Goal: Navigation & Orientation: Find specific page/section

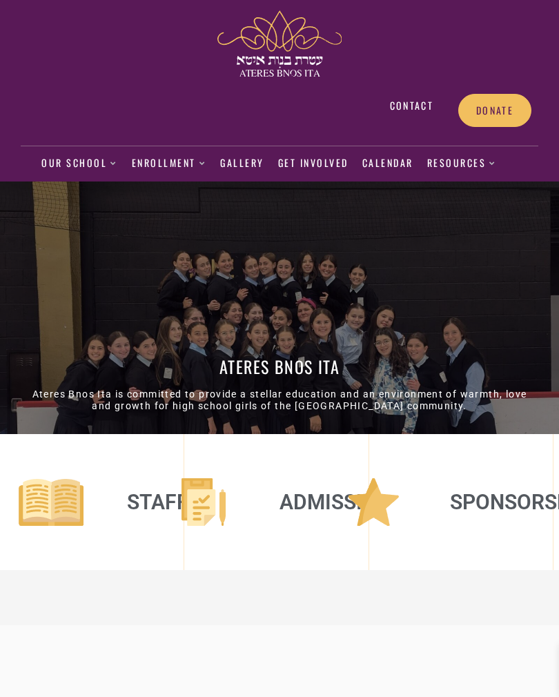
click at [244, 165] on link "Gallery" at bounding box center [242, 164] width 44 height 32
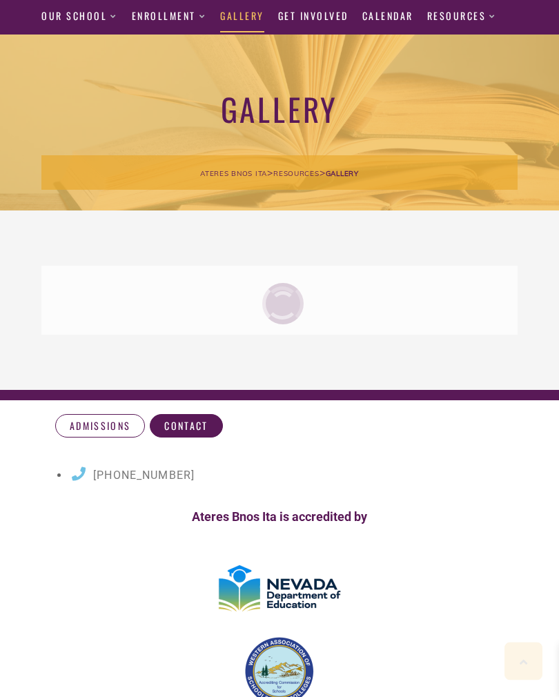
scroll to position [147, 0]
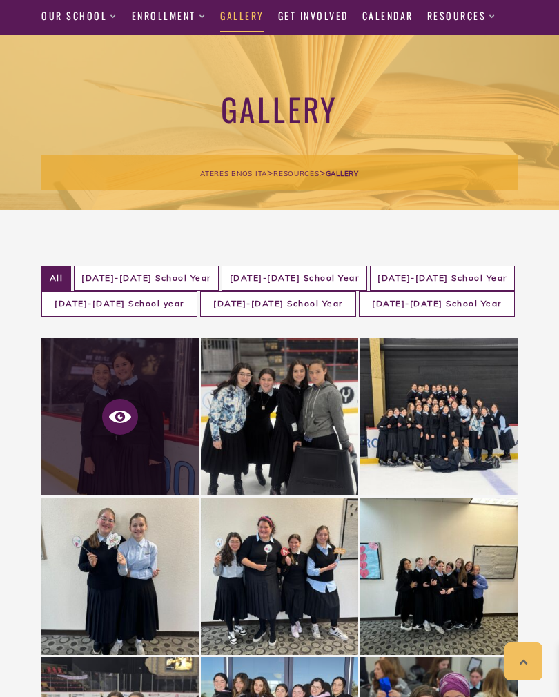
click at [117, 407] on icon at bounding box center [120, 417] width 22 height 22
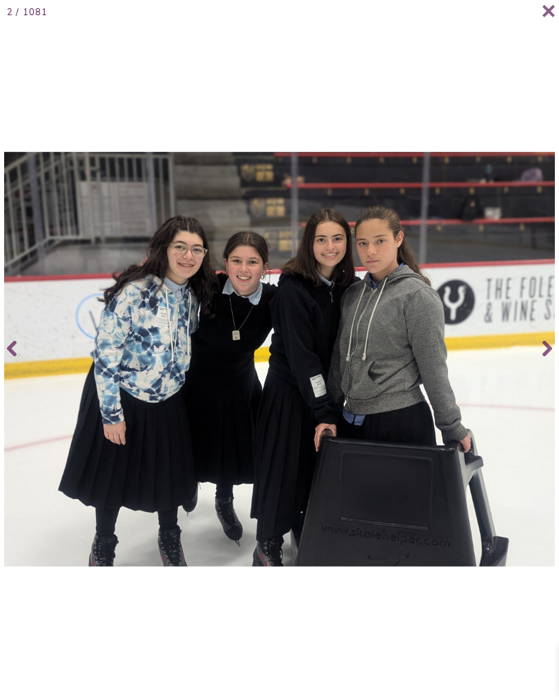
click at [552, 356] on icon at bounding box center [548, 348] width 10 height 55
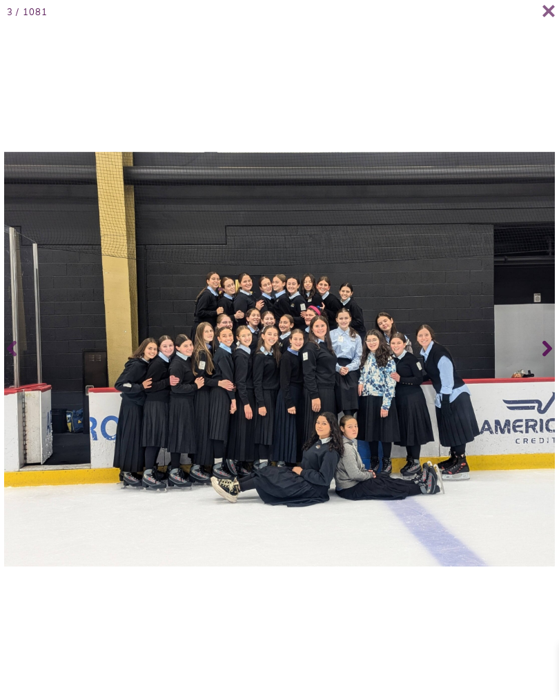
click at [550, 365] on icon at bounding box center [548, 348] width 10 height 55
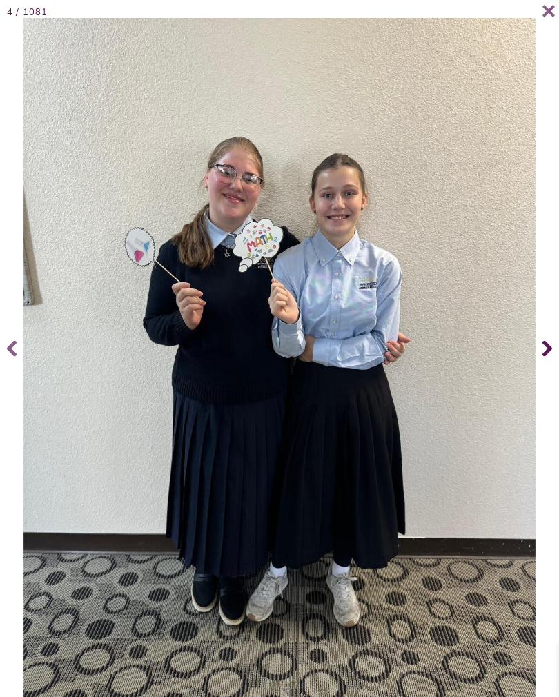
click at [550, 354] on icon at bounding box center [548, 348] width 10 height 55
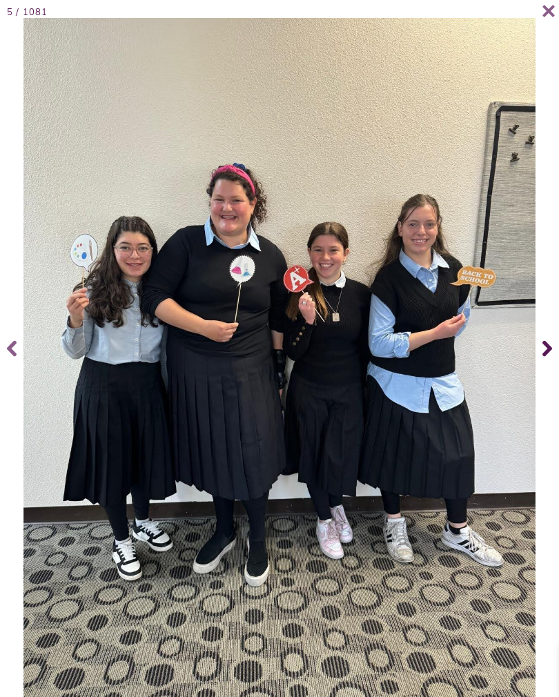
click at [549, 351] on icon at bounding box center [548, 348] width 10 height 55
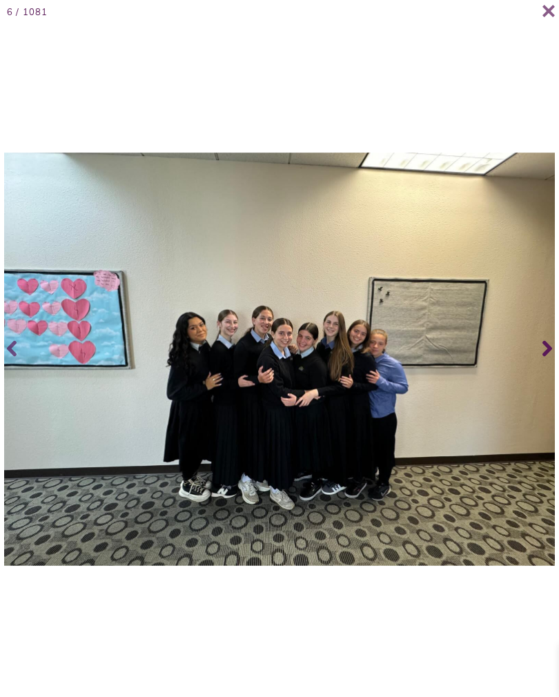
click at [542, 362] on span at bounding box center [546, 348] width 28 height 55
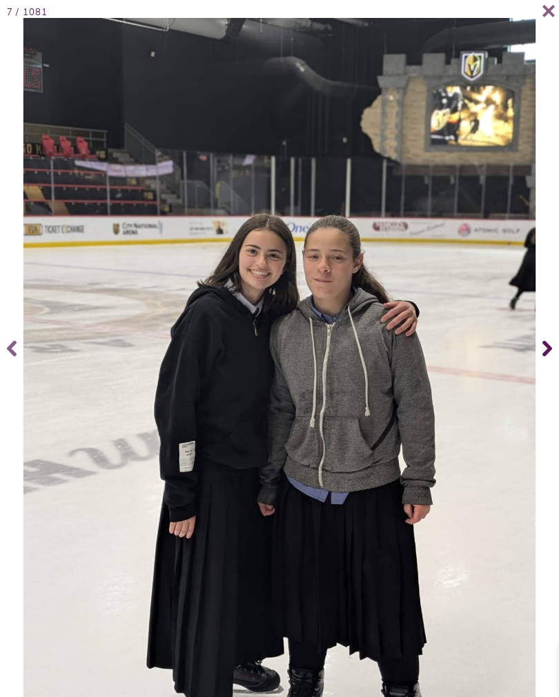
click at [539, 357] on span at bounding box center [546, 348] width 28 height 55
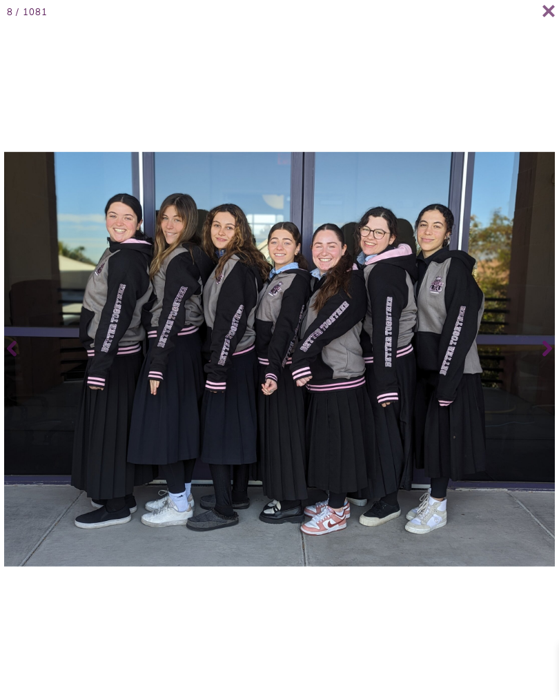
click at [557, 356] on span at bounding box center [546, 348] width 28 height 55
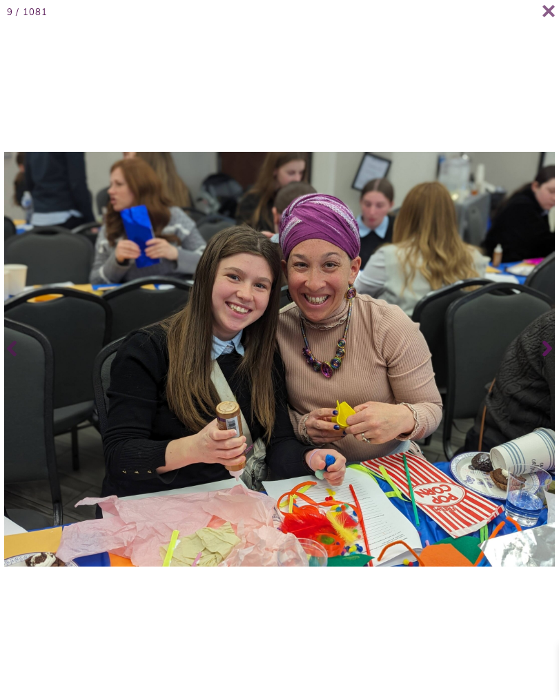
click at [557, 354] on span at bounding box center [546, 348] width 28 height 55
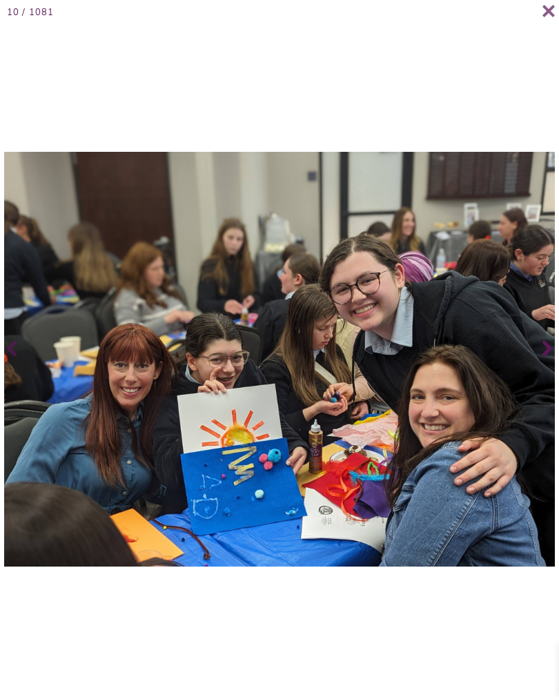
click at [541, 360] on span at bounding box center [546, 348] width 28 height 55
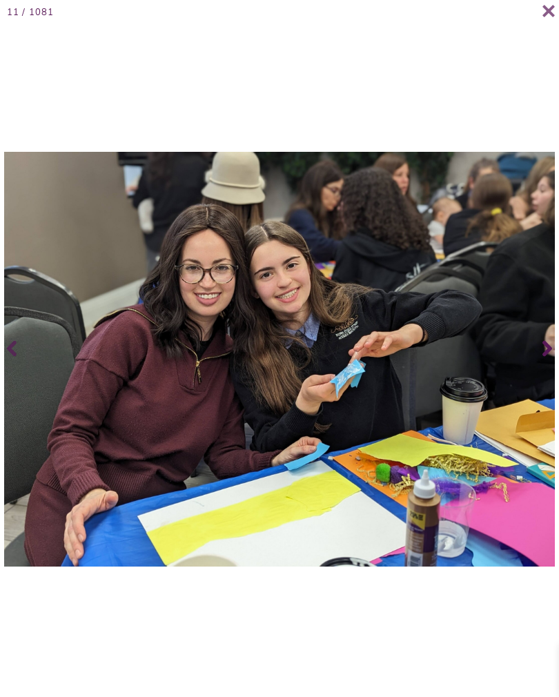
click at [550, 357] on icon at bounding box center [548, 349] width 10 height 16
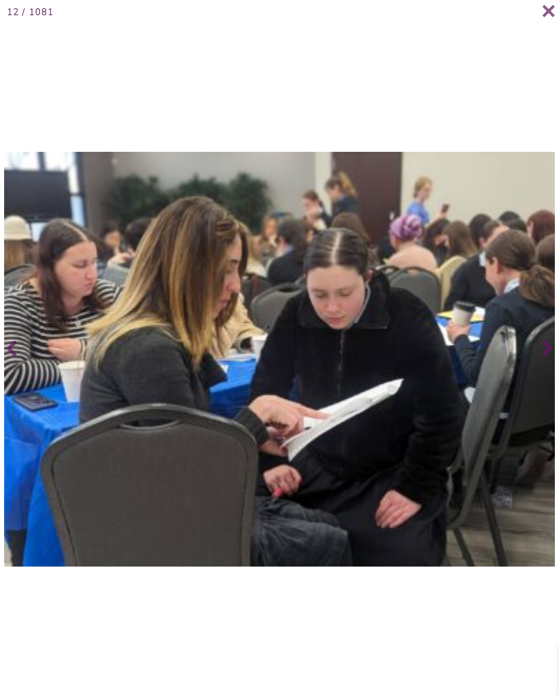
click at [545, 358] on icon at bounding box center [548, 348] width 10 height 55
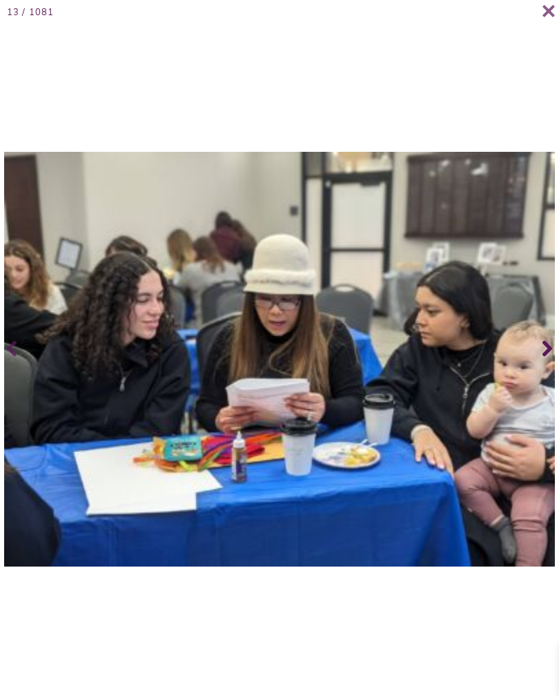
click at [549, 357] on icon at bounding box center [548, 349] width 10 height 16
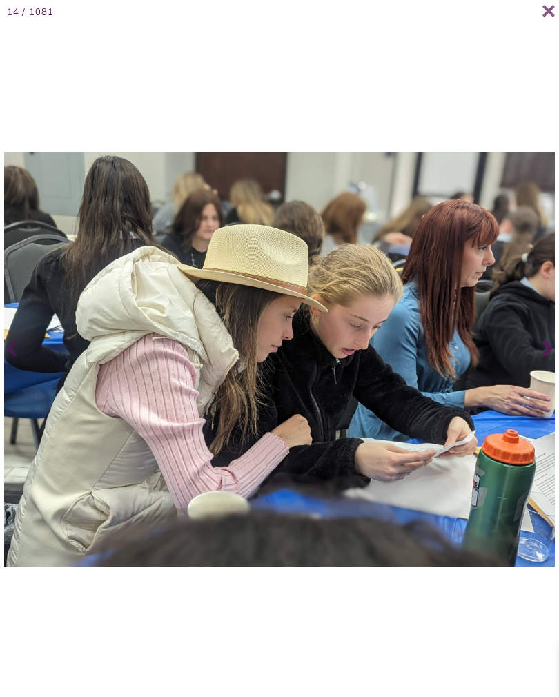
click at [547, 357] on icon at bounding box center [548, 349] width 10 height 16
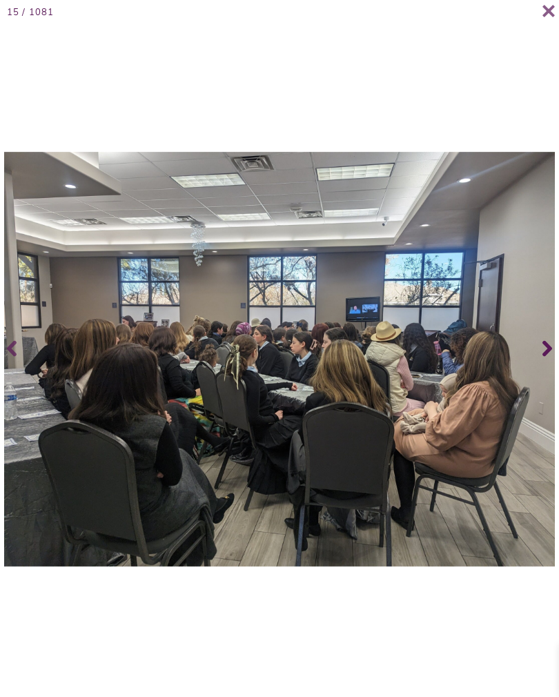
click at [549, 357] on icon at bounding box center [548, 349] width 10 height 16
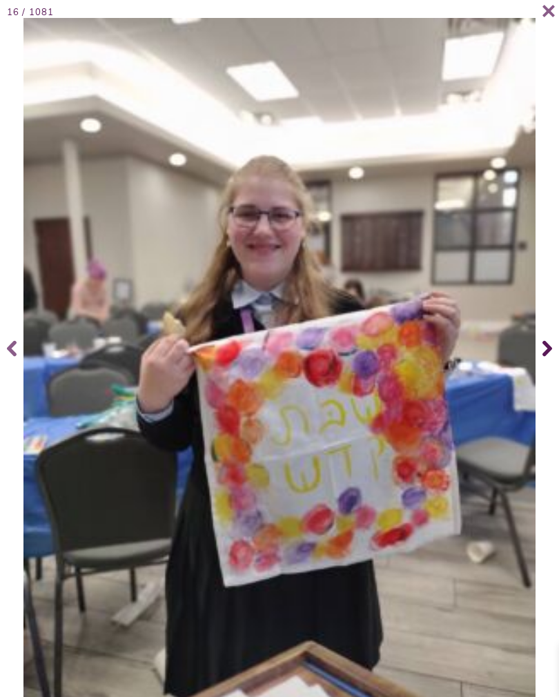
click at [542, 363] on span at bounding box center [546, 348] width 28 height 55
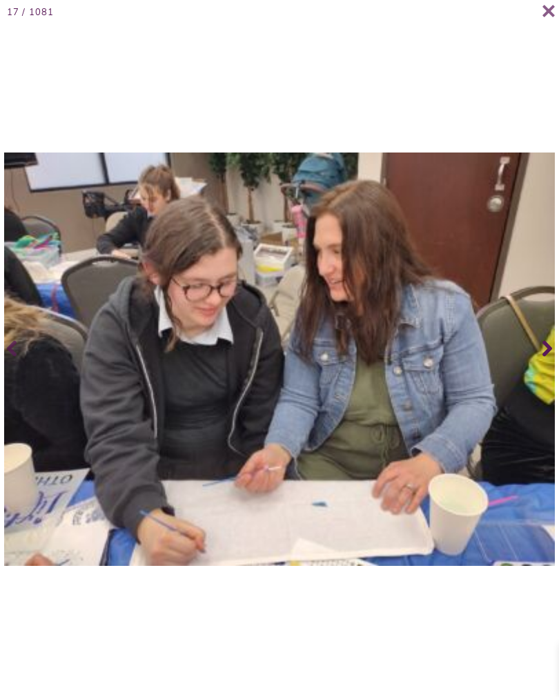
click at [547, 357] on icon at bounding box center [548, 349] width 10 height 16
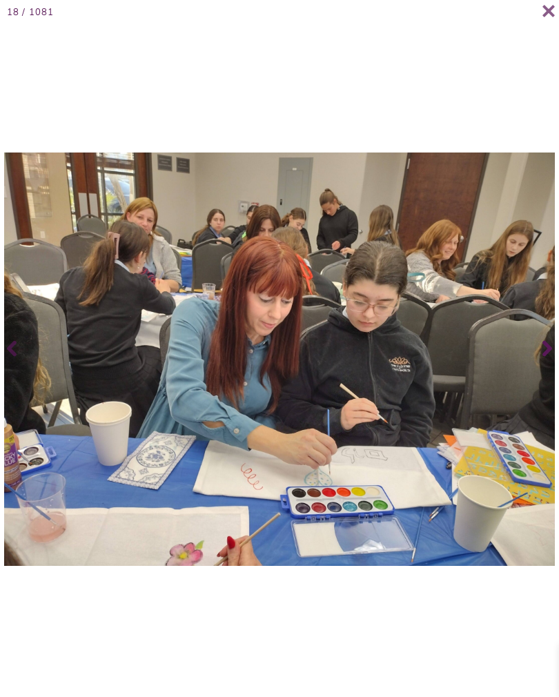
click at [552, 360] on span at bounding box center [546, 348] width 28 height 55
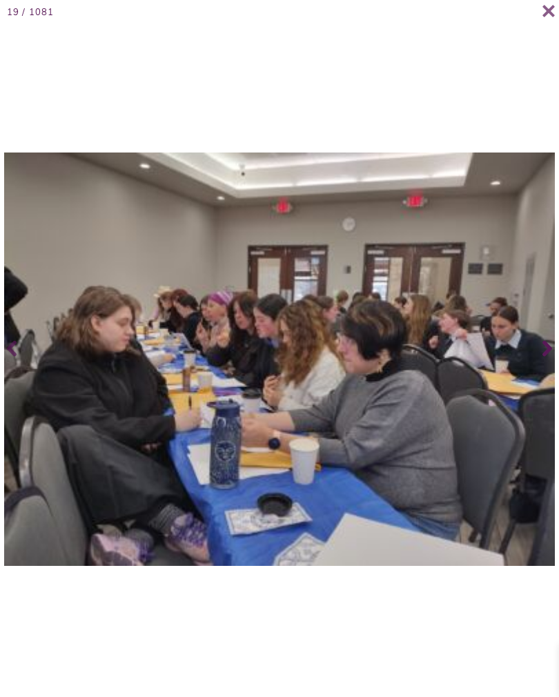
click at [554, 360] on span at bounding box center [546, 348] width 28 height 55
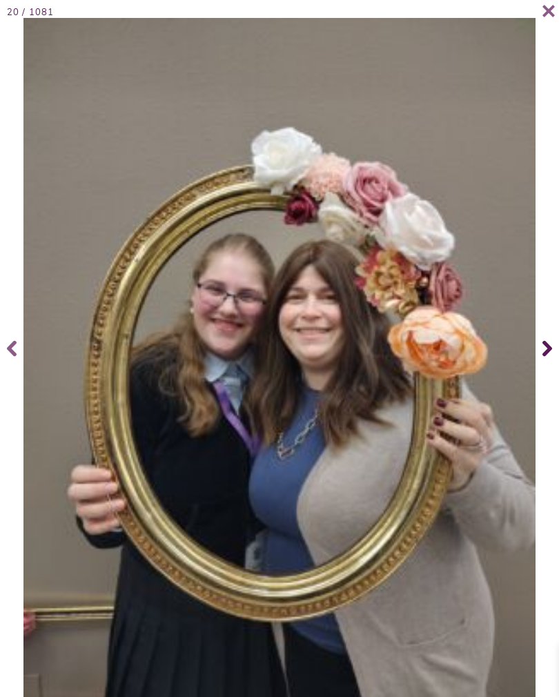
click at [542, 363] on span at bounding box center [546, 348] width 28 height 55
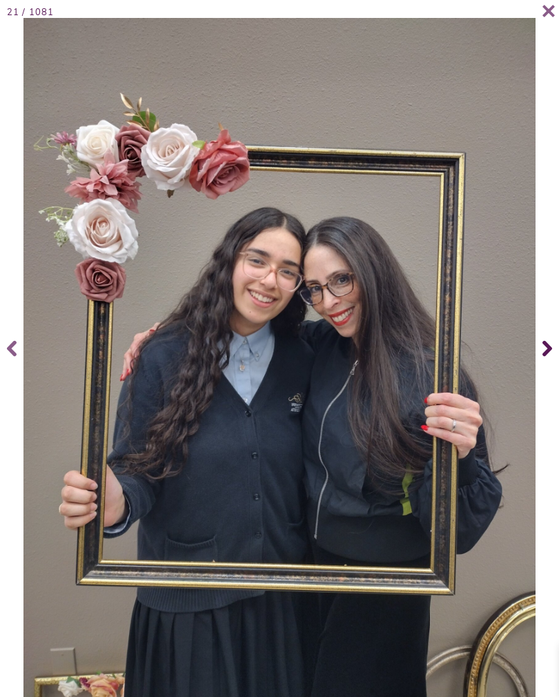
click at [544, 361] on icon at bounding box center [548, 348] width 10 height 55
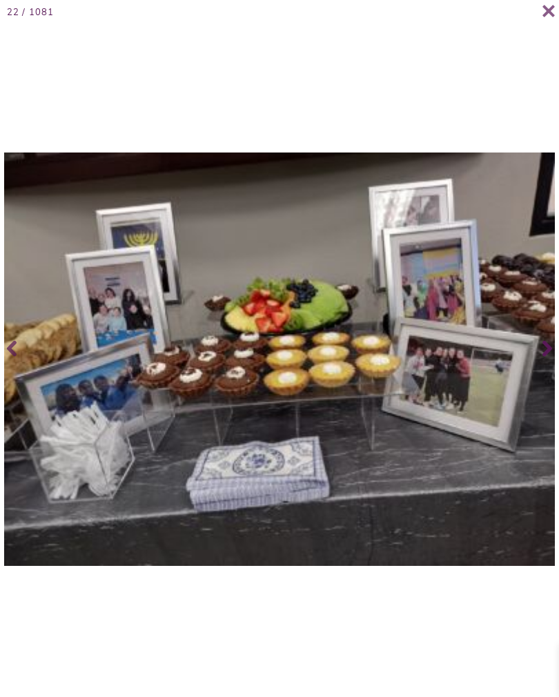
click at [549, 357] on icon at bounding box center [548, 349] width 10 height 16
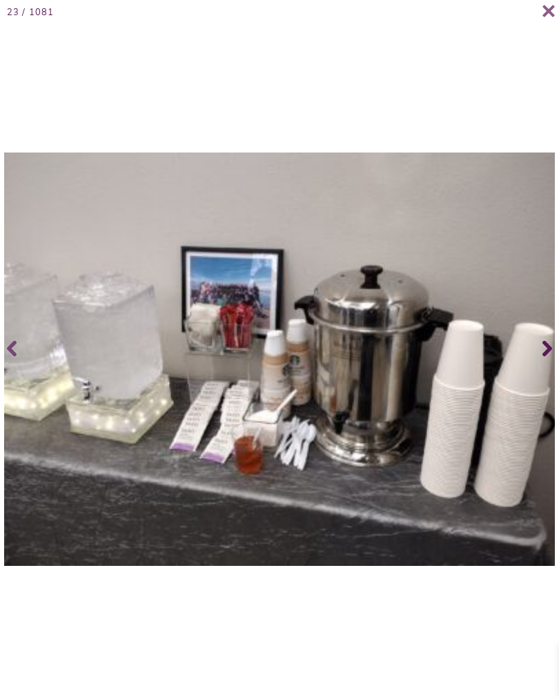
click at [550, 363] on icon at bounding box center [548, 348] width 10 height 55
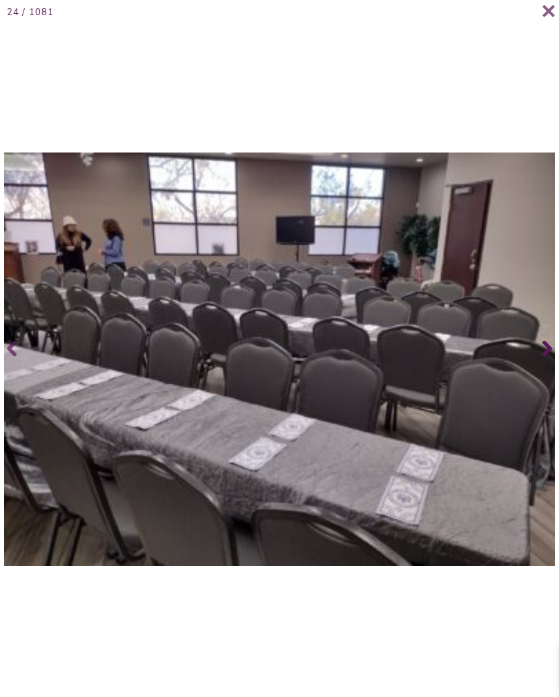
click at [549, 357] on icon at bounding box center [548, 349] width 10 height 16
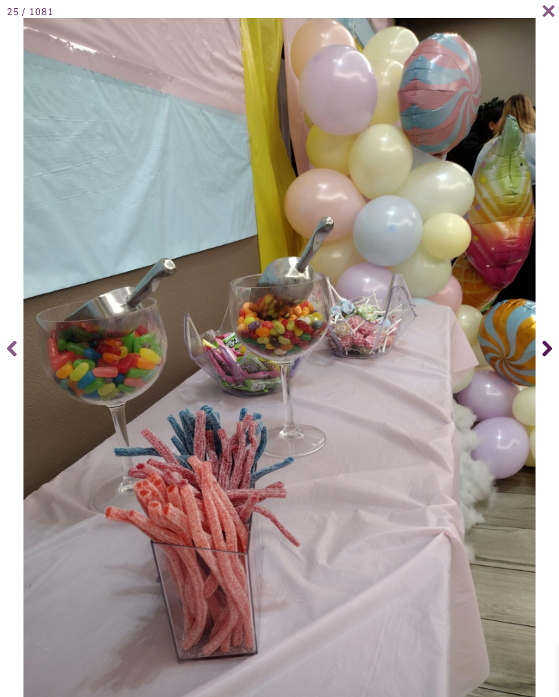
click at [554, 361] on span at bounding box center [546, 348] width 28 height 55
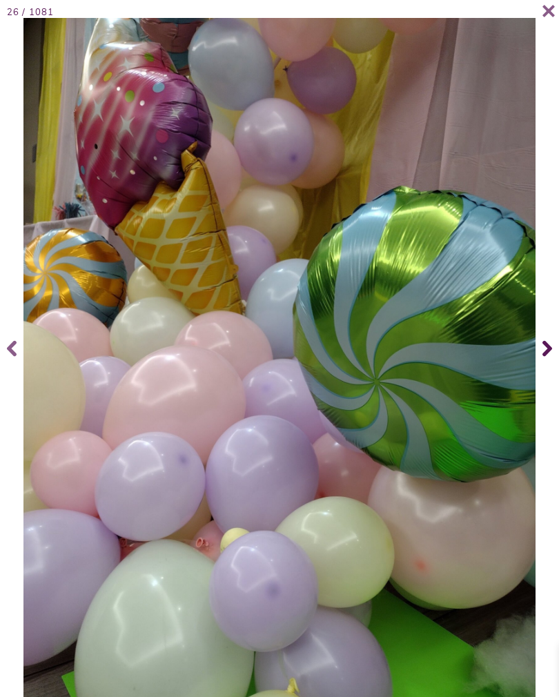
click at [552, 358] on span at bounding box center [546, 348] width 28 height 55
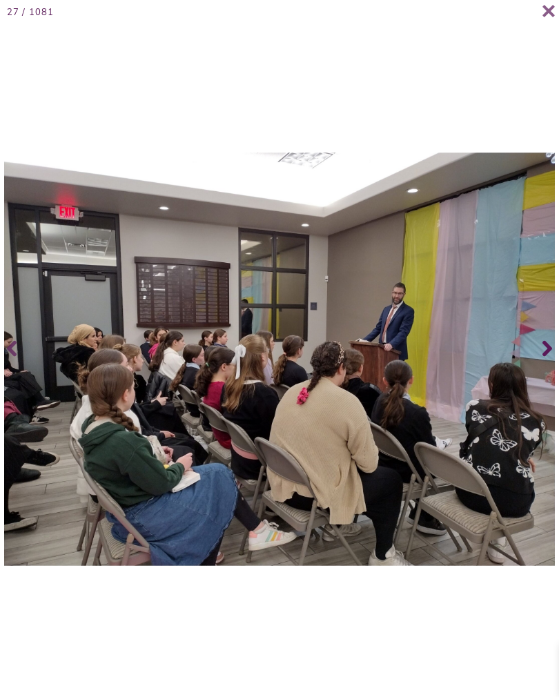
click at [555, 360] on span at bounding box center [546, 348] width 28 height 55
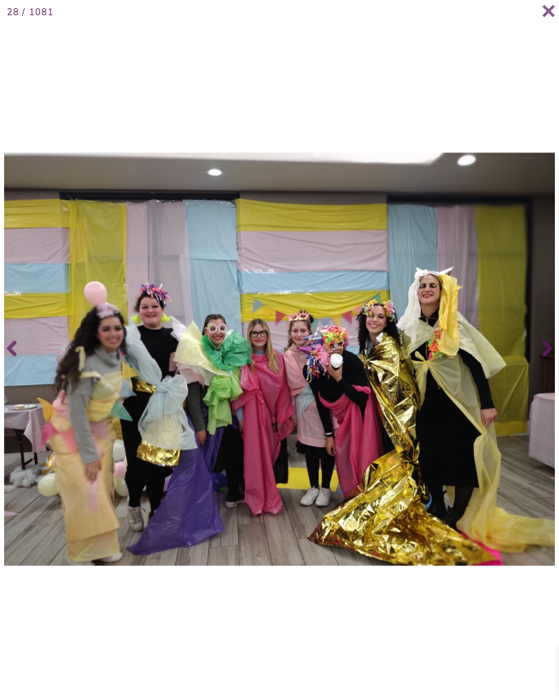
click at [550, 357] on icon at bounding box center [548, 349] width 10 height 16
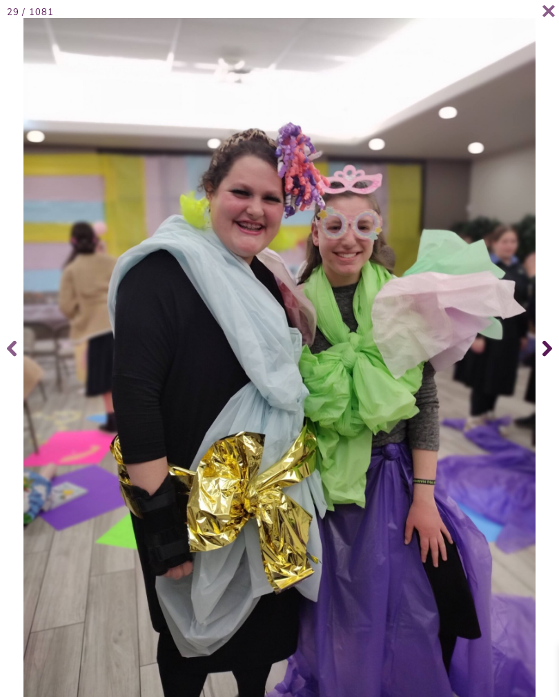
click at [553, 358] on span at bounding box center [546, 348] width 28 height 55
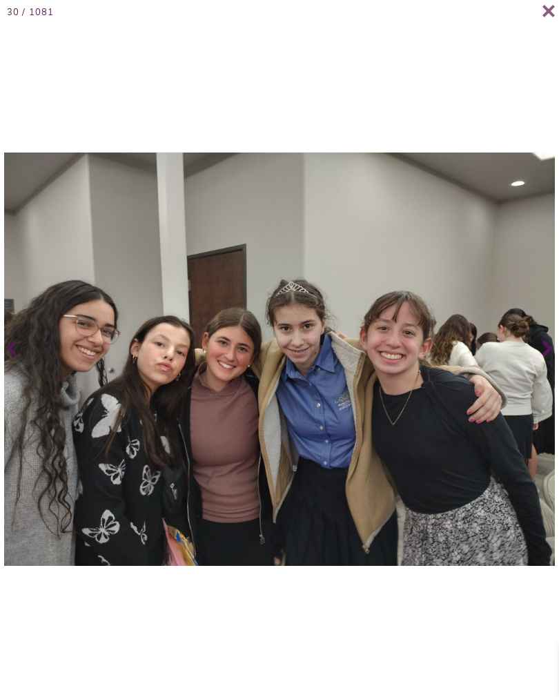
click at [542, 359] on span at bounding box center [546, 348] width 28 height 55
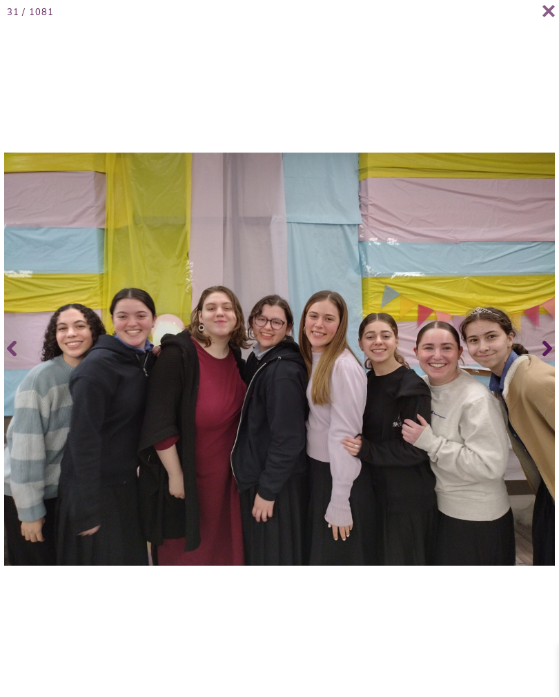
click at [553, 359] on span at bounding box center [546, 348] width 28 height 55
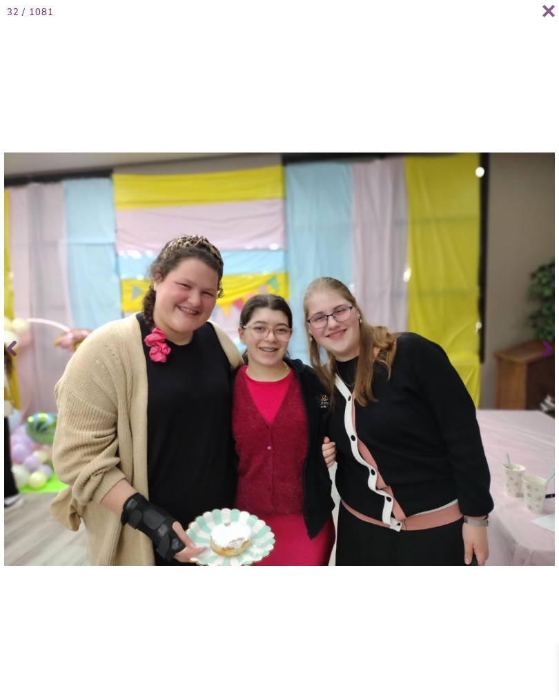
click at [554, 359] on span at bounding box center [546, 348] width 28 height 55
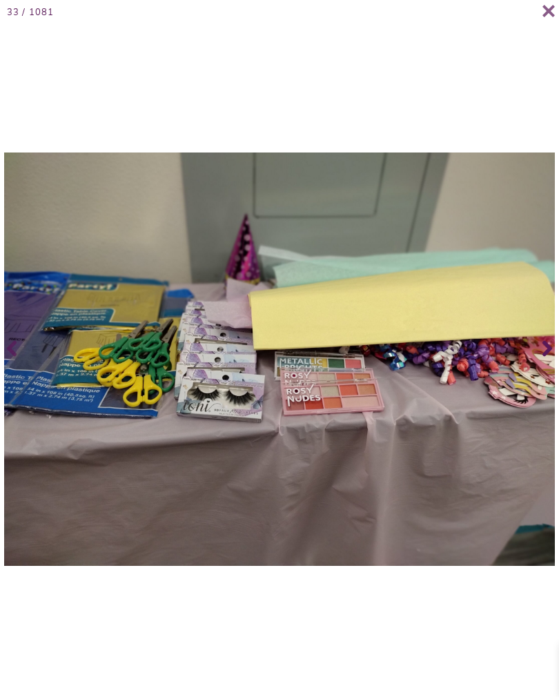
click at [554, 360] on span at bounding box center [546, 348] width 28 height 55
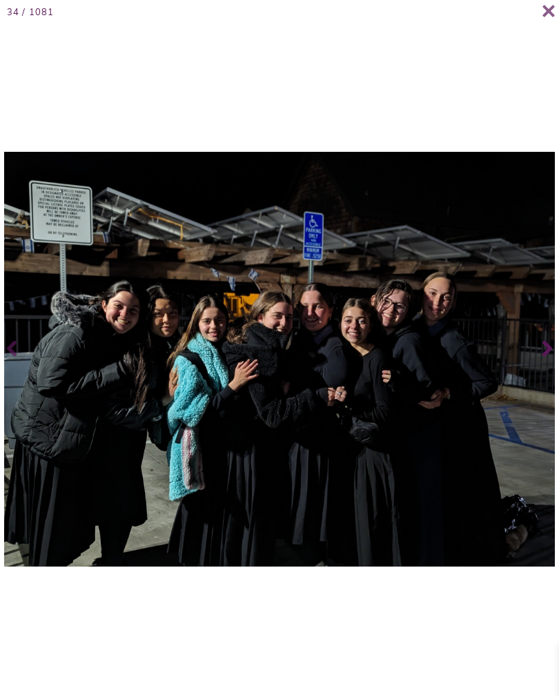
click at [552, 363] on icon at bounding box center [548, 348] width 10 height 55
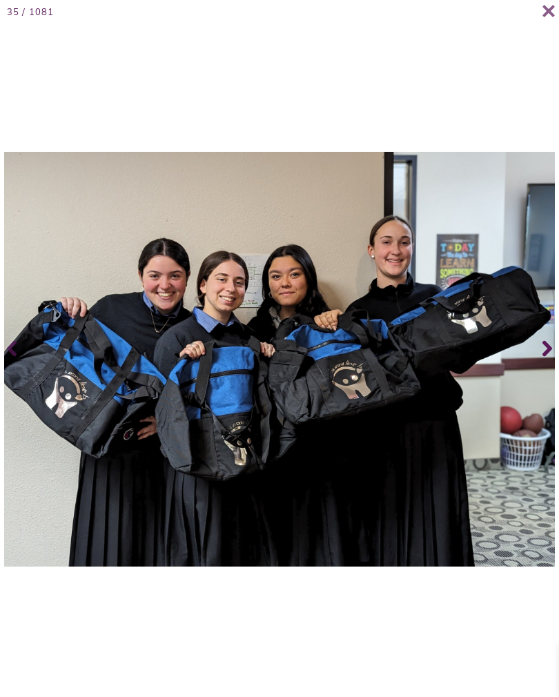
click at [552, 363] on icon at bounding box center [548, 348] width 10 height 55
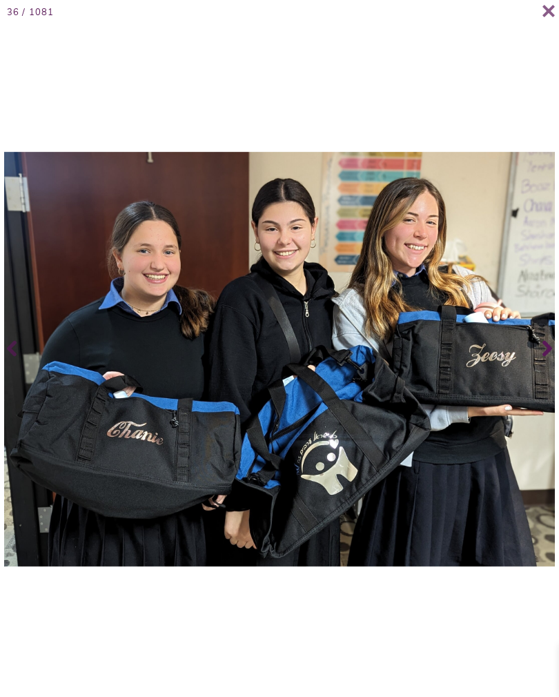
click at [540, 355] on span at bounding box center [546, 348] width 28 height 55
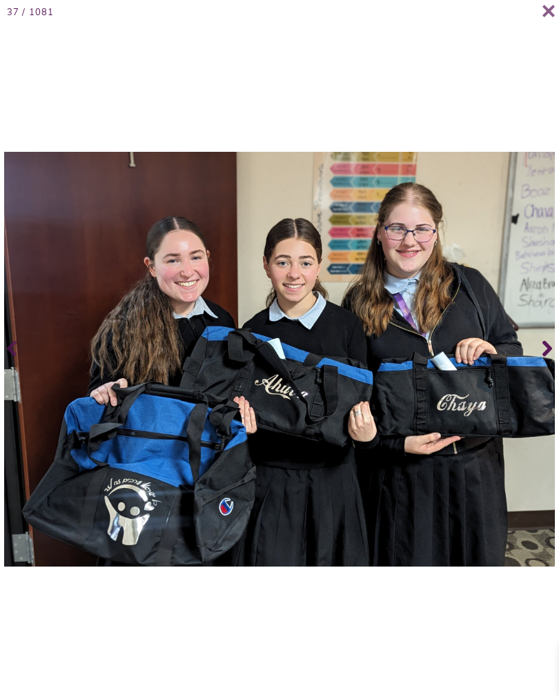
click at [539, 353] on span at bounding box center [546, 348] width 28 height 55
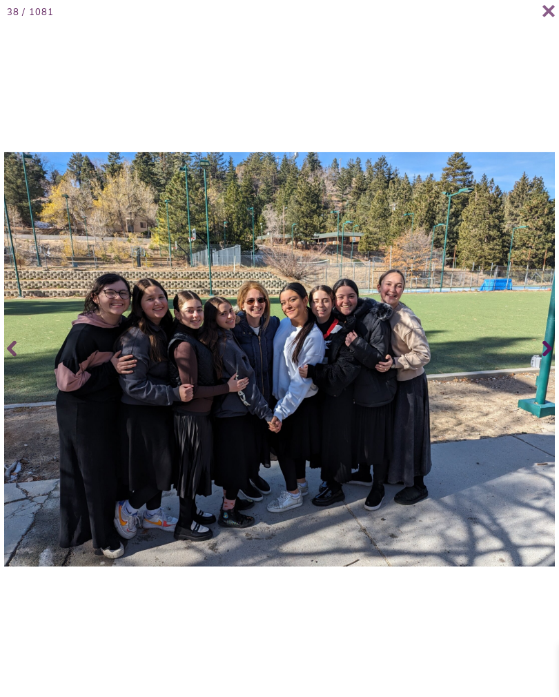
click at [551, 357] on icon at bounding box center [548, 349] width 10 height 16
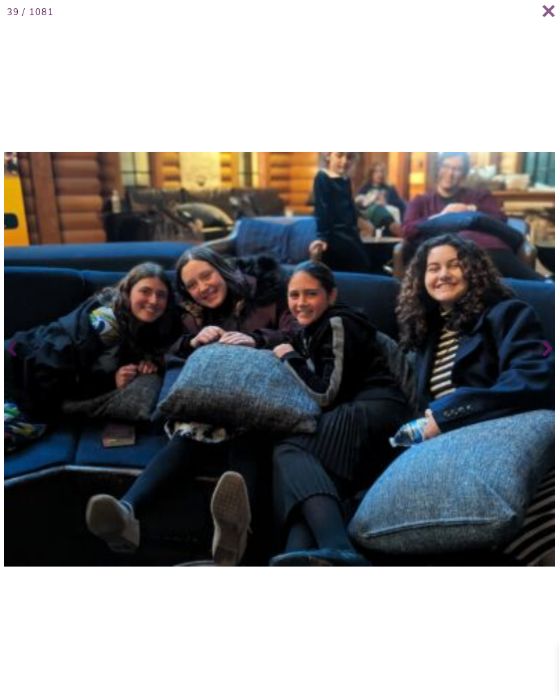
click at [557, 372] on span at bounding box center [546, 348] width 28 height 55
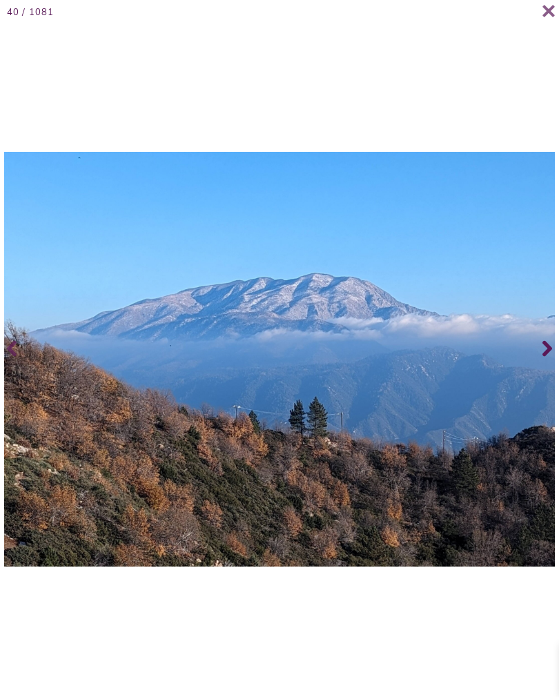
click at [548, 367] on icon at bounding box center [548, 348] width 10 height 55
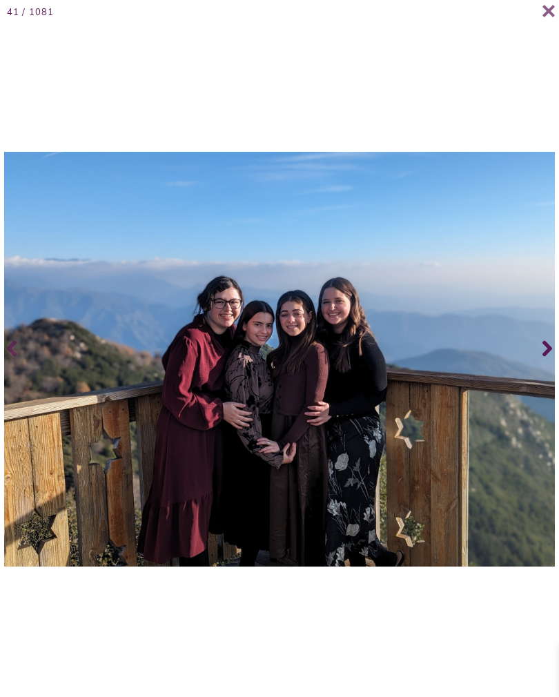
click at [541, 366] on span at bounding box center [546, 348] width 28 height 55
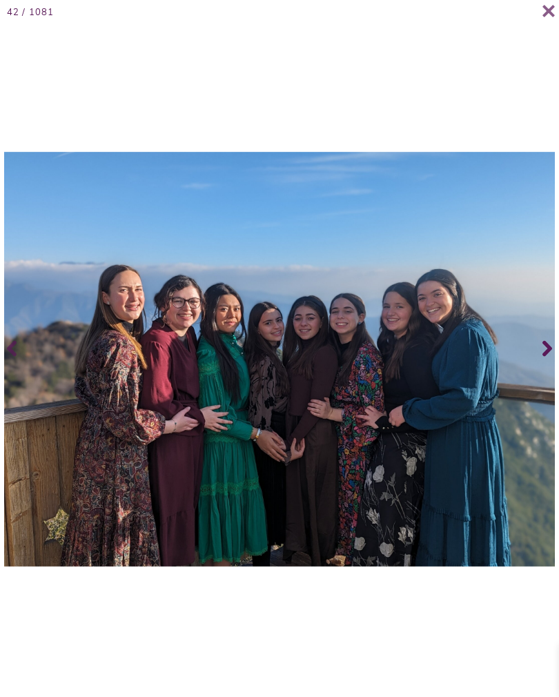
click at [545, 357] on icon at bounding box center [548, 349] width 10 height 16
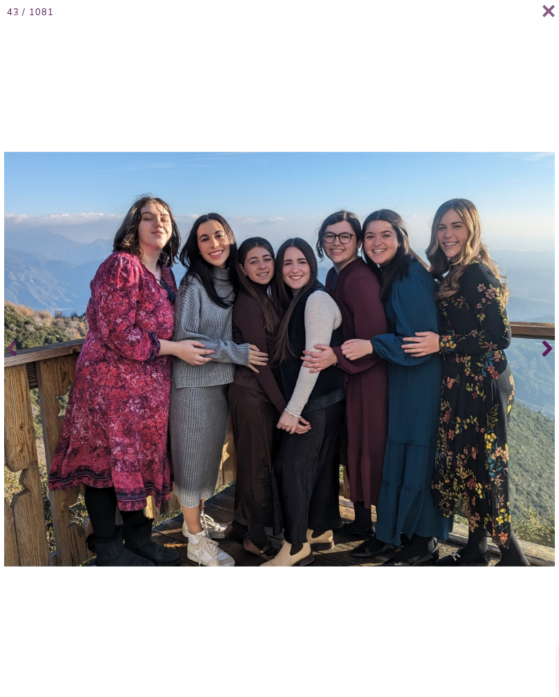
click at [534, 360] on span at bounding box center [546, 348] width 28 height 55
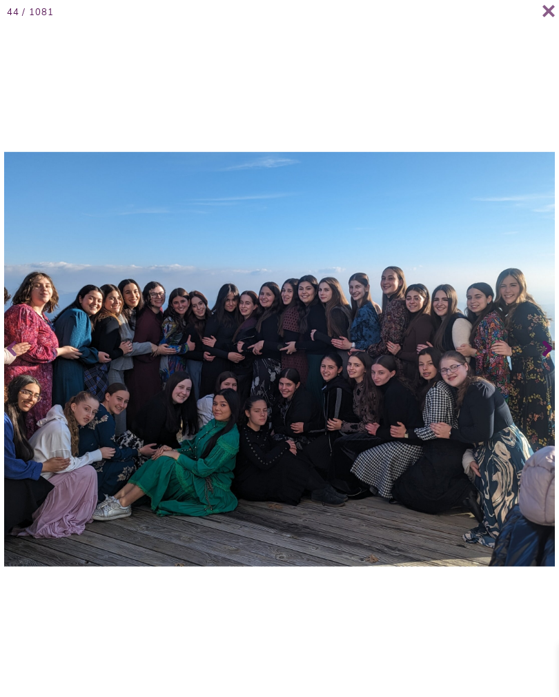
click at [550, 340] on icon at bounding box center [548, 348] width 10 height 55
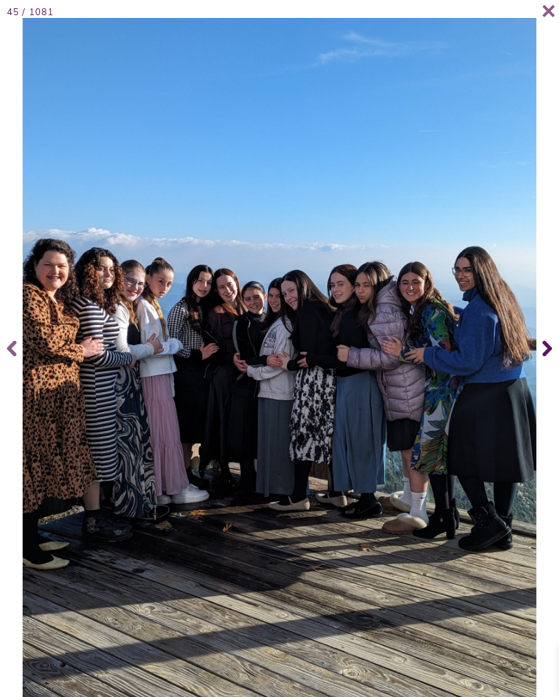
click at [543, 354] on icon at bounding box center [548, 349] width 10 height 16
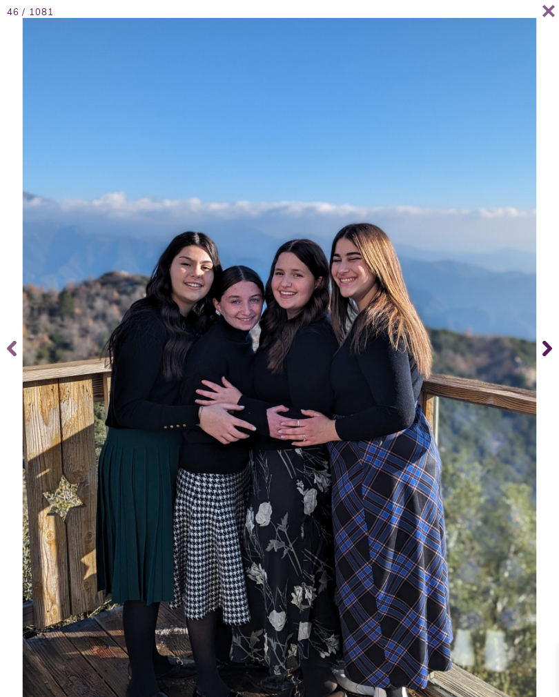
click at [537, 367] on span at bounding box center [546, 348] width 28 height 55
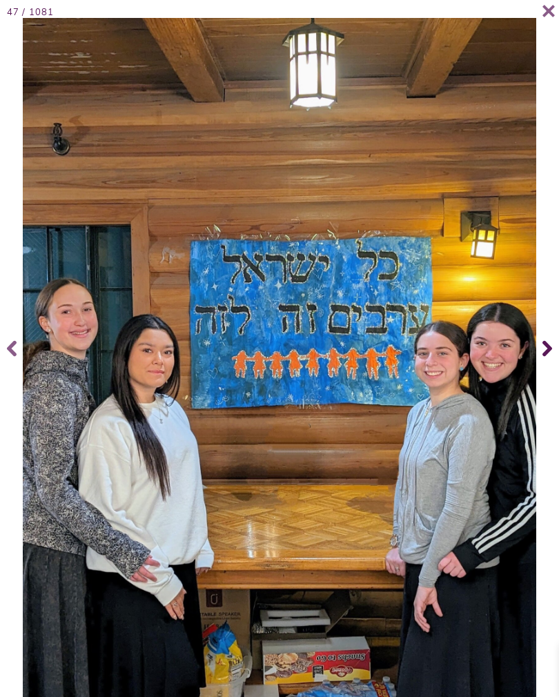
click at [538, 368] on span at bounding box center [546, 348] width 28 height 55
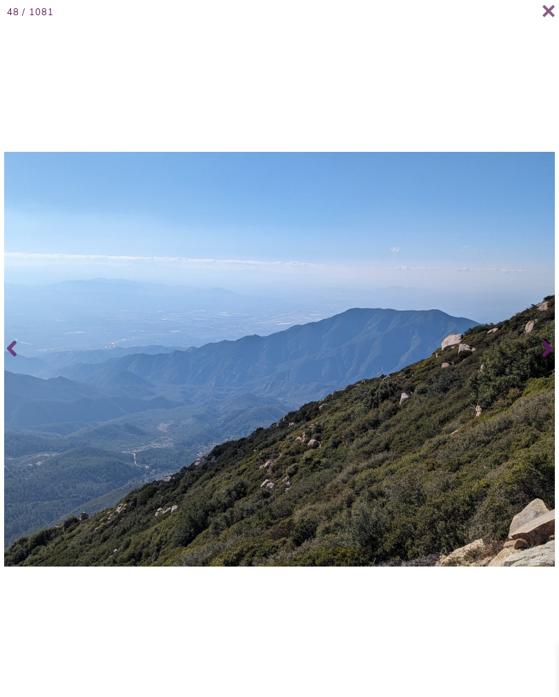
click at [538, 365] on span at bounding box center [546, 348] width 28 height 55
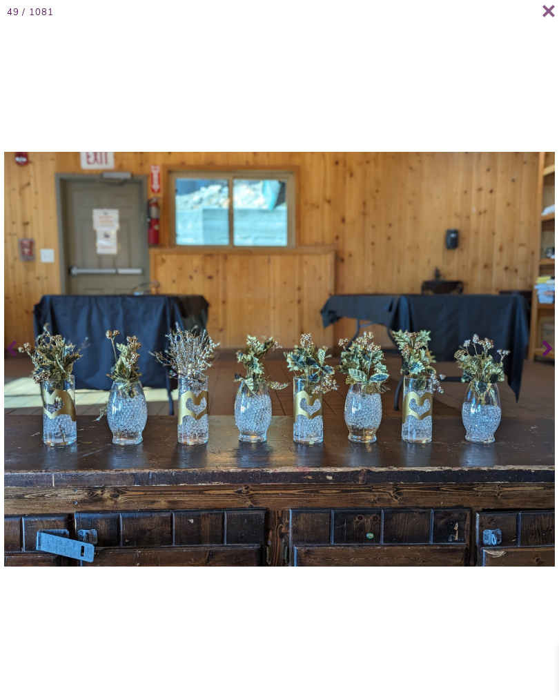
click at [546, 368] on icon at bounding box center [548, 348] width 10 height 55
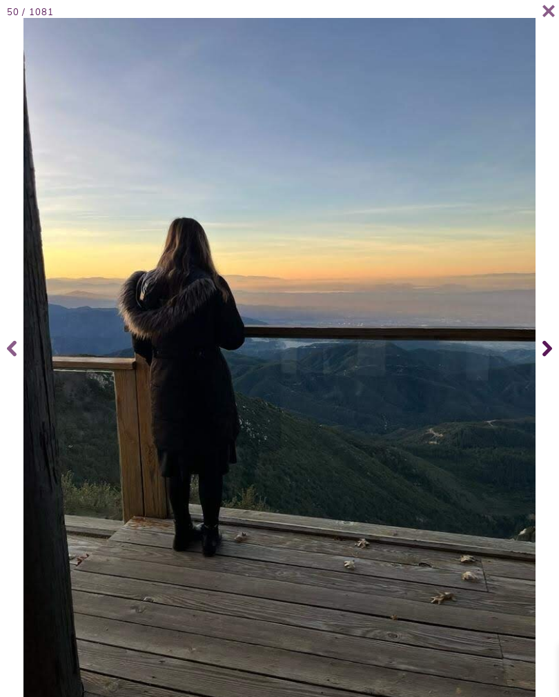
click at [542, 367] on span at bounding box center [546, 348] width 28 height 55
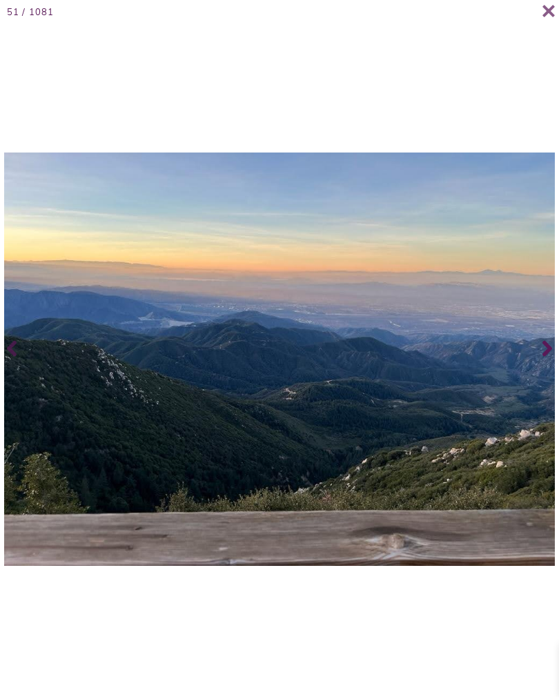
click at [549, 357] on icon at bounding box center [548, 349] width 10 height 16
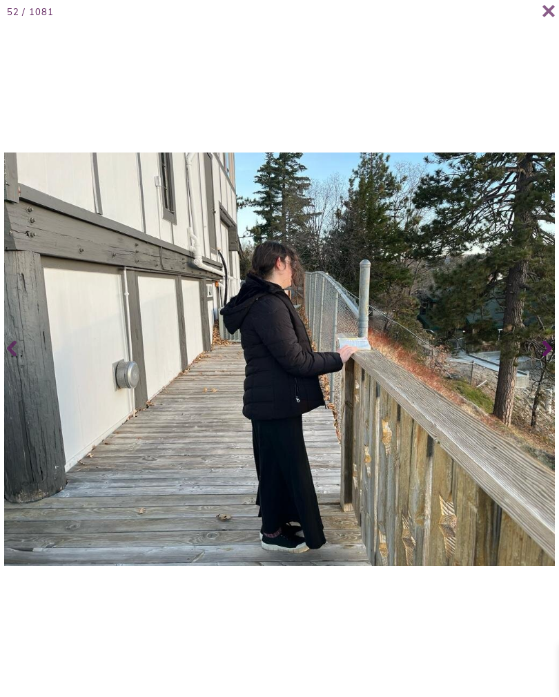
click at [541, 365] on span at bounding box center [546, 348] width 28 height 55
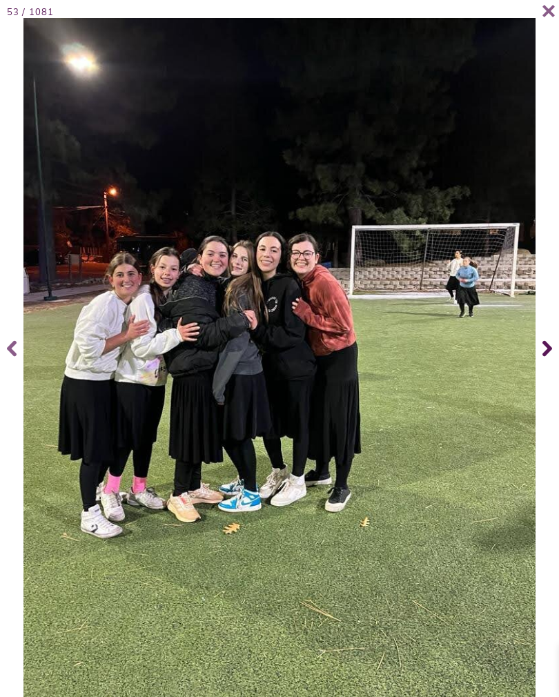
click at [554, 363] on span at bounding box center [546, 348] width 28 height 55
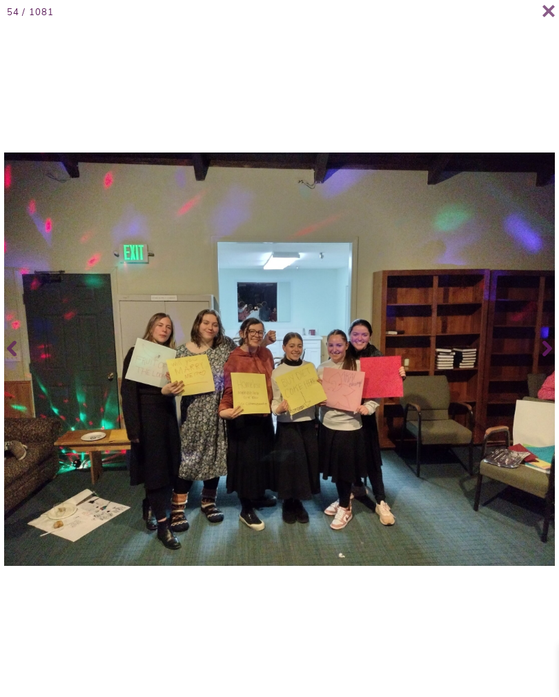
click at [550, 365] on icon at bounding box center [548, 348] width 10 height 55
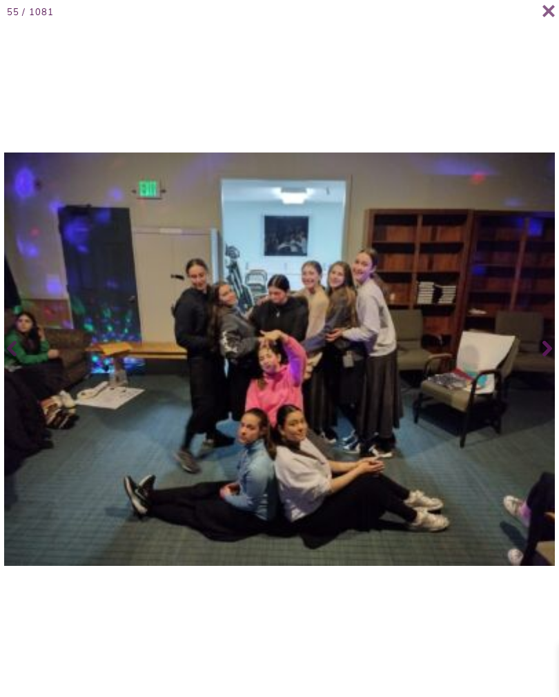
click at [551, 363] on icon at bounding box center [548, 348] width 10 height 55
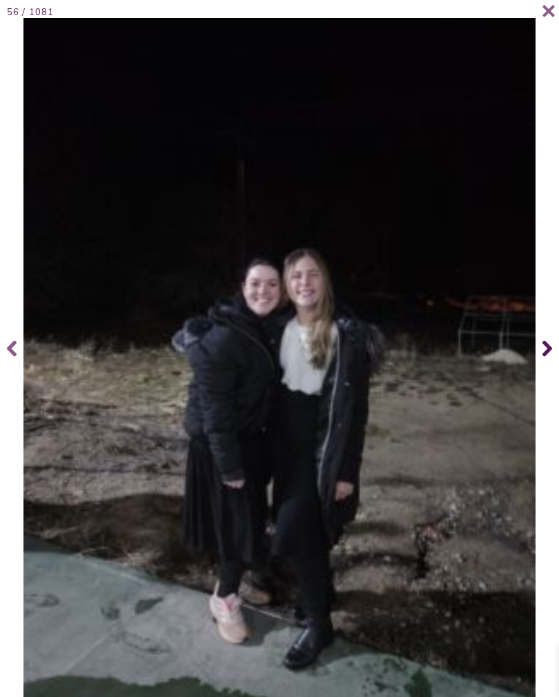
click at [550, 366] on icon at bounding box center [548, 348] width 10 height 55
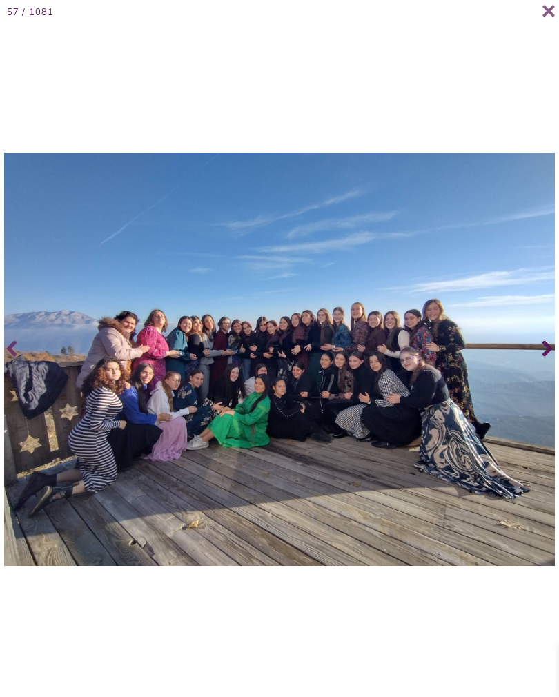
click at [550, 368] on icon at bounding box center [548, 348] width 10 height 55
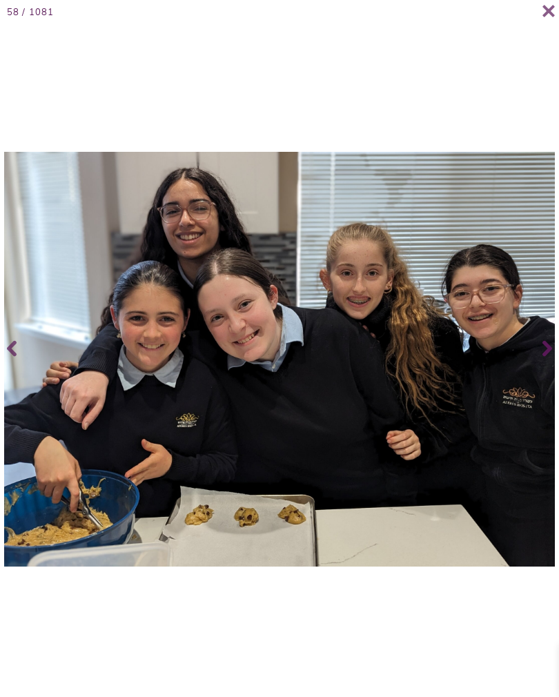
click at [1, 369] on span at bounding box center [14, 348] width 28 height 55
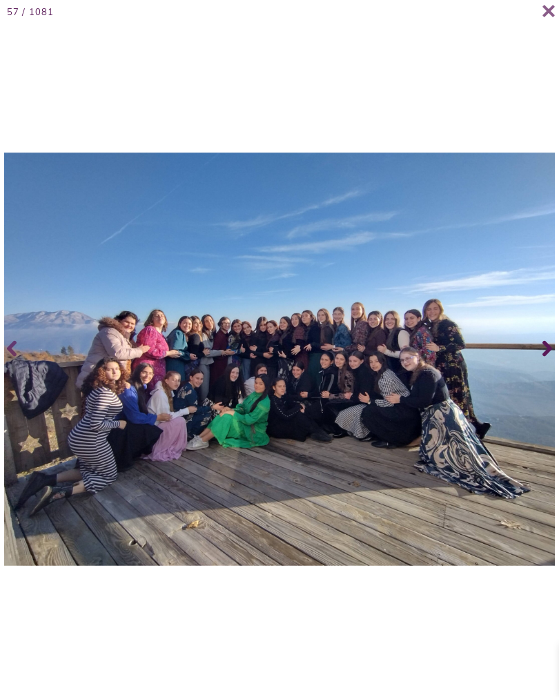
click at [557, 365] on span at bounding box center [546, 348] width 28 height 55
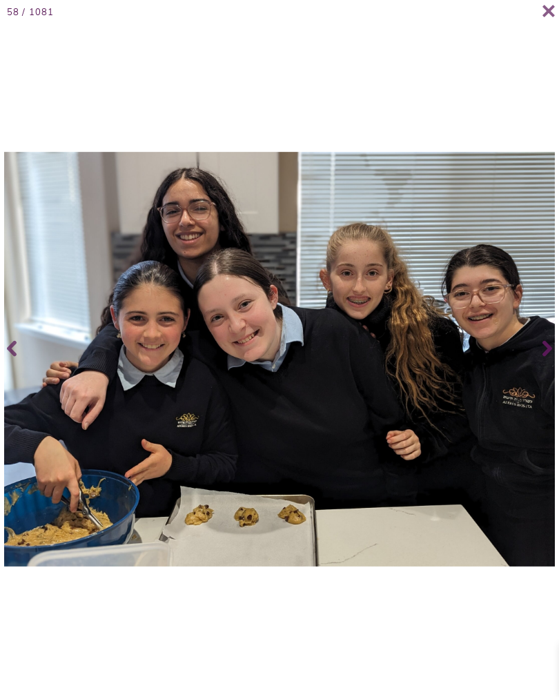
click at [557, 352] on span at bounding box center [546, 348] width 28 height 55
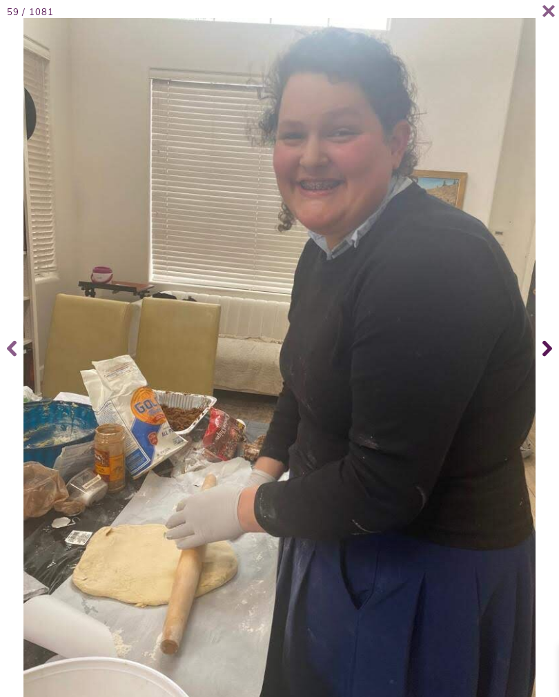
click at [552, 359] on span at bounding box center [546, 348] width 28 height 55
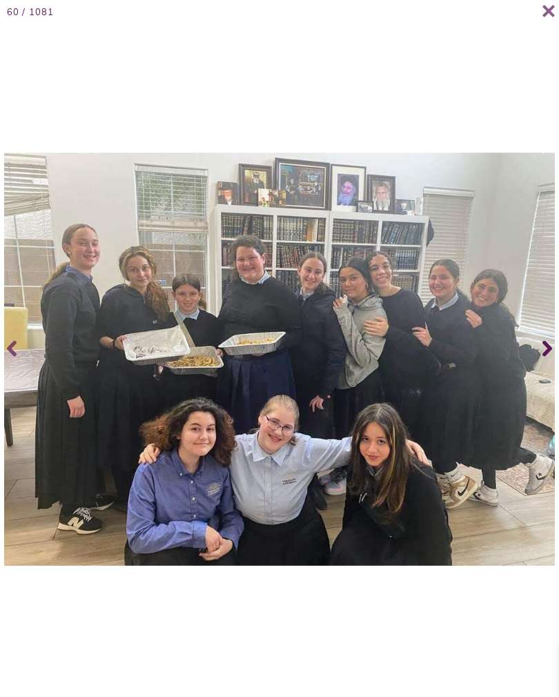
click at [556, 356] on span at bounding box center [546, 348] width 28 height 55
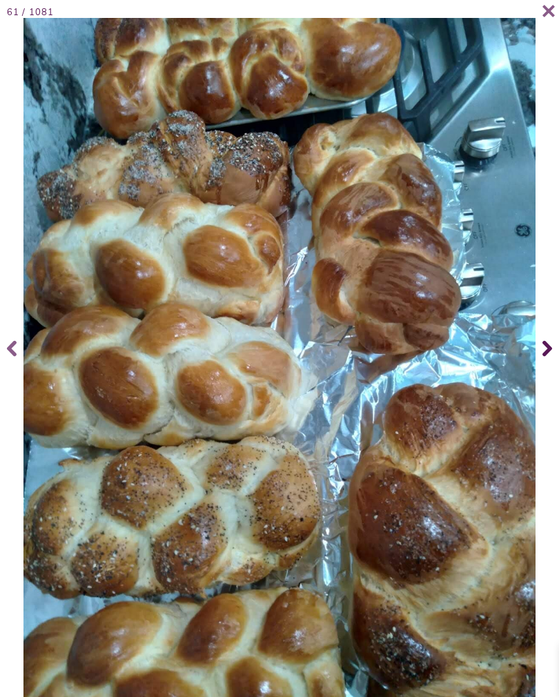
click at [557, 350] on span at bounding box center [546, 348] width 28 height 55
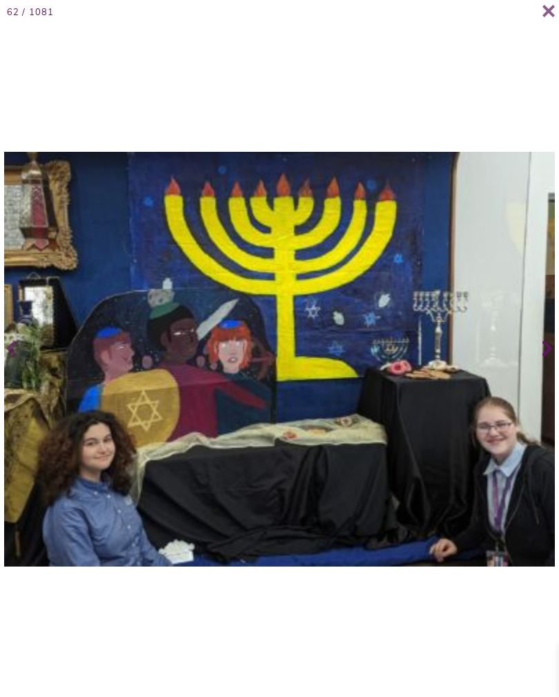
click at [555, 351] on span at bounding box center [546, 348] width 28 height 55
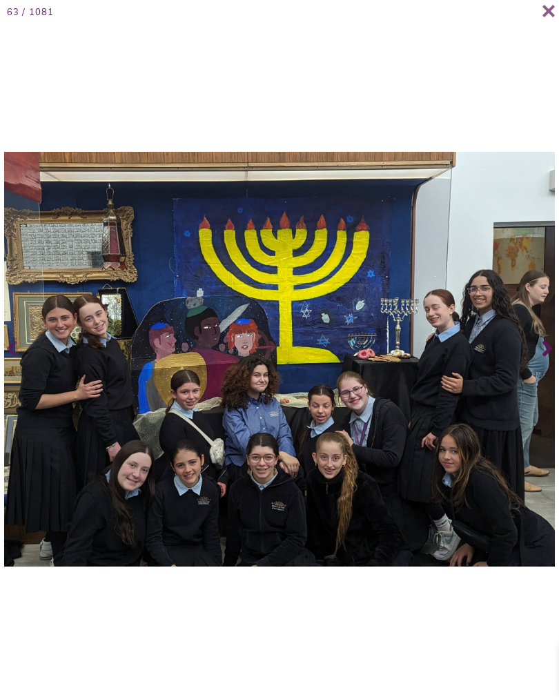
click at [556, 350] on span at bounding box center [546, 348] width 28 height 55
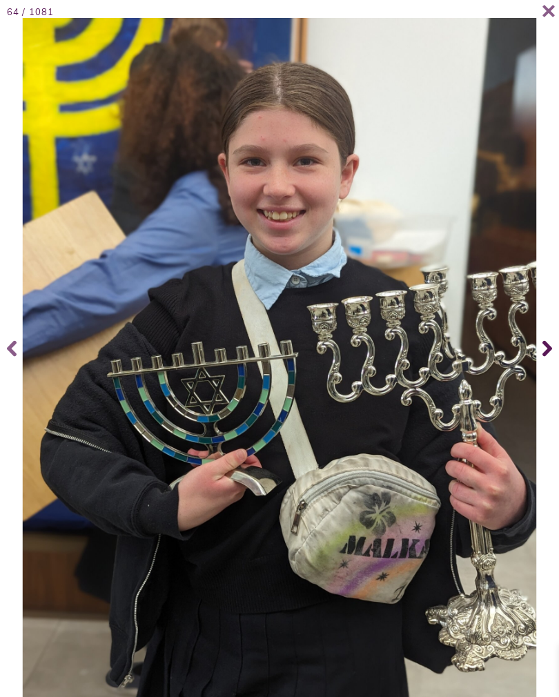
click at [559, 350] on span at bounding box center [546, 348] width 28 height 55
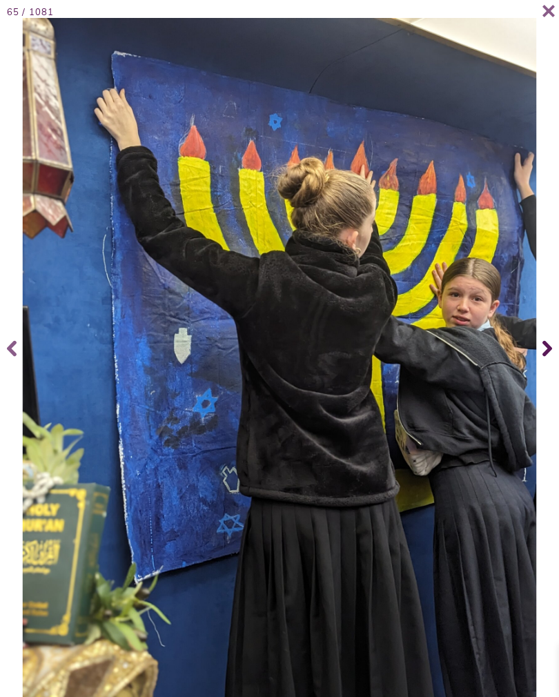
click at [552, 354] on span at bounding box center [546, 348] width 28 height 55
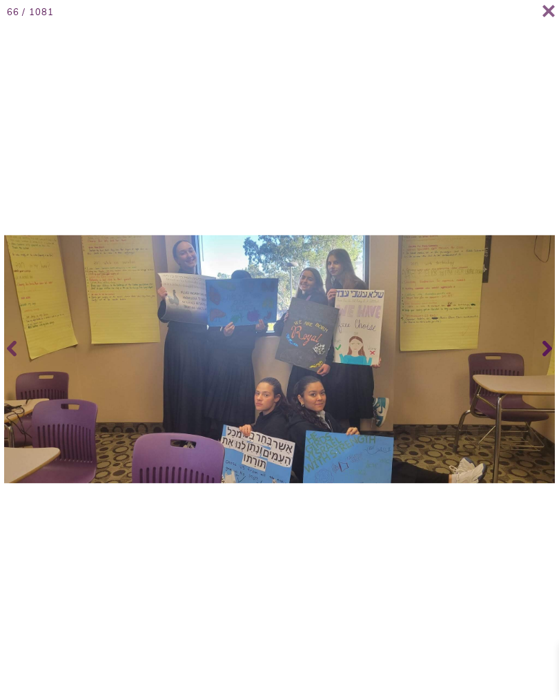
click at [556, 353] on span at bounding box center [546, 348] width 28 height 55
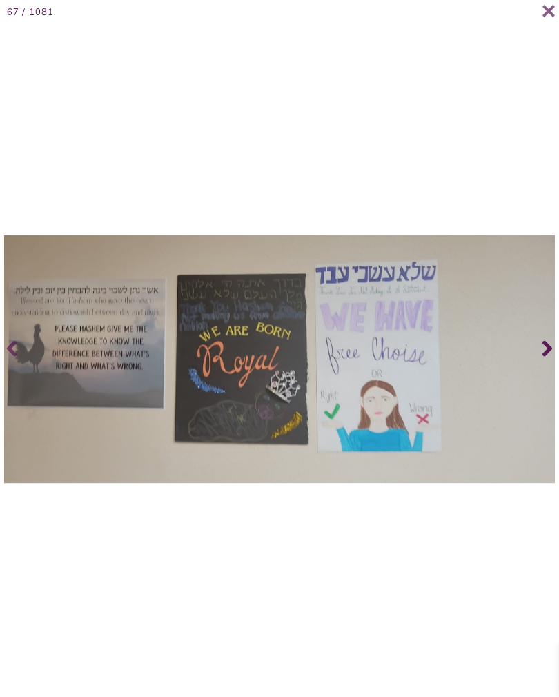
click at [554, 353] on span at bounding box center [546, 348] width 28 height 55
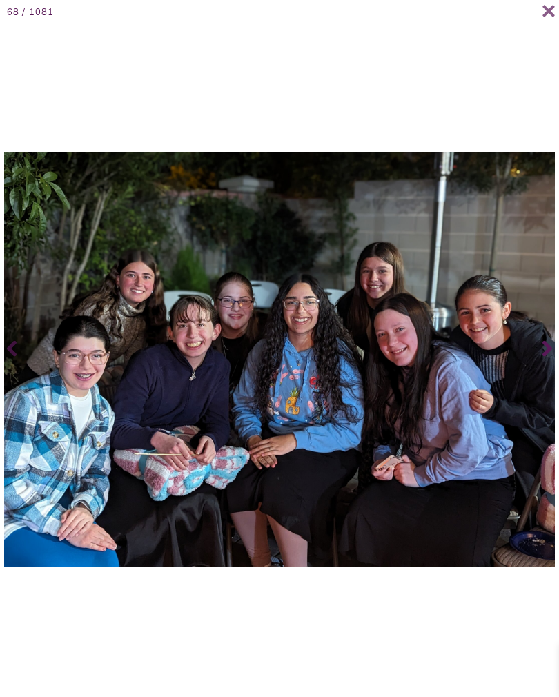
click at [556, 354] on span at bounding box center [546, 348] width 28 height 55
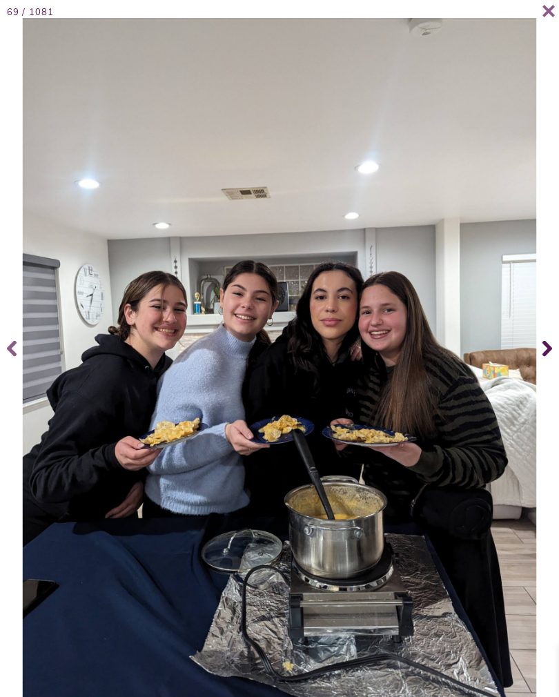
click at [555, 352] on span at bounding box center [546, 348] width 28 height 55
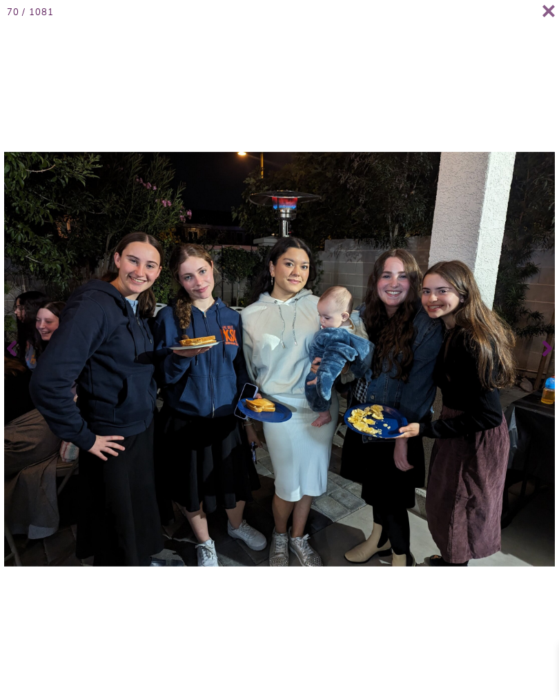
click at [552, 356] on span at bounding box center [546, 348] width 28 height 55
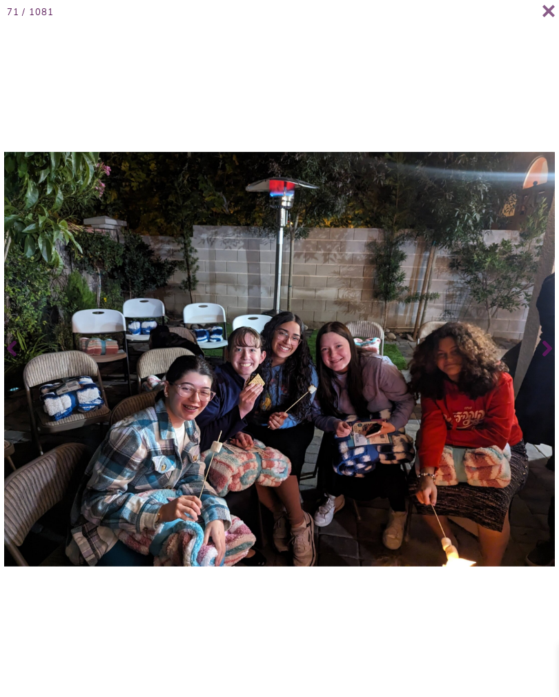
click at [553, 356] on span at bounding box center [546, 348] width 28 height 55
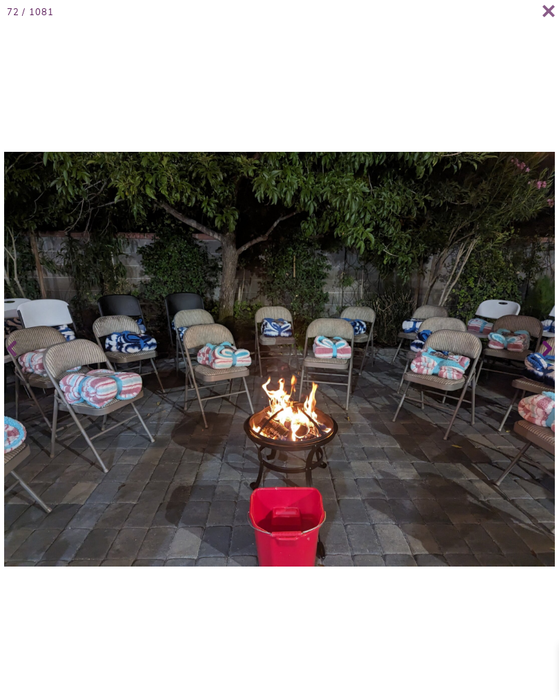
click at [552, 358] on icon at bounding box center [548, 348] width 10 height 55
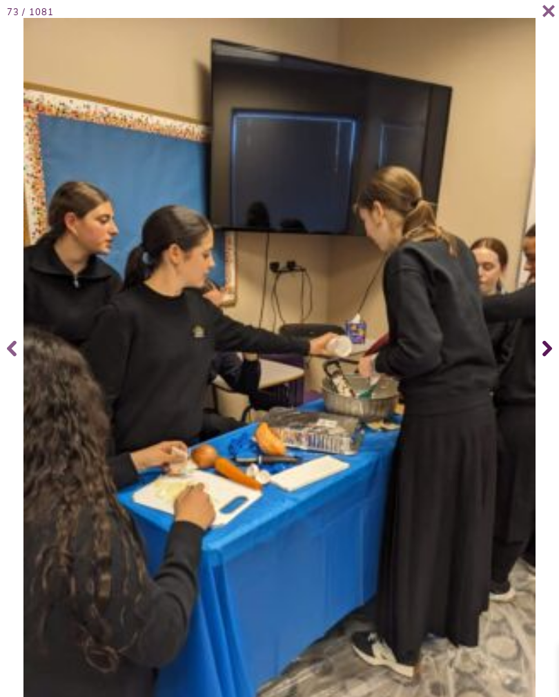
click at [557, 356] on span at bounding box center [546, 348] width 28 height 55
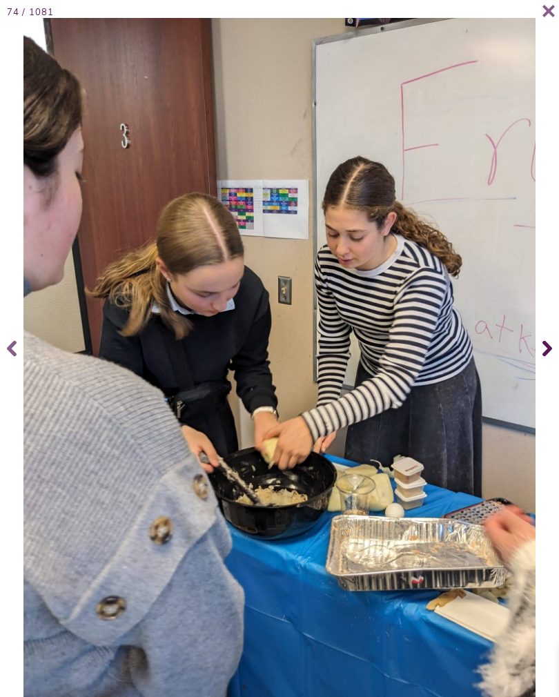
click at [557, 354] on span at bounding box center [546, 348] width 28 height 55
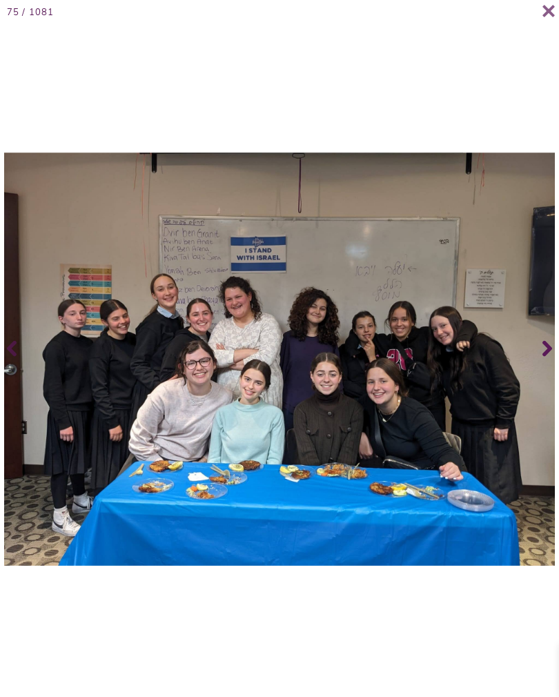
click at [559, 361] on span at bounding box center [546, 348] width 28 height 55
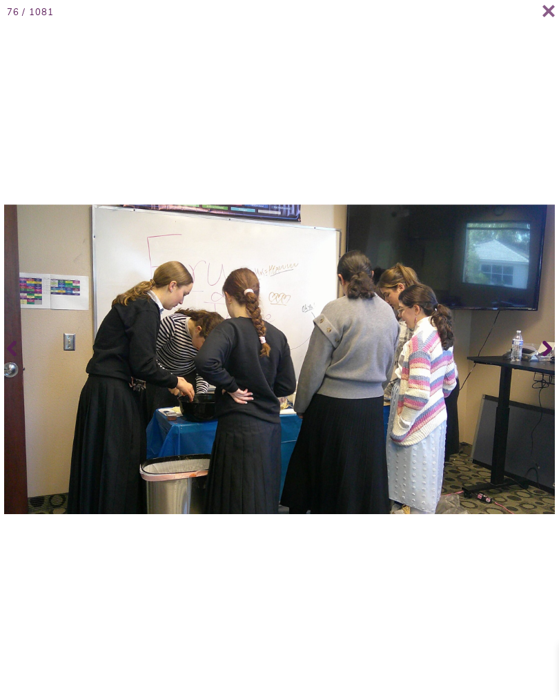
click at [557, 361] on span at bounding box center [546, 348] width 28 height 55
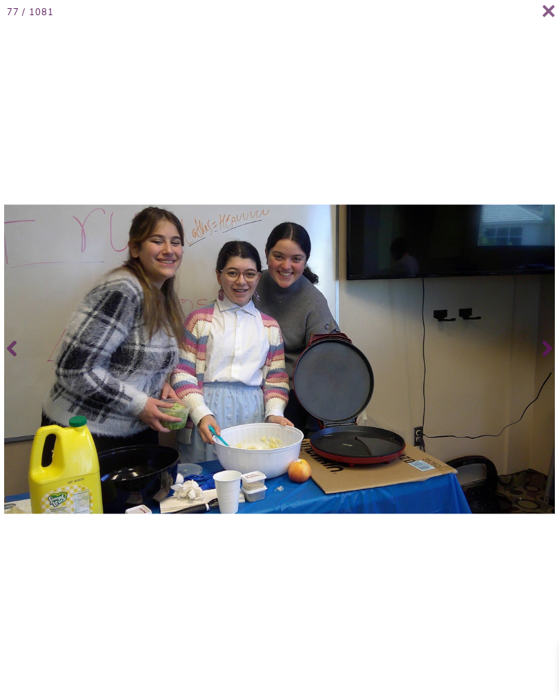
click at [557, 364] on span at bounding box center [546, 348] width 28 height 55
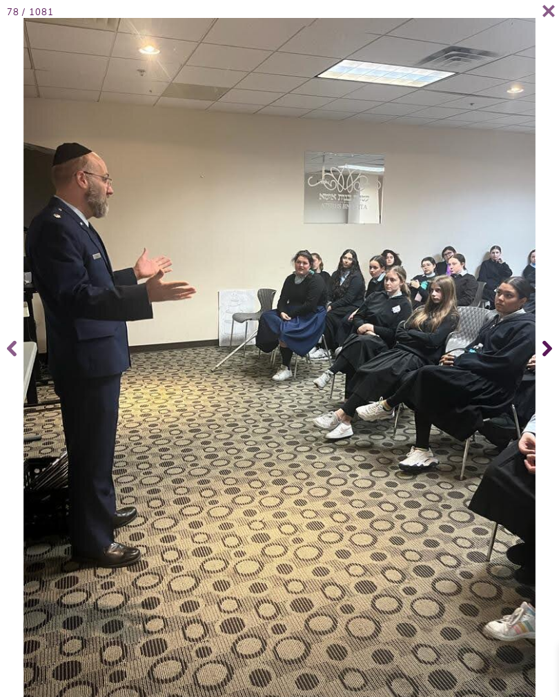
click at [556, 362] on span at bounding box center [546, 348] width 28 height 55
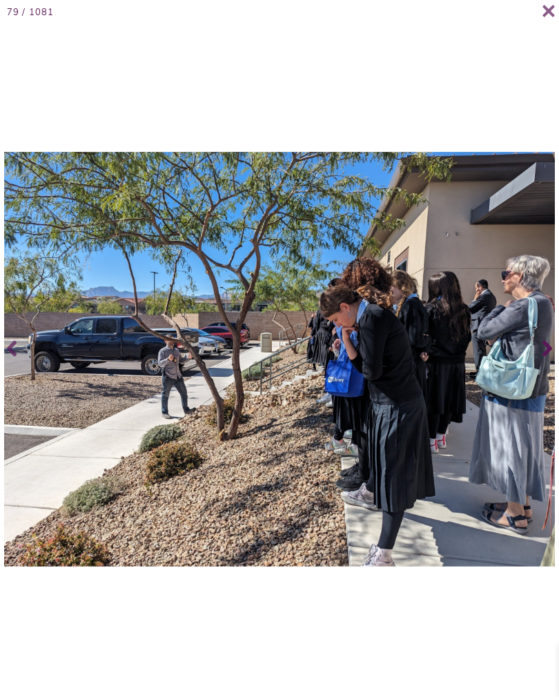
click at [552, 365] on icon at bounding box center [548, 348] width 10 height 55
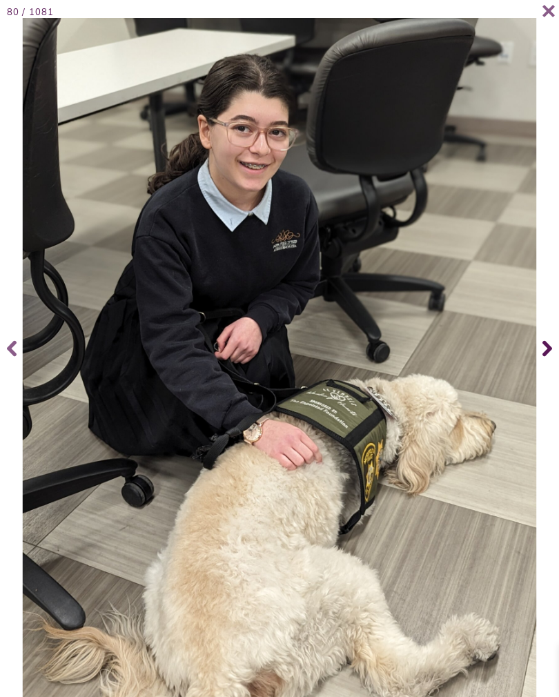
click at [550, 357] on icon at bounding box center [548, 349] width 10 height 16
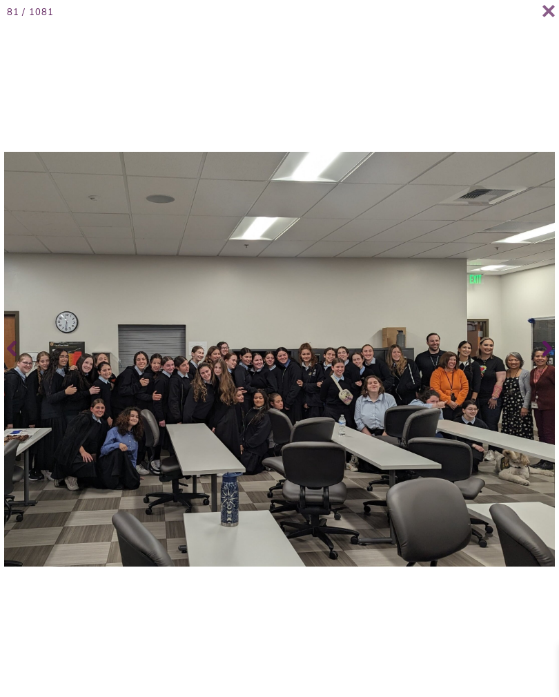
click at [553, 362] on span at bounding box center [546, 348] width 28 height 55
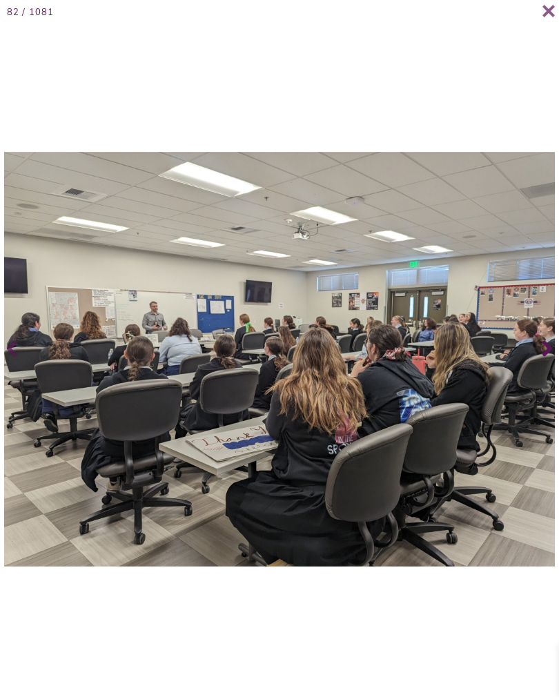
click at [557, 358] on span at bounding box center [546, 348] width 28 height 55
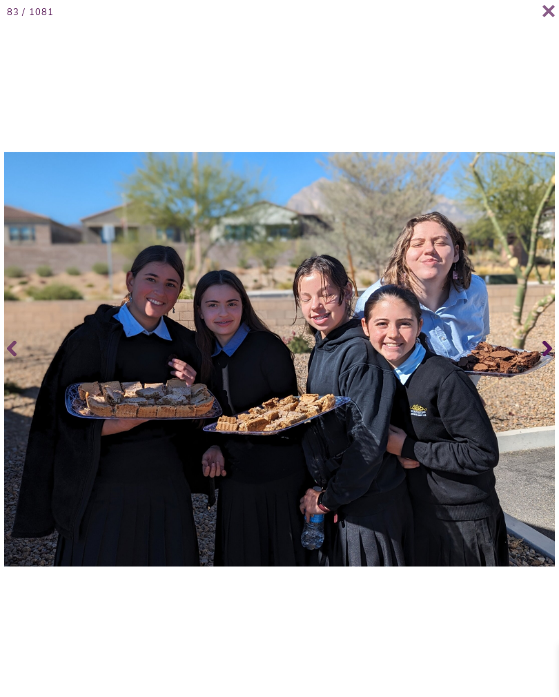
click at [542, 363] on span at bounding box center [546, 348] width 28 height 55
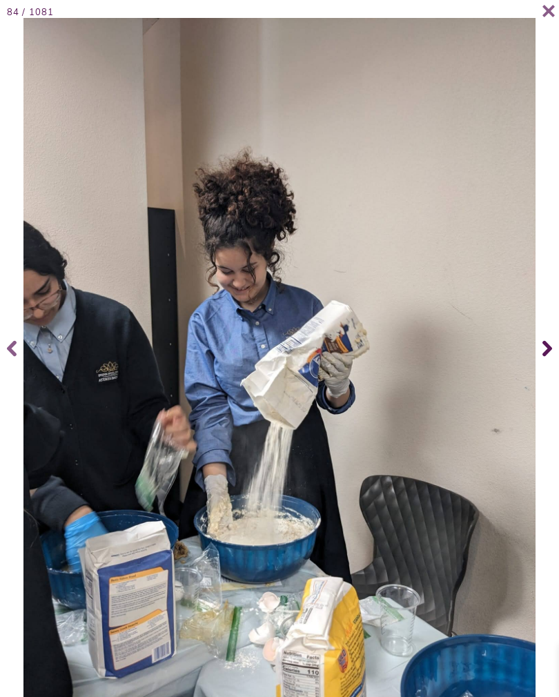
click at [555, 357] on span at bounding box center [546, 348] width 28 height 55
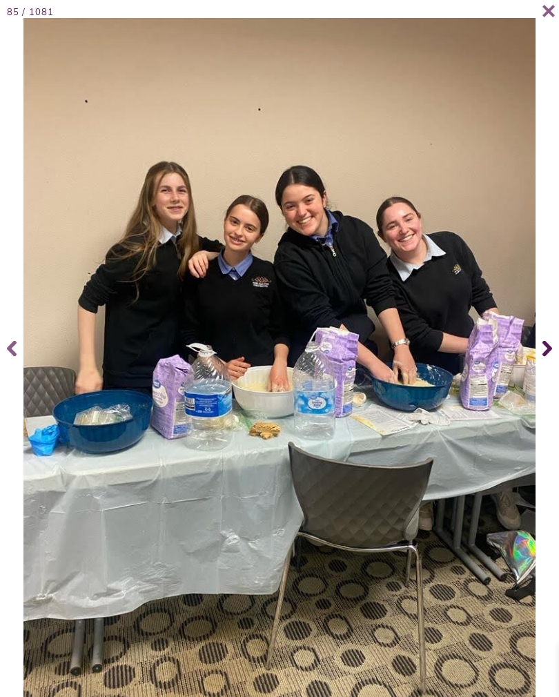
click at [539, 363] on span at bounding box center [546, 348] width 28 height 55
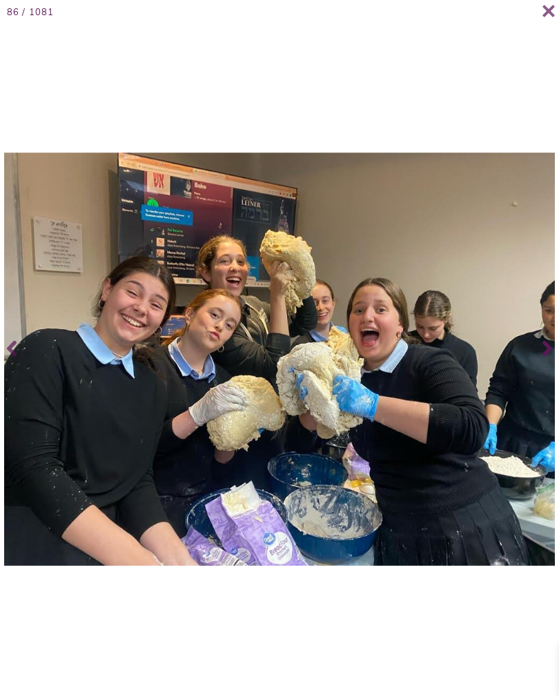
click at [551, 362] on icon at bounding box center [548, 348] width 10 height 55
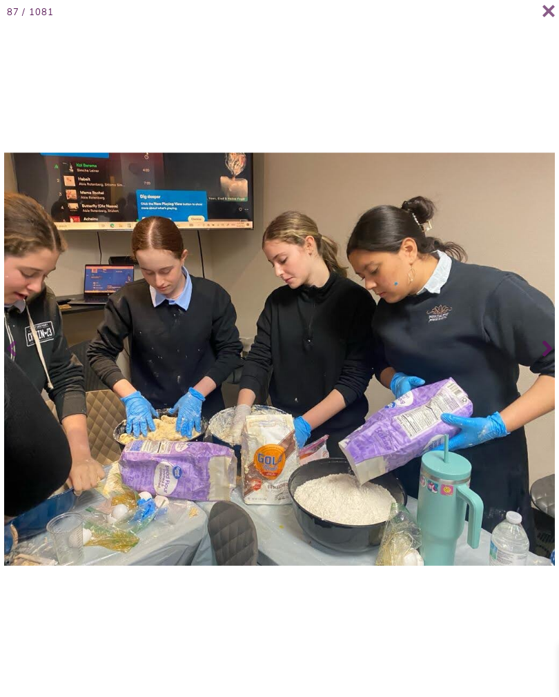
click at [542, 363] on span at bounding box center [546, 348] width 28 height 55
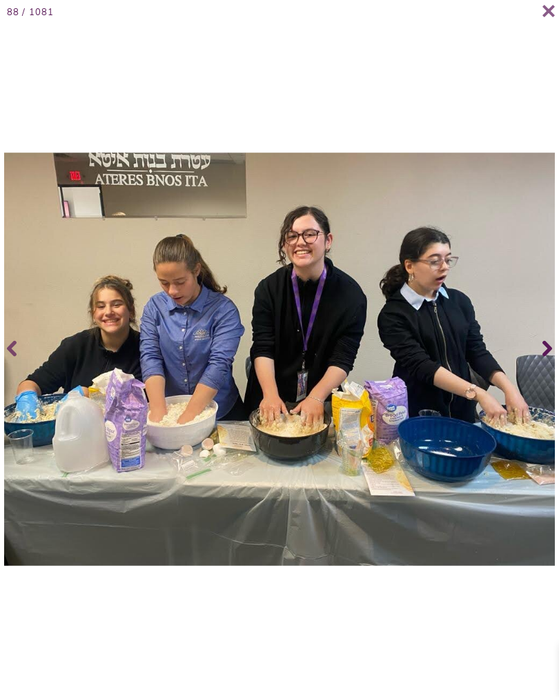
click at [542, 366] on span at bounding box center [546, 348] width 28 height 55
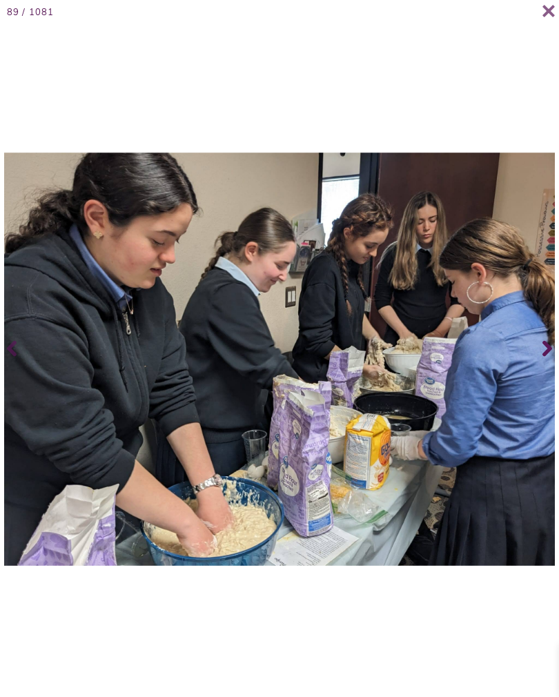
click at [541, 354] on span at bounding box center [546, 348] width 28 height 55
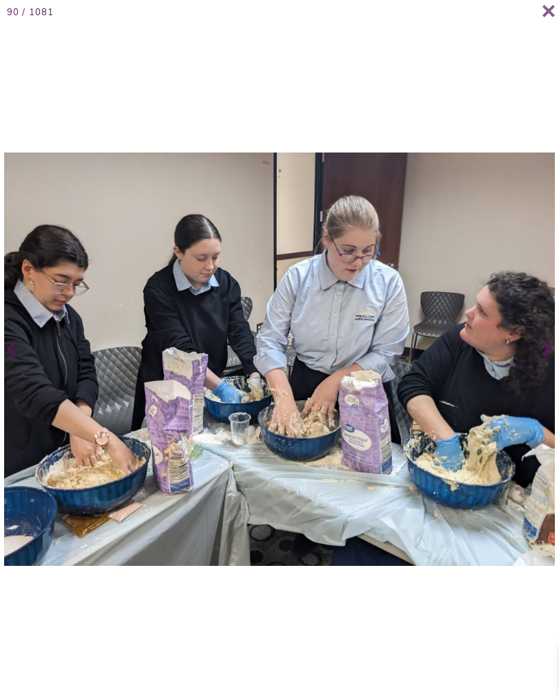
click at [538, 365] on span at bounding box center [546, 348] width 28 height 55
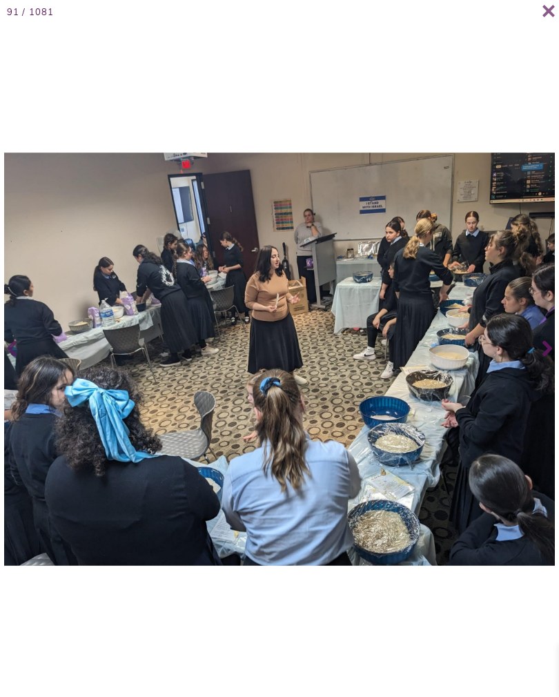
click at [550, 356] on icon at bounding box center [548, 348] width 10 height 55
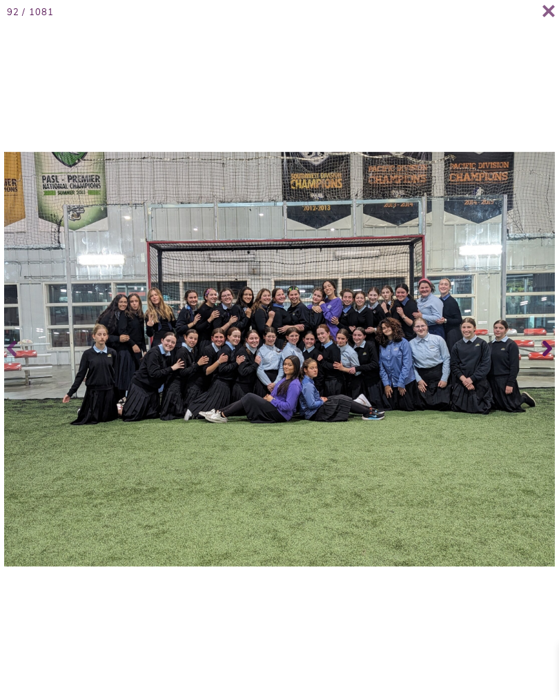
click at [538, 342] on span at bounding box center [546, 348] width 28 height 55
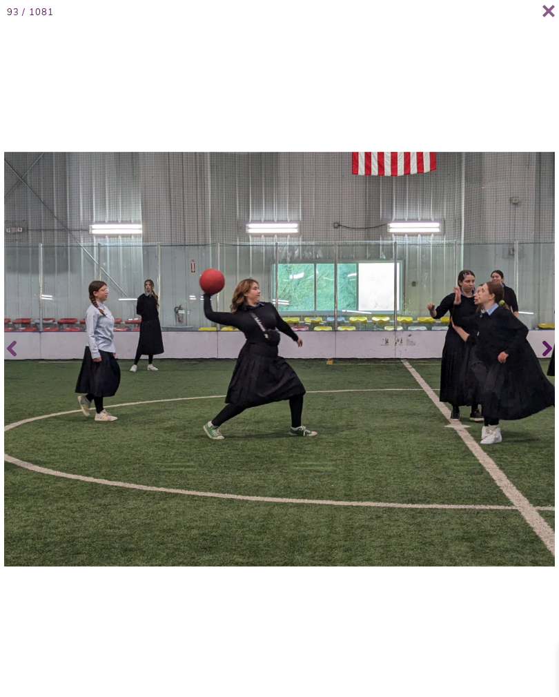
click at [558, 349] on span at bounding box center [546, 348] width 28 height 55
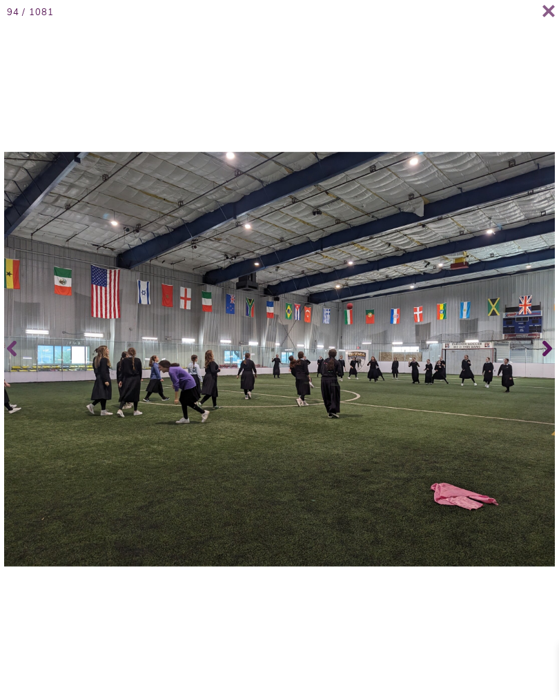
click at [549, 351] on icon at bounding box center [548, 348] width 10 height 55
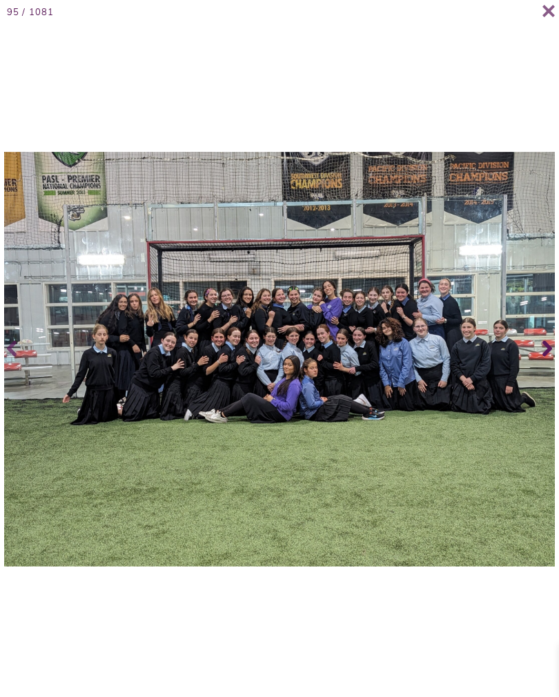
click at [541, 350] on span at bounding box center [546, 348] width 28 height 55
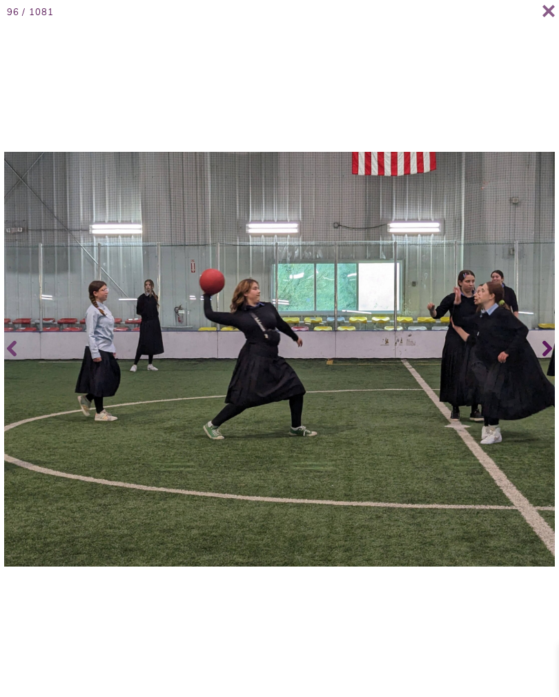
click at [551, 353] on icon at bounding box center [548, 348] width 10 height 55
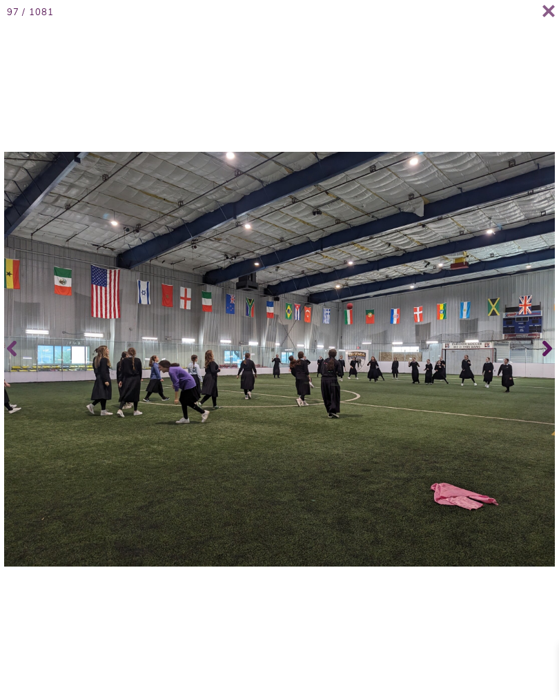
click at [550, 351] on icon at bounding box center [548, 348] width 10 height 55
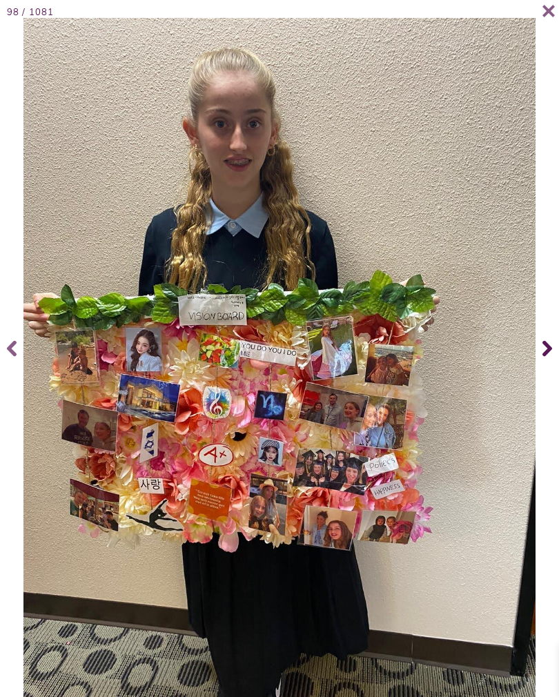
click at [542, 351] on span at bounding box center [546, 348] width 28 height 55
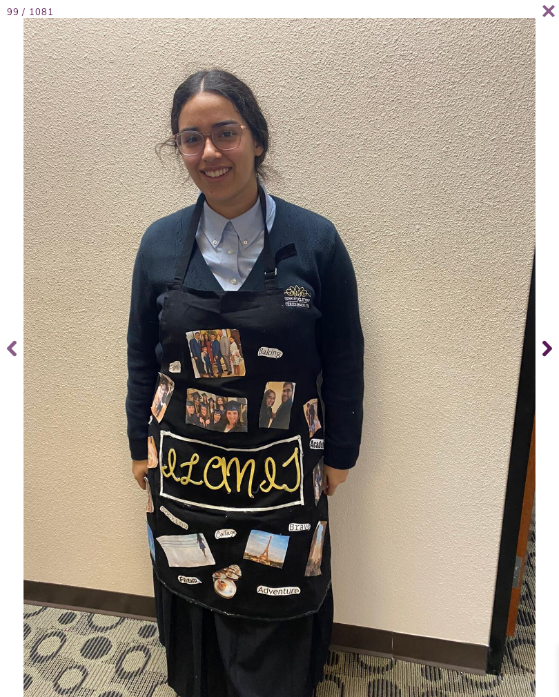
click at [551, 350] on icon at bounding box center [548, 348] width 10 height 55
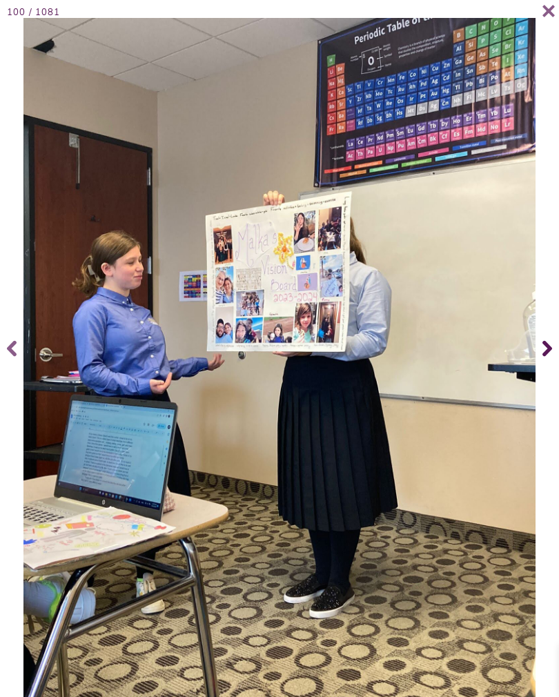
click at [555, 351] on span at bounding box center [546, 348] width 28 height 55
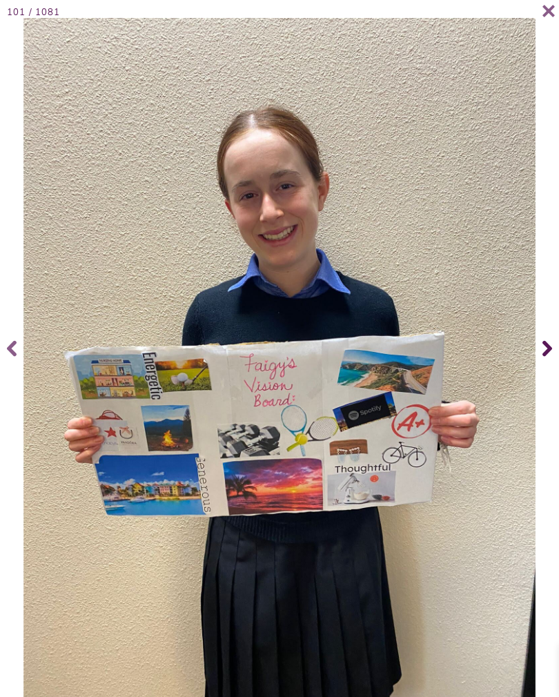
click at [551, 356] on icon at bounding box center [548, 348] width 10 height 55
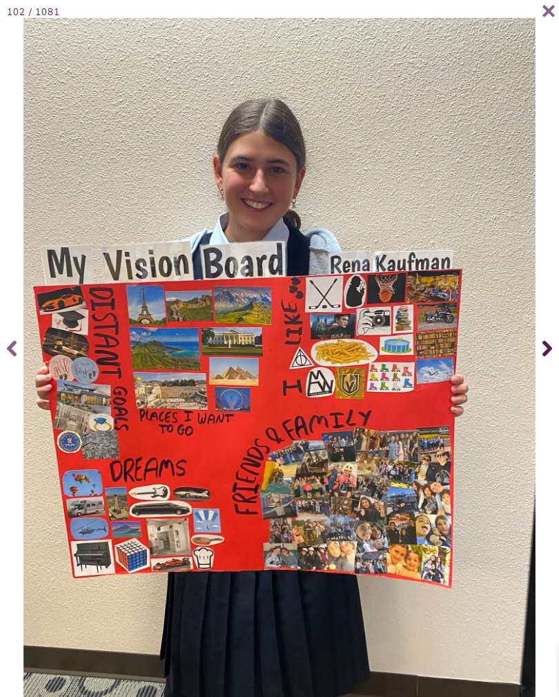
click at [550, 369] on icon at bounding box center [548, 348] width 10 height 55
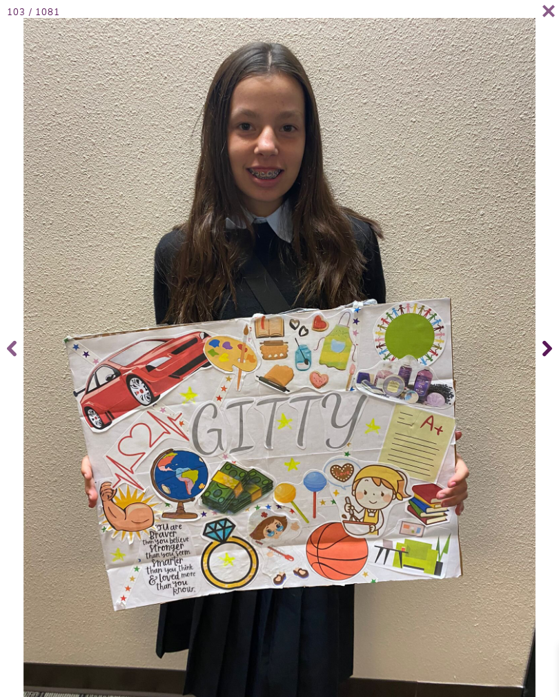
click at [557, 361] on span at bounding box center [546, 348] width 28 height 55
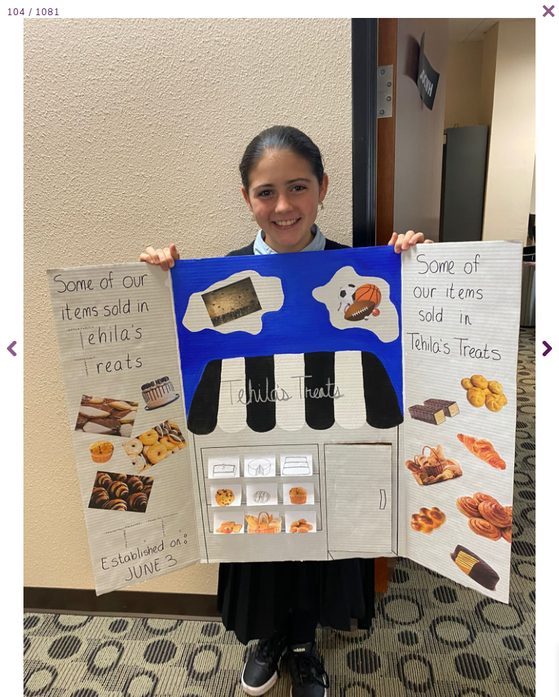
click at [551, 364] on icon at bounding box center [548, 348] width 10 height 55
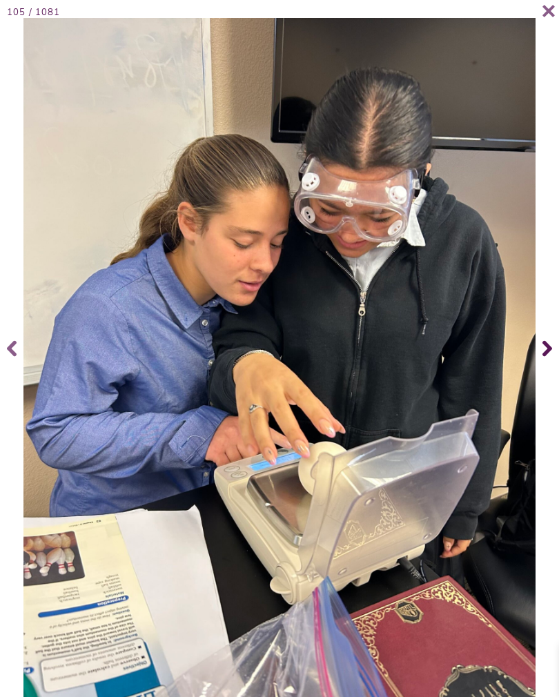
click at [542, 361] on span at bounding box center [546, 348] width 28 height 55
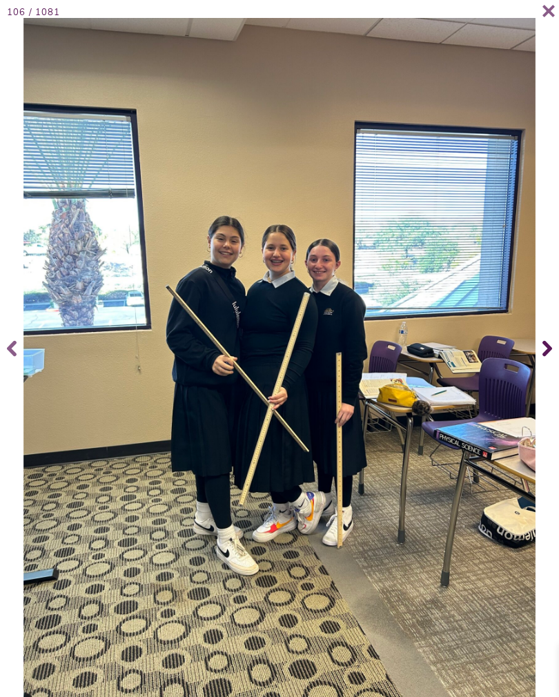
click at [551, 364] on icon at bounding box center [548, 348] width 10 height 55
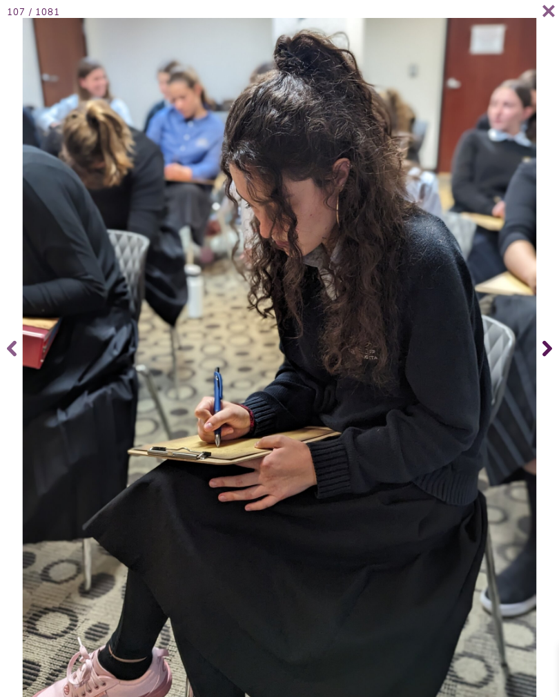
click at [549, 369] on icon at bounding box center [548, 348] width 10 height 55
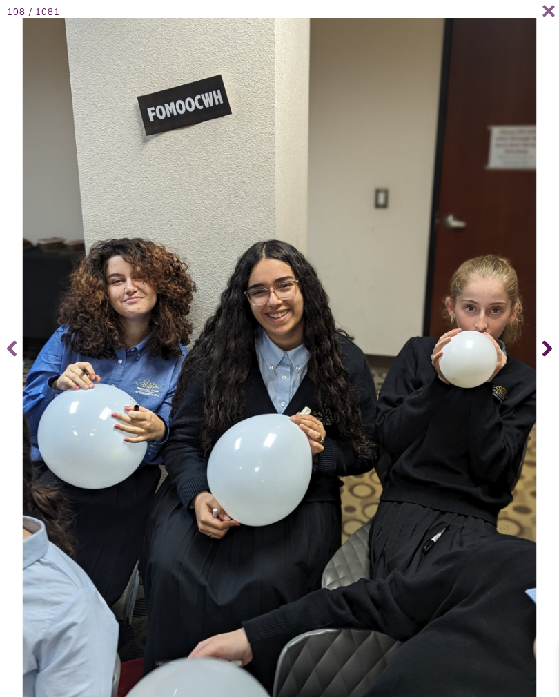
click at [555, 365] on span at bounding box center [546, 348] width 28 height 55
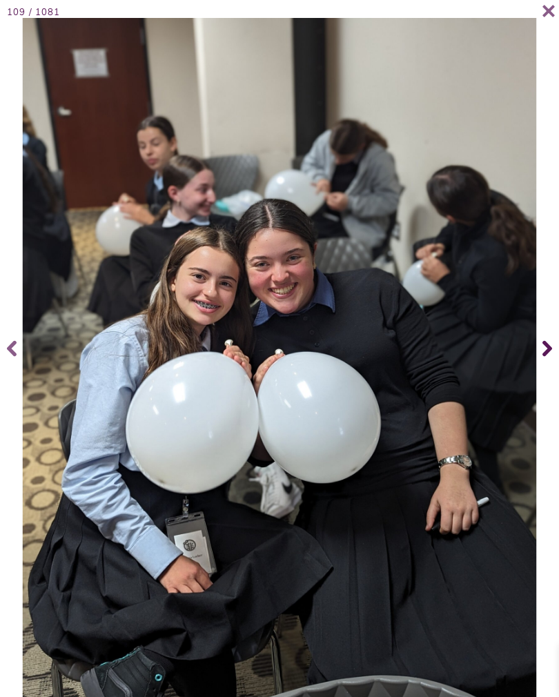
click at [554, 360] on span at bounding box center [546, 348] width 28 height 55
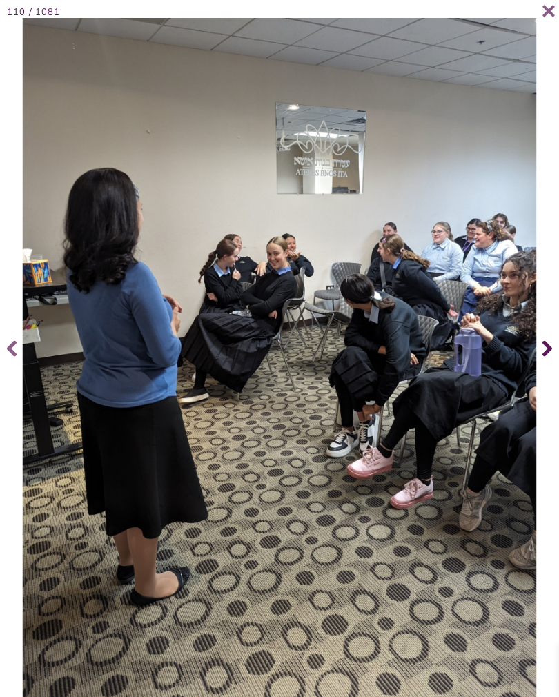
click at [550, 363] on icon at bounding box center [548, 348] width 10 height 55
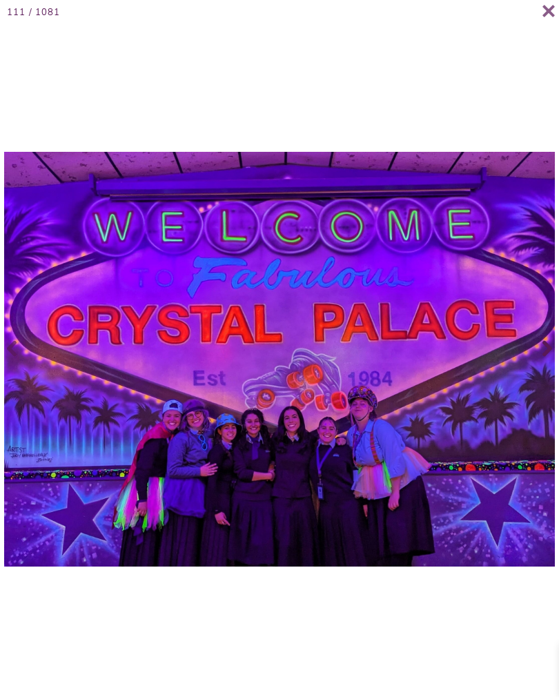
click at [557, 361] on span at bounding box center [546, 348] width 28 height 55
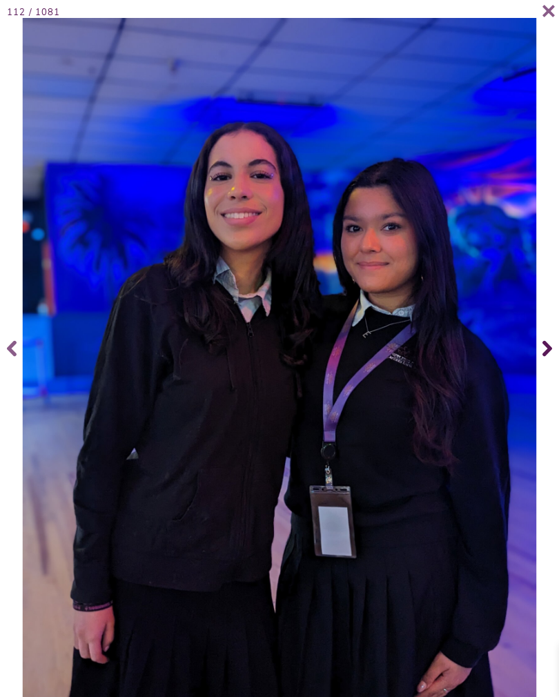
click at [553, 361] on span at bounding box center [546, 348] width 28 height 55
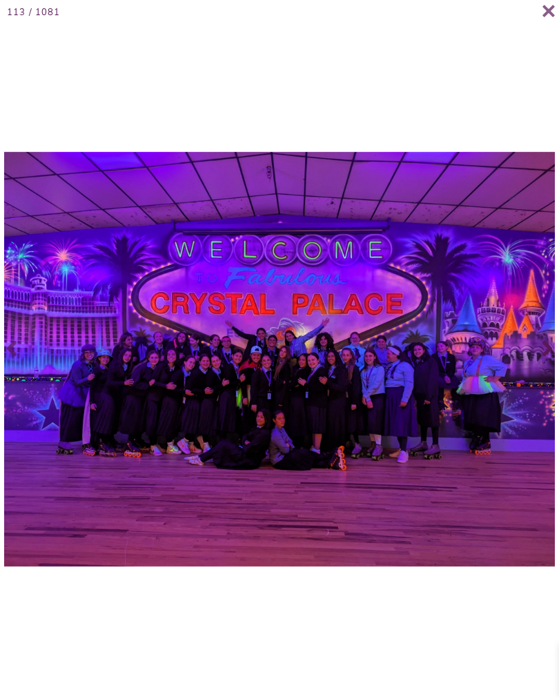
click at [541, 370] on span at bounding box center [546, 348] width 28 height 55
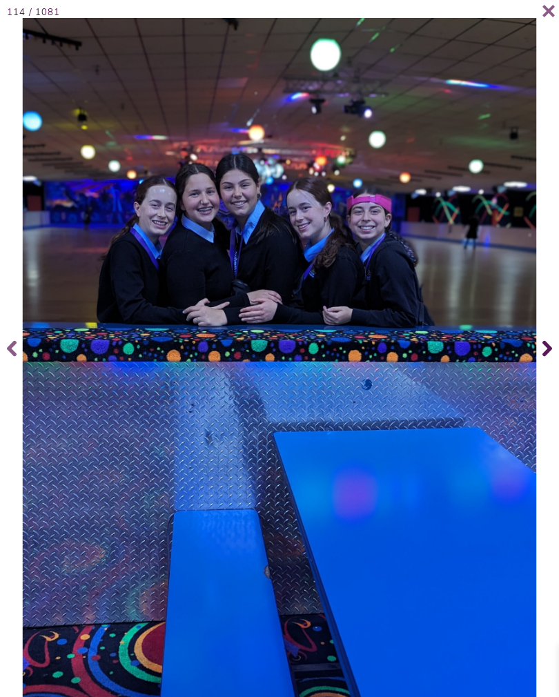
click at [541, 365] on span at bounding box center [546, 348] width 28 height 55
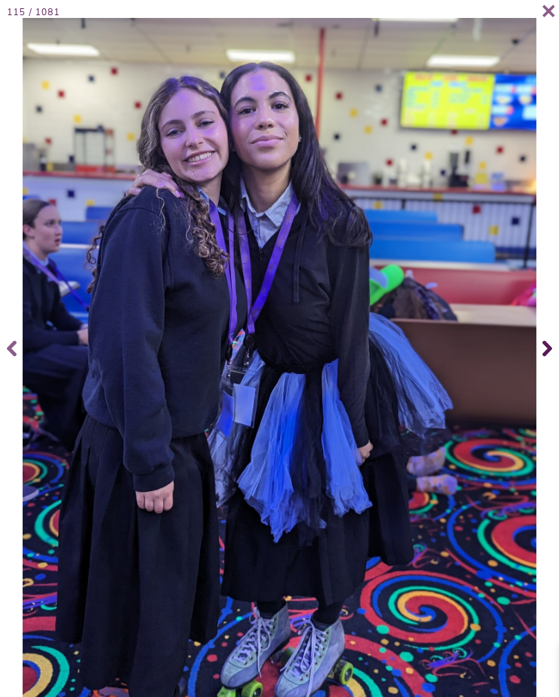
click at [537, 367] on span at bounding box center [546, 348] width 28 height 55
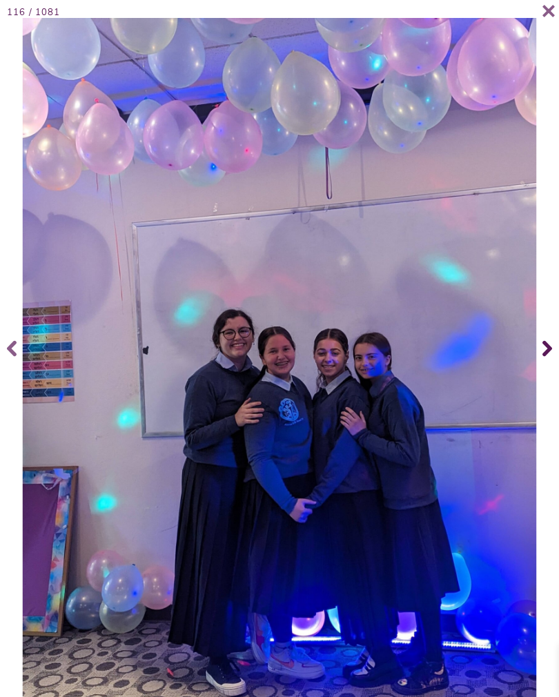
click at [540, 373] on span at bounding box center [546, 348] width 28 height 55
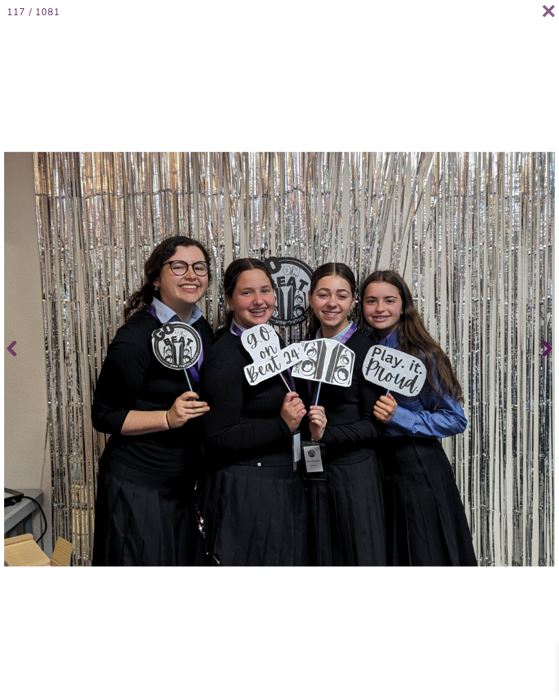
click at [557, 365] on span at bounding box center [546, 348] width 28 height 55
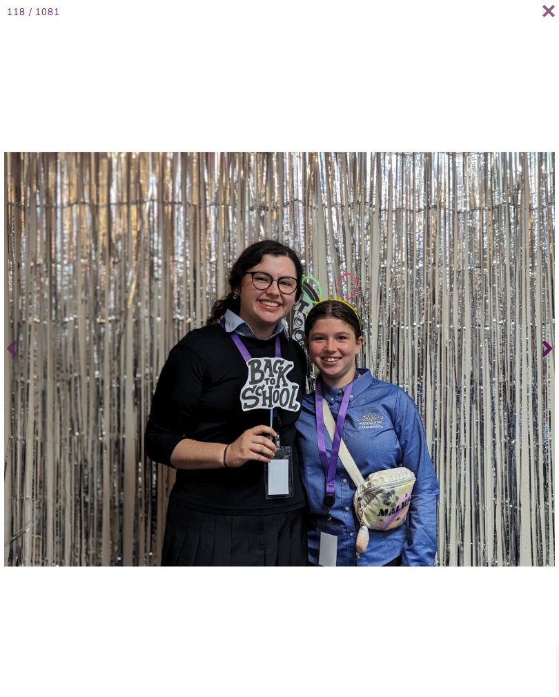
click at [557, 355] on span at bounding box center [546, 348] width 28 height 55
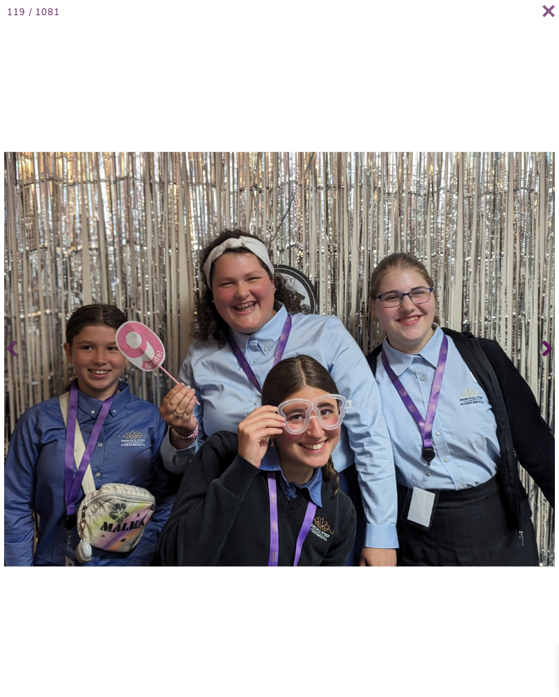
click at [559, 359] on span at bounding box center [546, 348] width 28 height 55
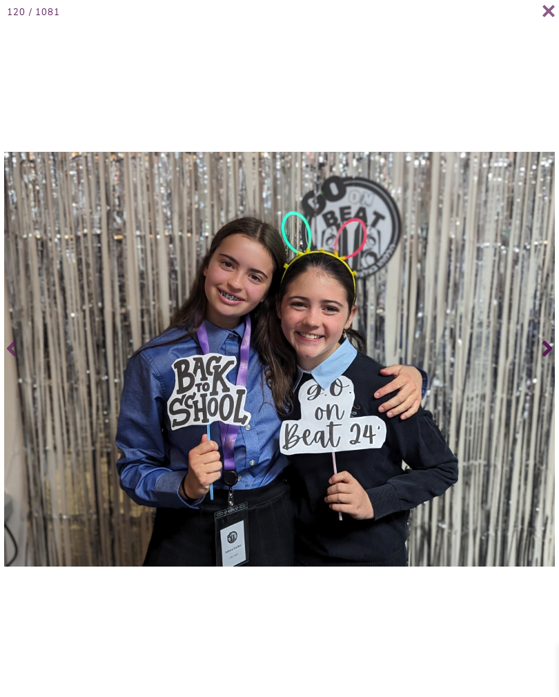
click at [558, 360] on span at bounding box center [546, 348] width 28 height 55
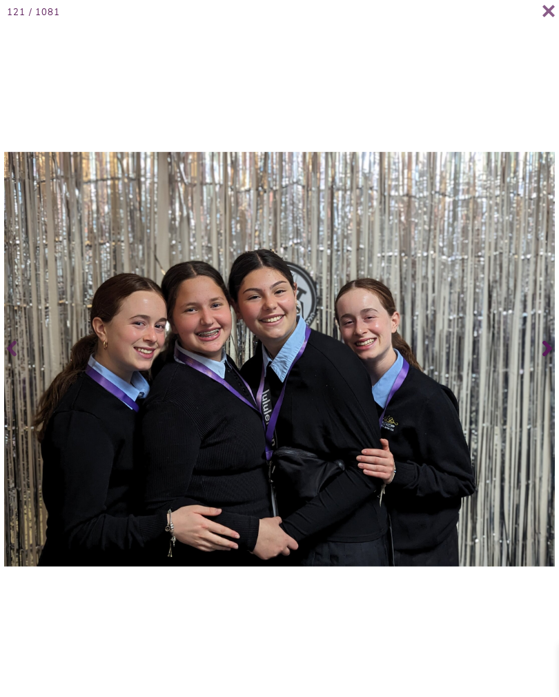
click at [557, 351] on span at bounding box center [546, 348] width 28 height 55
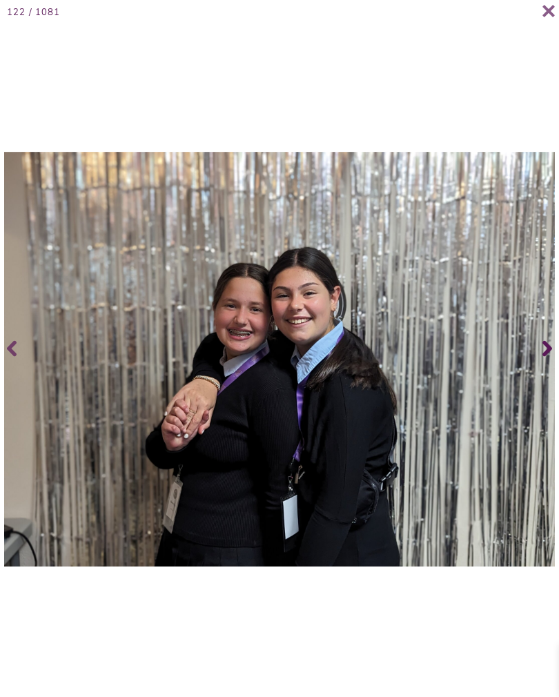
click at [557, 354] on span at bounding box center [546, 348] width 28 height 55
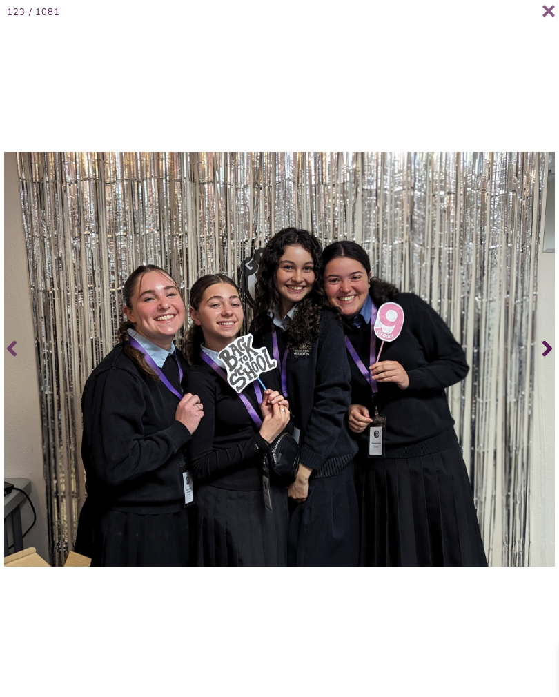
click at [558, 353] on span at bounding box center [546, 348] width 28 height 55
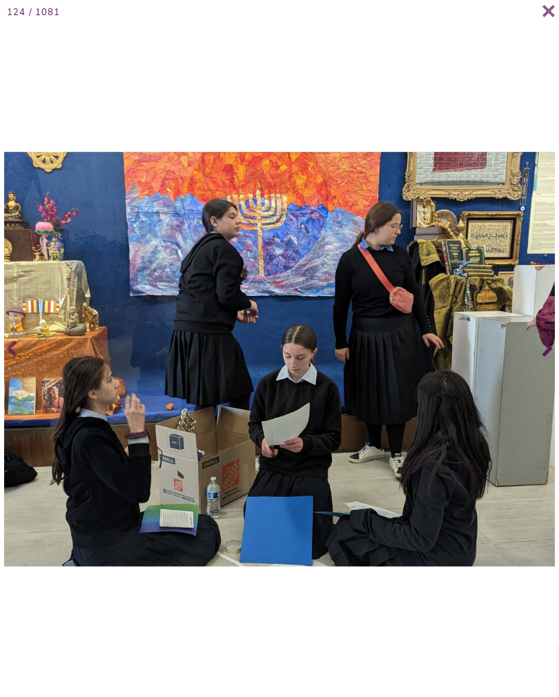
click at [557, 351] on span at bounding box center [546, 348] width 28 height 55
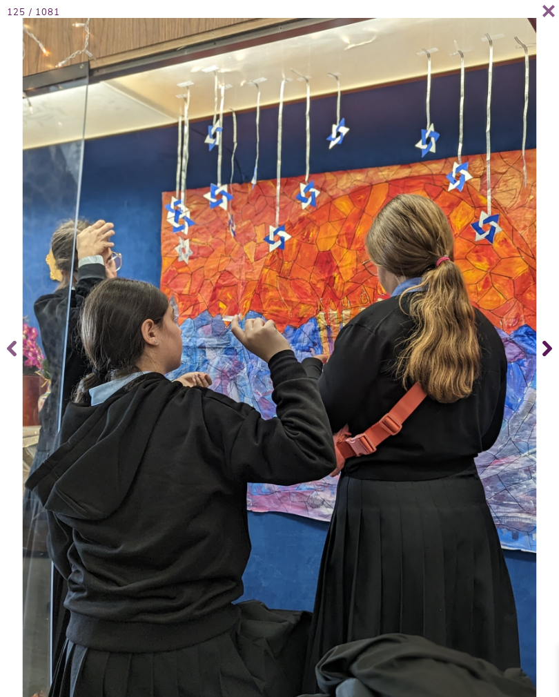
click at [557, 364] on span at bounding box center [546, 348] width 28 height 55
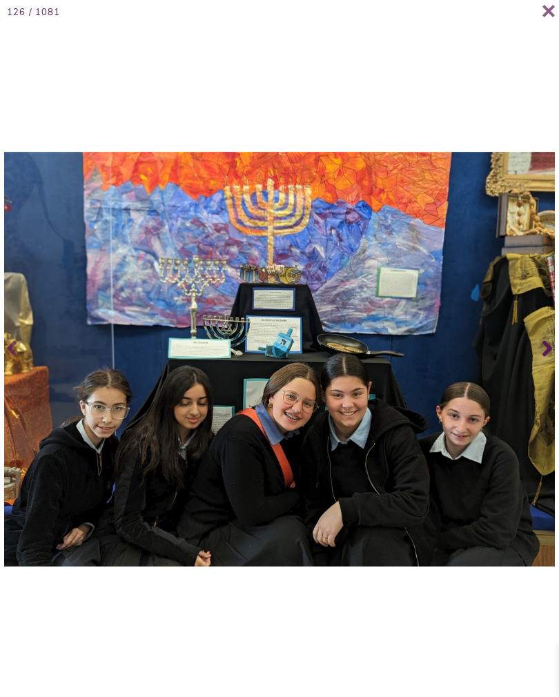
click at [558, 360] on span at bounding box center [546, 348] width 28 height 55
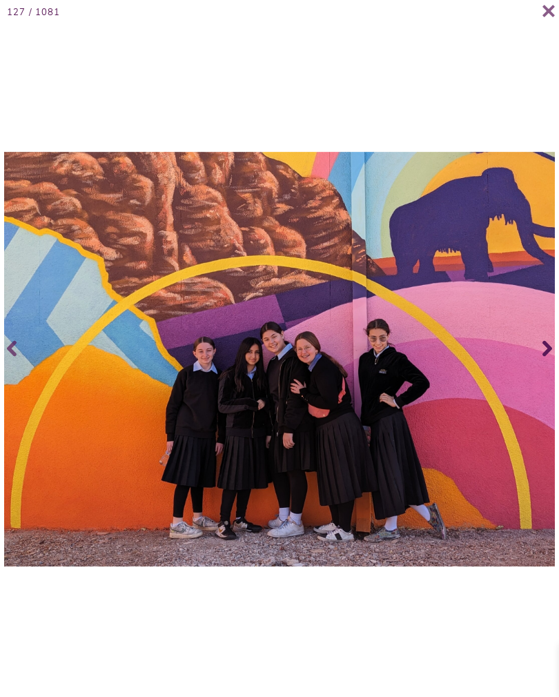
click at [554, 368] on span at bounding box center [546, 348] width 28 height 55
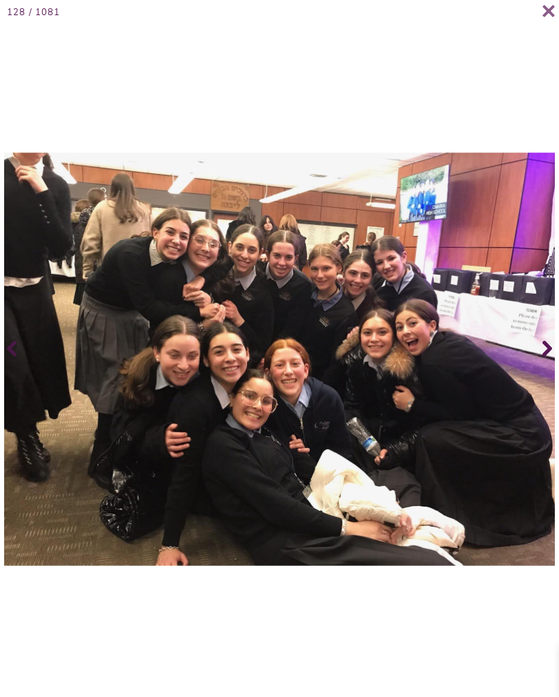
click at [557, 359] on span at bounding box center [546, 348] width 28 height 55
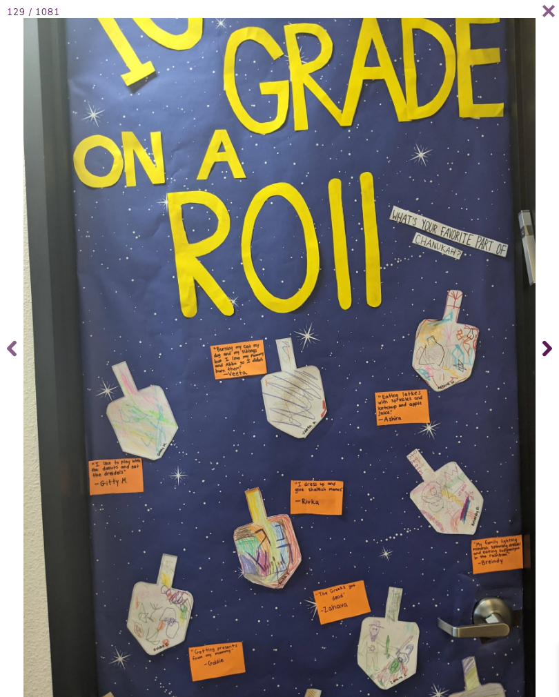
click at [557, 361] on span at bounding box center [546, 348] width 28 height 55
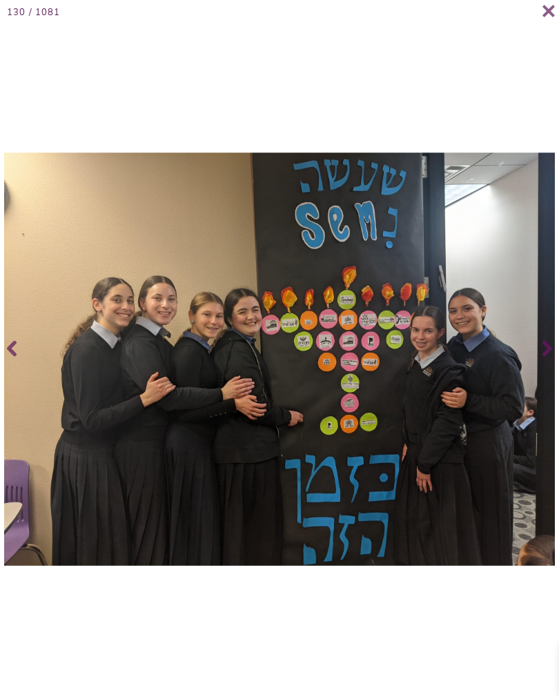
click at [557, 358] on span at bounding box center [546, 348] width 28 height 55
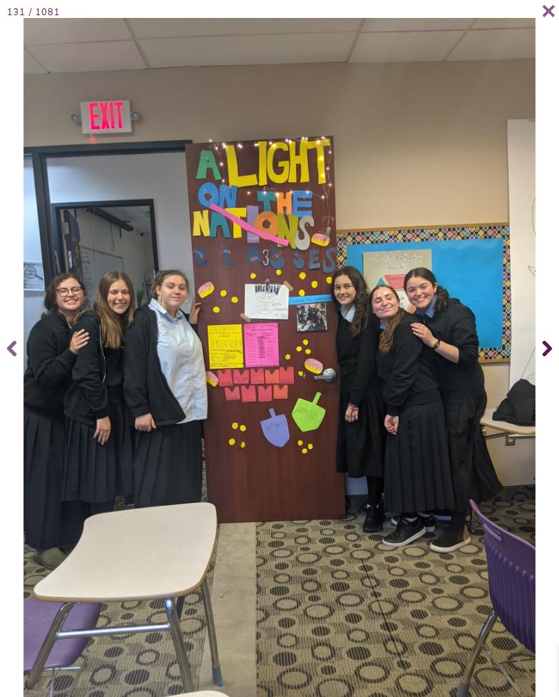
click at [535, 363] on span at bounding box center [546, 348] width 28 height 55
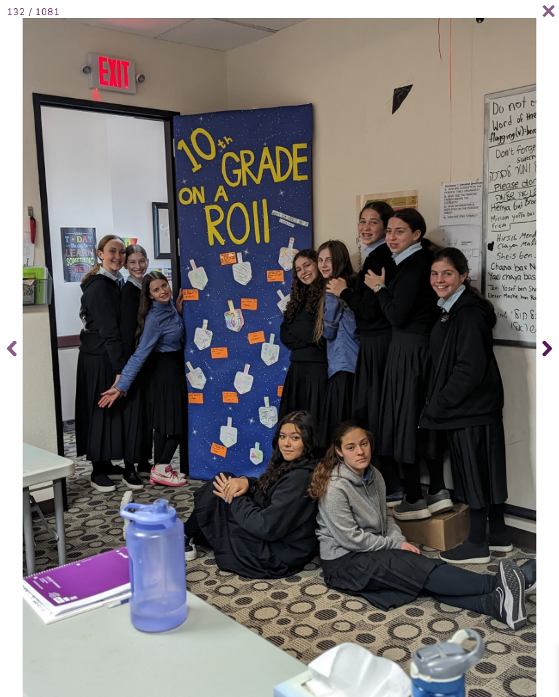
click at [539, 360] on span at bounding box center [546, 348] width 28 height 55
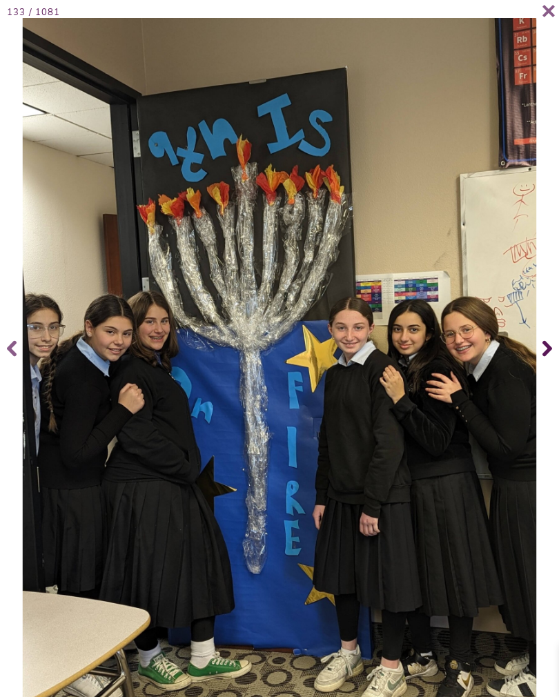
click at [541, 361] on span at bounding box center [546, 348] width 28 height 55
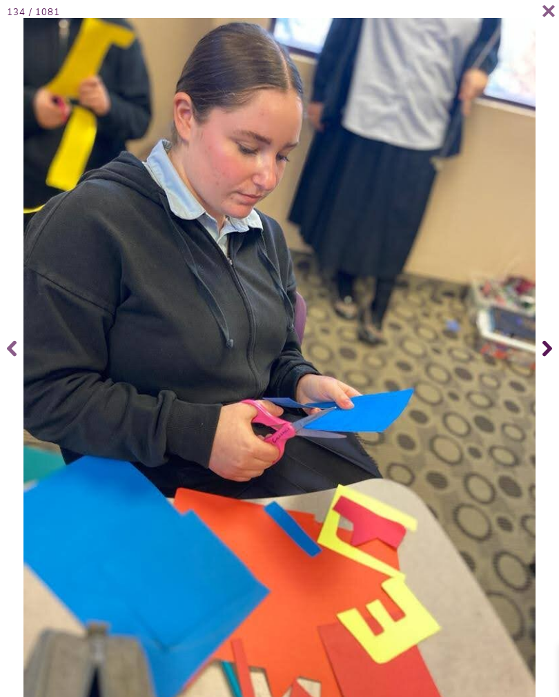
click at [549, 369] on icon at bounding box center [548, 348] width 10 height 55
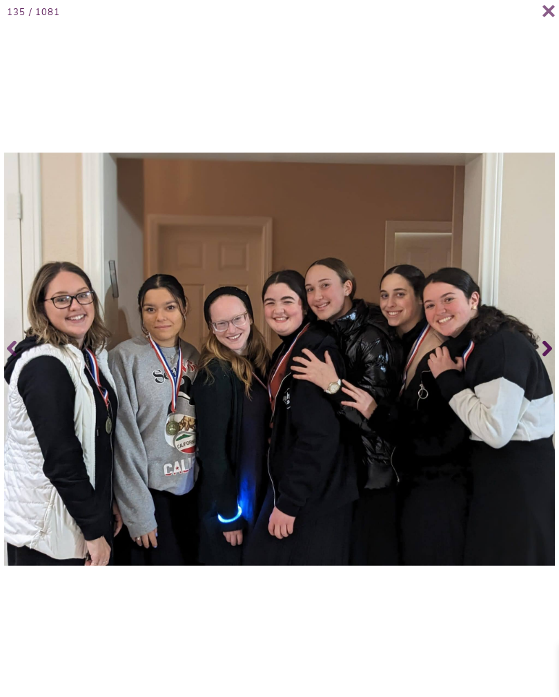
click at [559, 367] on span at bounding box center [546, 348] width 28 height 55
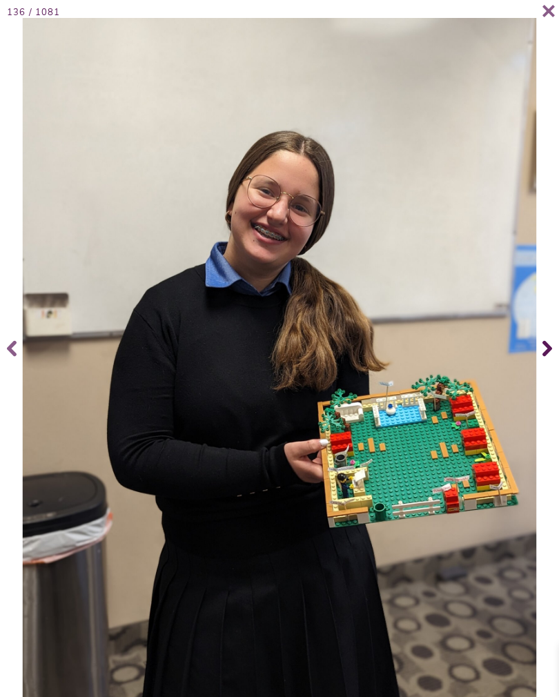
click at [534, 362] on span at bounding box center [546, 348] width 28 height 55
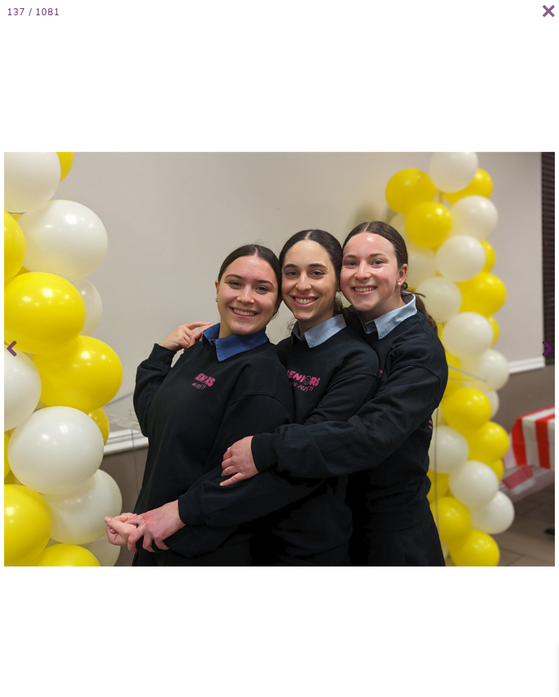
click at [556, 368] on span at bounding box center [546, 348] width 28 height 55
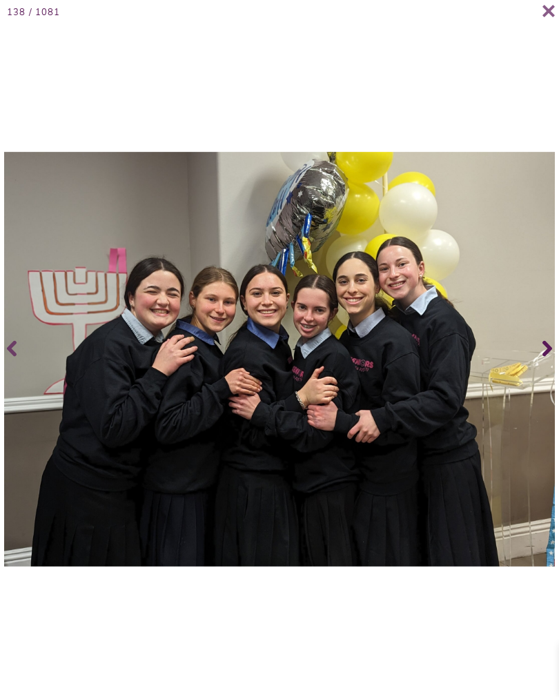
click at [541, 367] on span at bounding box center [546, 348] width 28 height 55
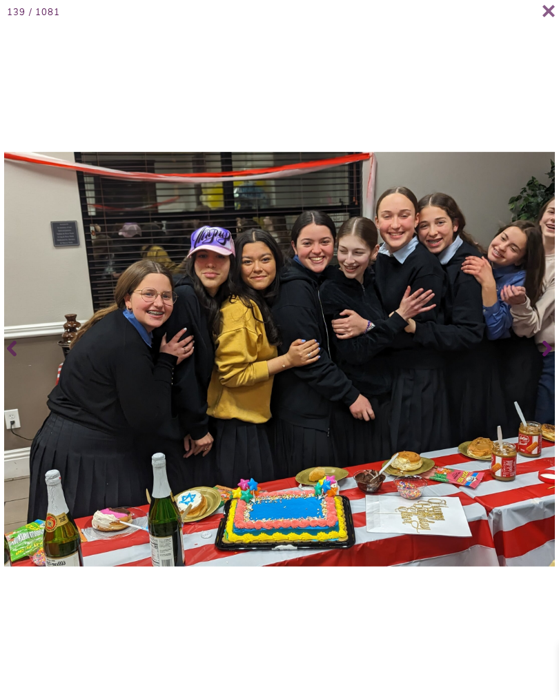
click at [557, 355] on span at bounding box center [546, 348] width 28 height 55
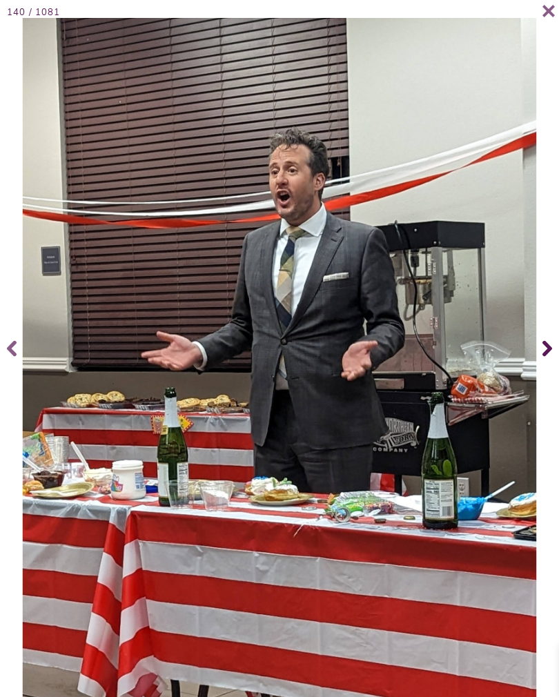
click at [557, 354] on span at bounding box center [546, 348] width 28 height 55
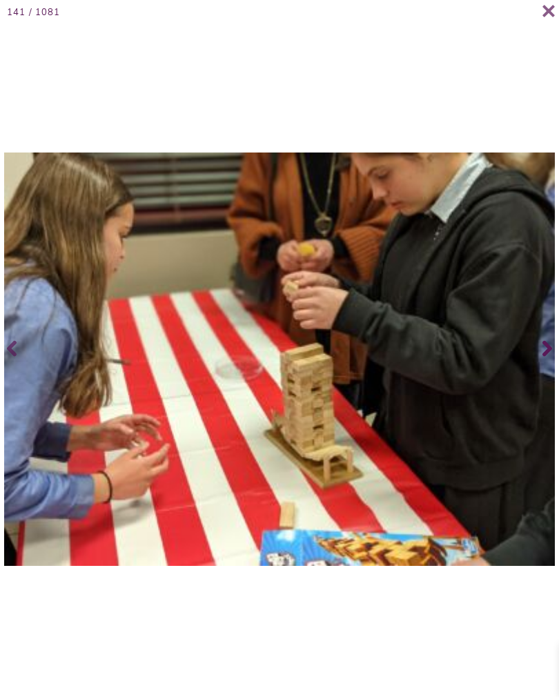
click at [558, 358] on span at bounding box center [546, 348] width 28 height 55
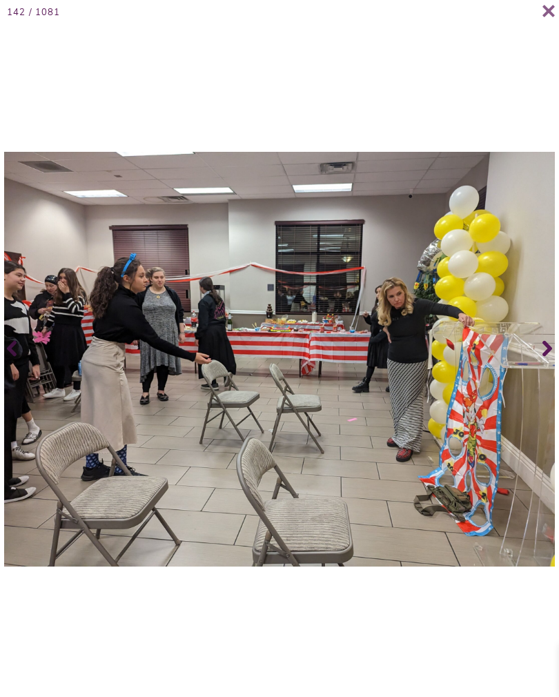
click at [552, 358] on icon at bounding box center [548, 348] width 10 height 55
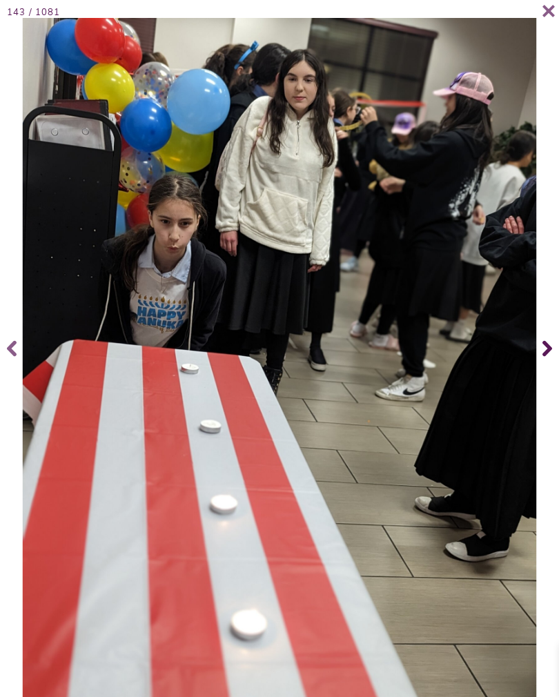
click at [554, 363] on span at bounding box center [546, 348] width 28 height 55
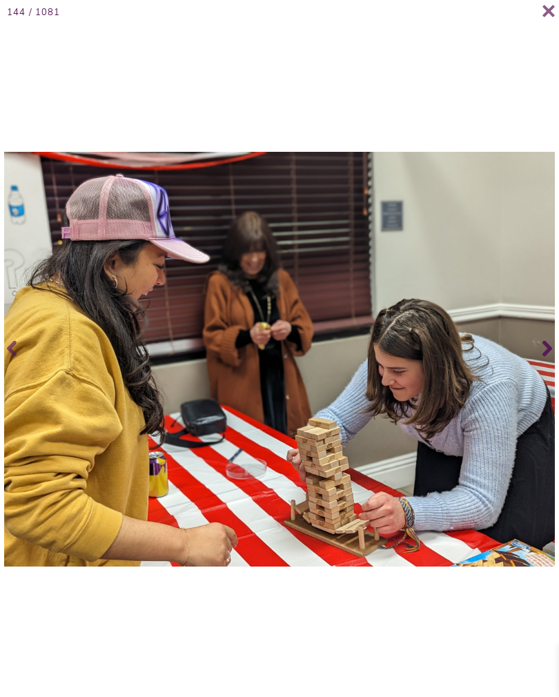
click at [552, 357] on icon at bounding box center [548, 349] width 10 height 16
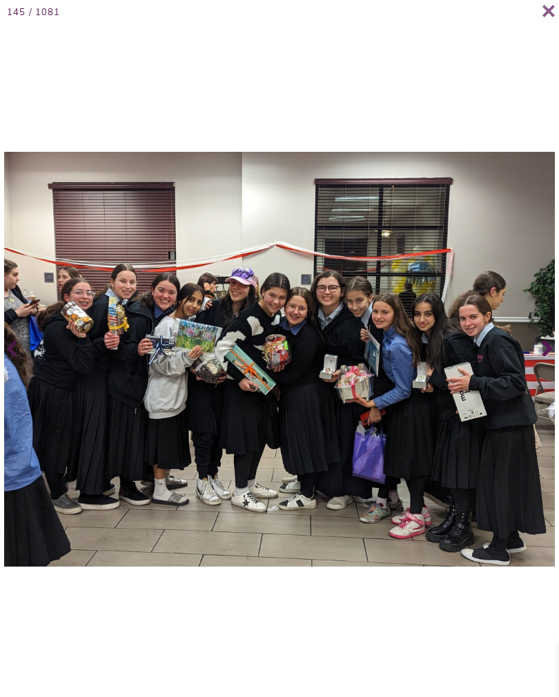
click at [557, 351] on span at bounding box center [546, 348] width 28 height 55
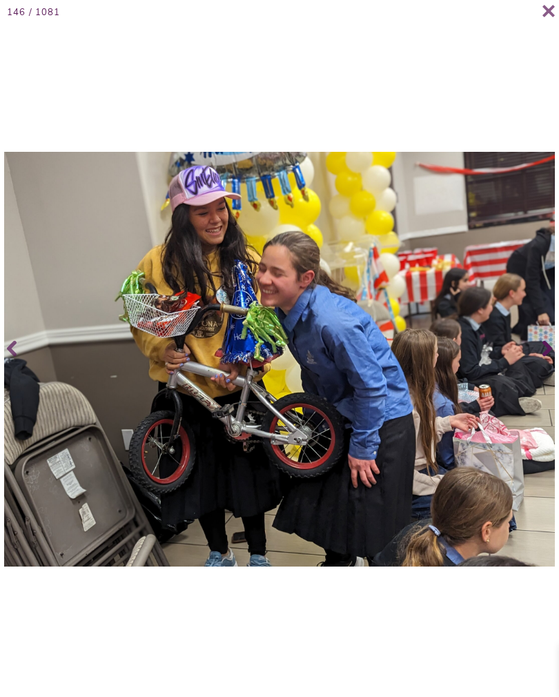
click at [556, 349] on span at bounding box center [546, 348] width 28 height 55
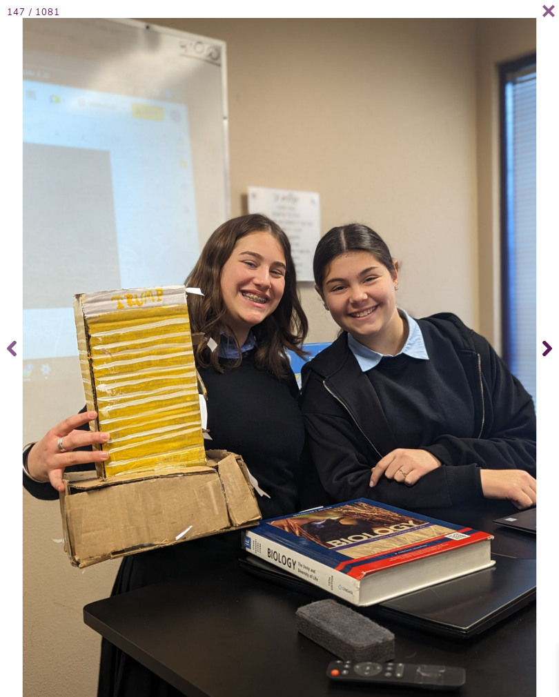
click at [554, 344] on span at bounding box center [546, 348] width 28 height 55
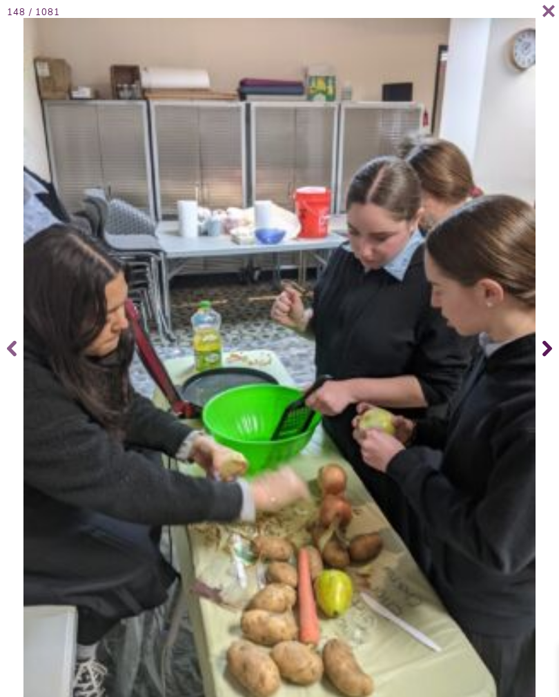
click at [545, 352] on icon at bounding box center [548, 349] width 10 height 16
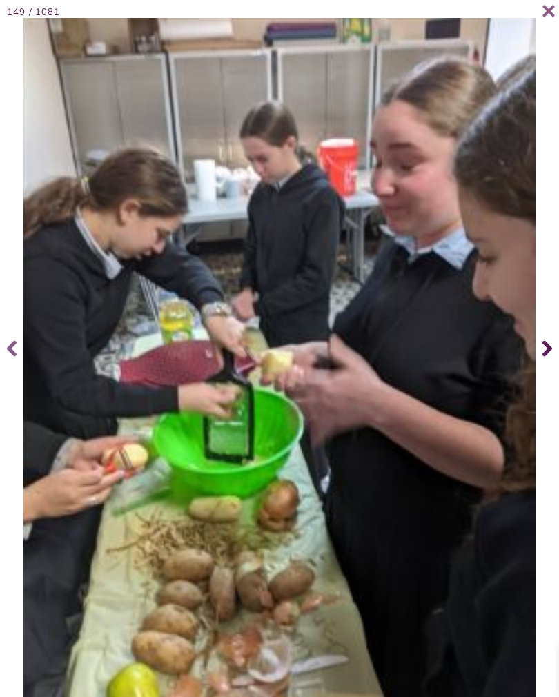
click at [537, 351] on span at bounding box center [546, 348] width 28 height 55
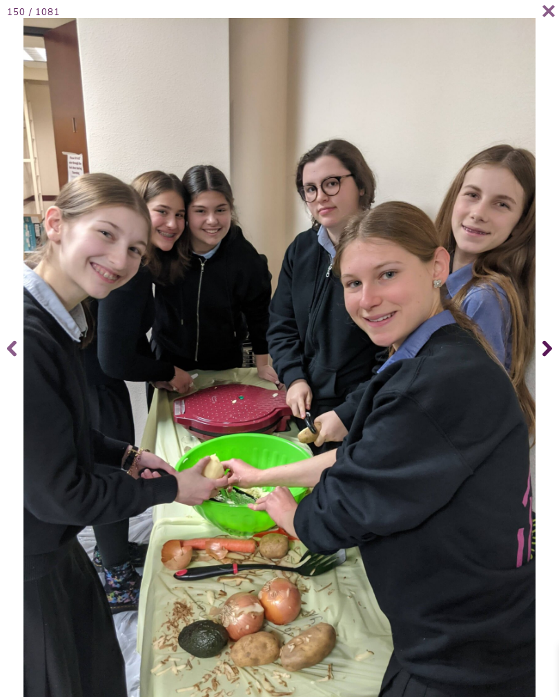
click at [542, 353] on span at bounding box center [546, 348] width 28 height 55
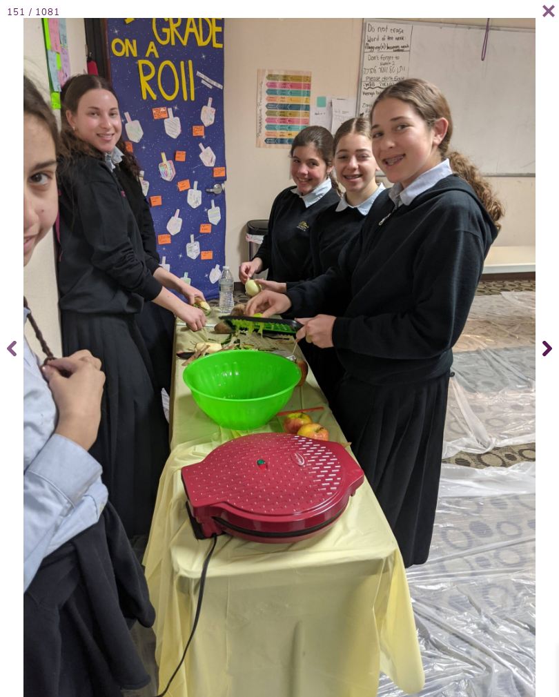
click at [549, 355] on icon at bounding box center [548, 348] width 10 height 55
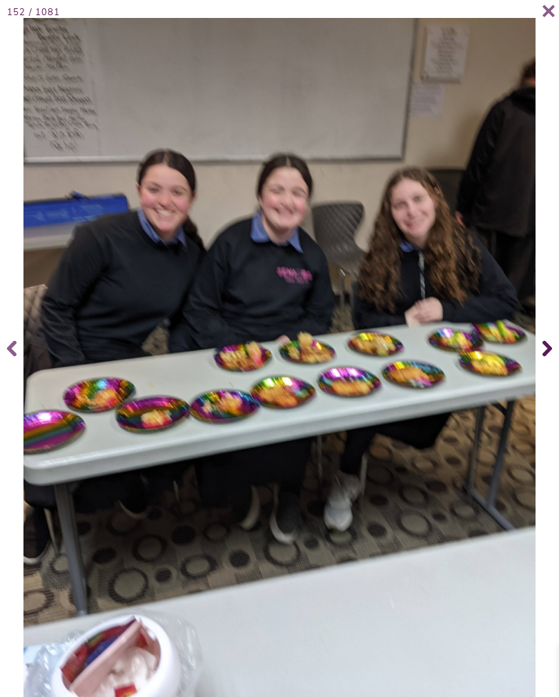
click at [552, 358] on span at bounding box center [546, 348] width 28 height 55
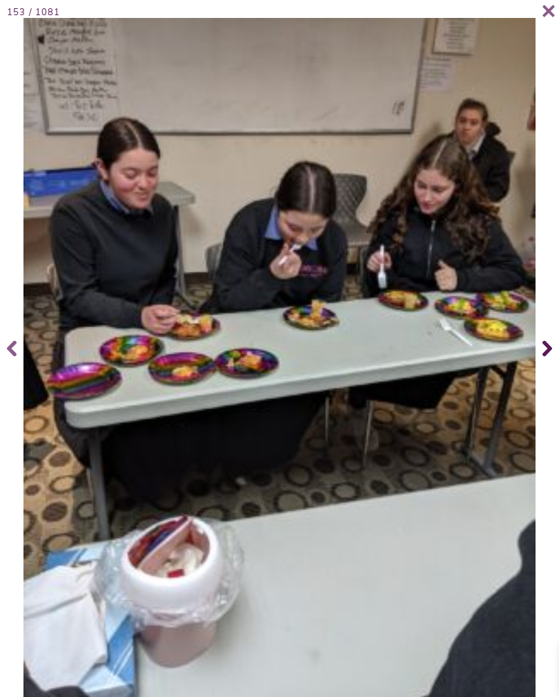
click at [538, 357] on span at bounding box center [546, 348] width 28 height 55
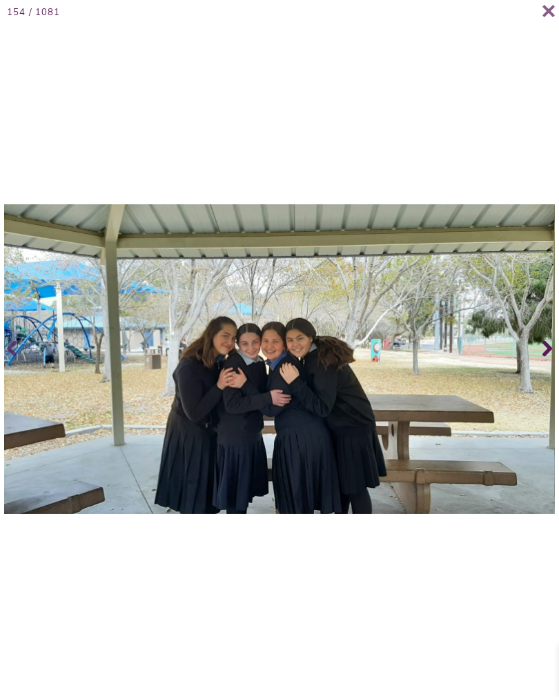
click at [550, 357] on icon at bounding box center [548, 349] width 10 height 16
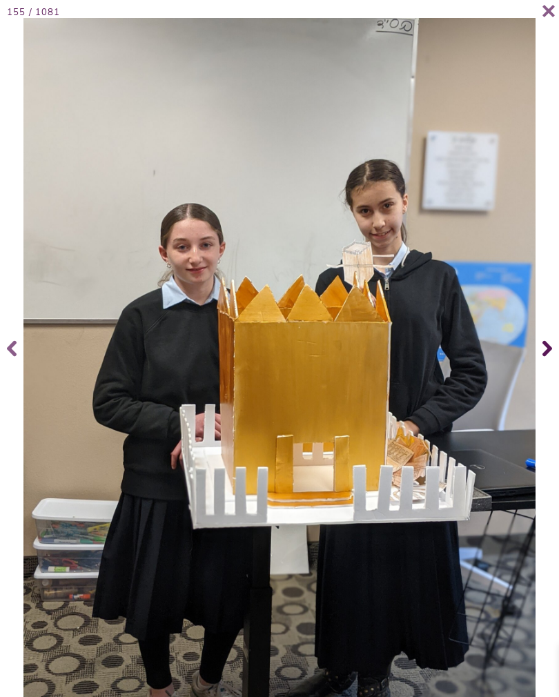
click at [545, 356] on icon at bounding box center [548, 349] width 10 height 16
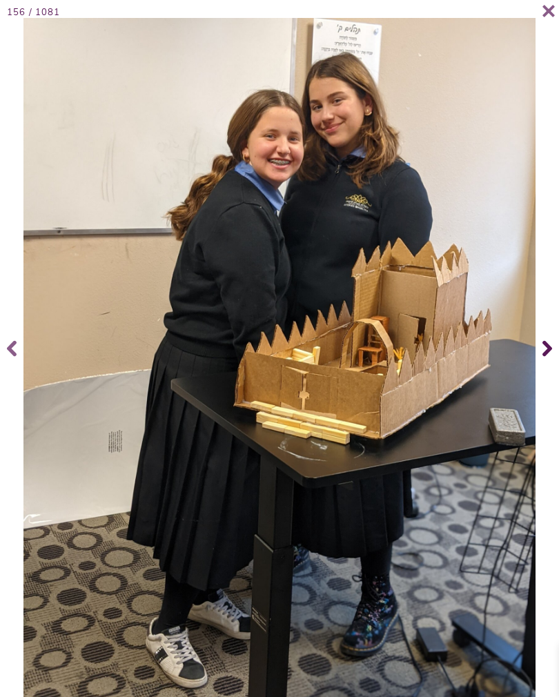
click at [550, 357] on icon at bounding box center [548, 349] width 10 height 16
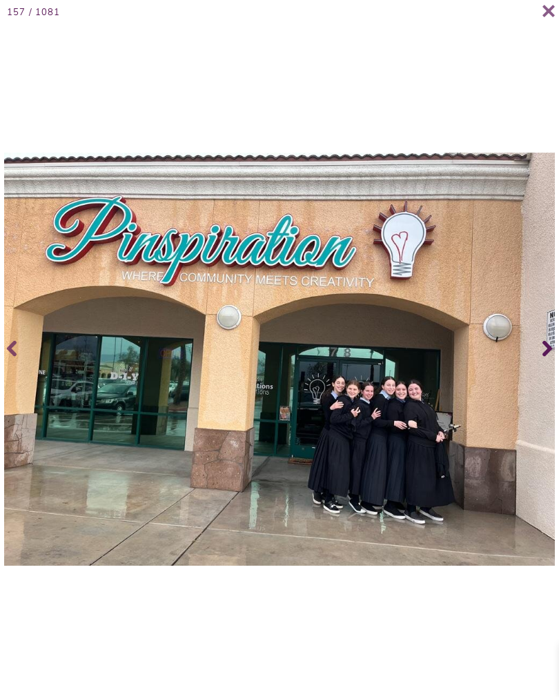
click at [539, 363] on span at bounding box center [546, 348] width 28 height 55
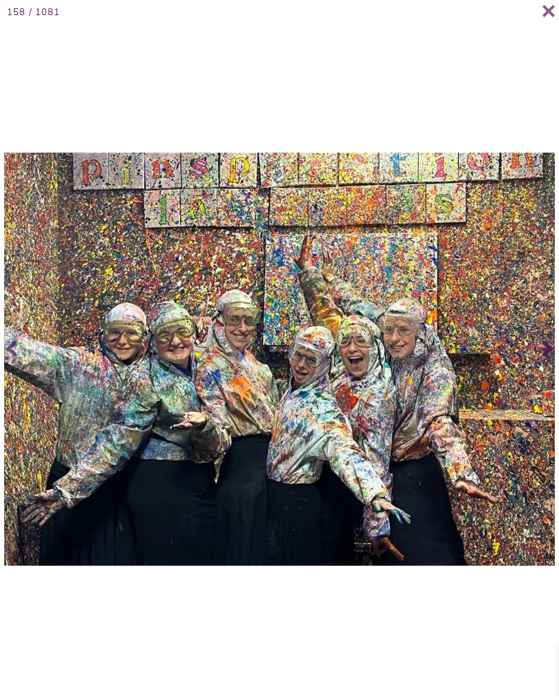
click at [541, 353] on span at bounding box center [546, 348] width 28 height 55
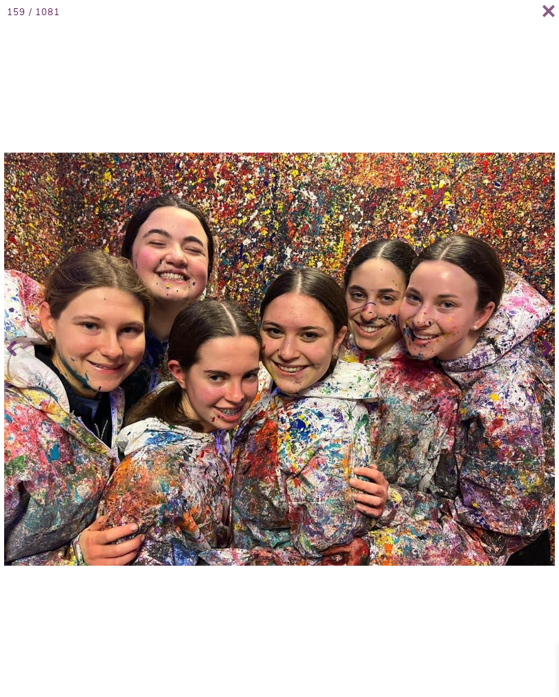
click at [555, 360] on span at bounding box center [546, 348] width 28 height 55
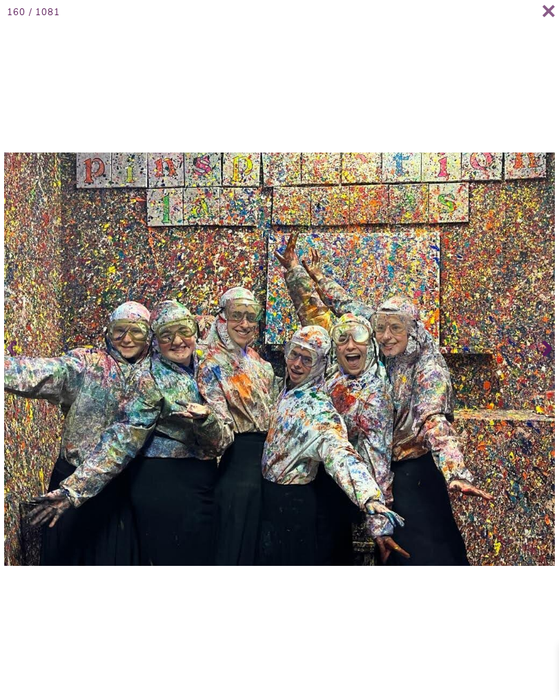
click at [555, 360] on span at bounding box center [546, 348] width 28 height 55
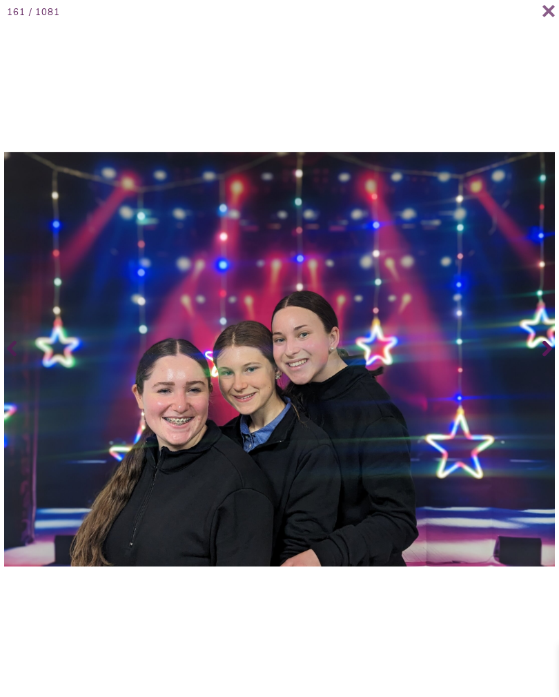
click at [543, 357] on icon at bounding box center [548, 349] width 10 height 16
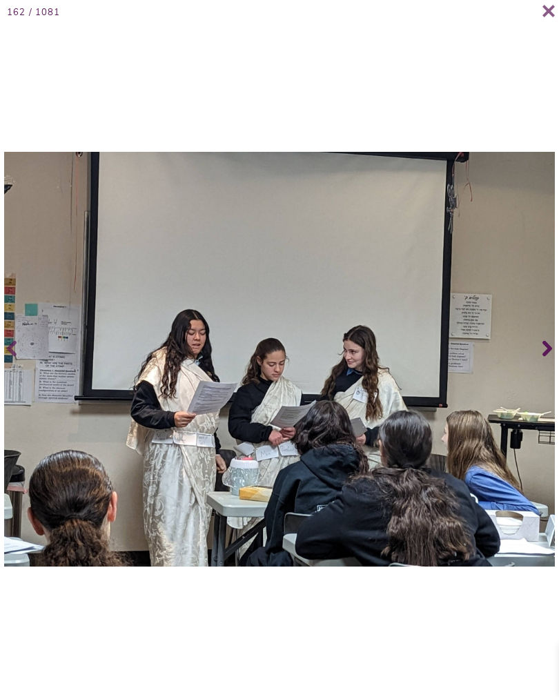
click at [542, 361] on span at bounding box center [546, 348] width 28 height 55
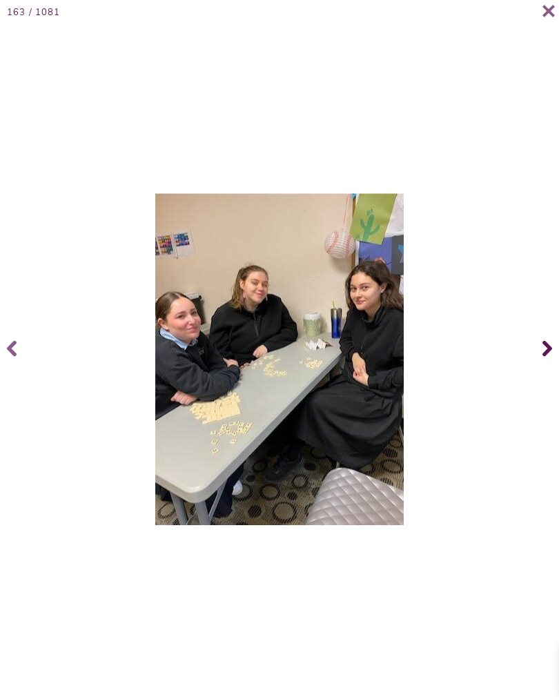
click at [542, 358] on span at bounding box center [546, 348] width 28 height 55
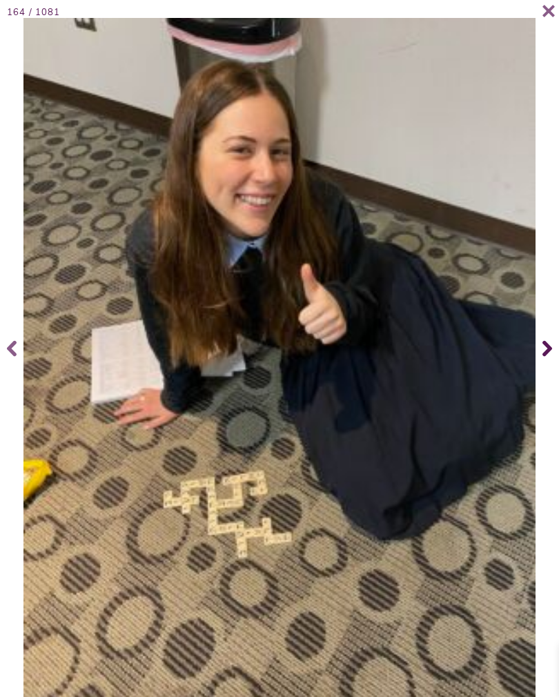
click at [540, 356] on span at bounding box center [546, 348] width 28 height 55
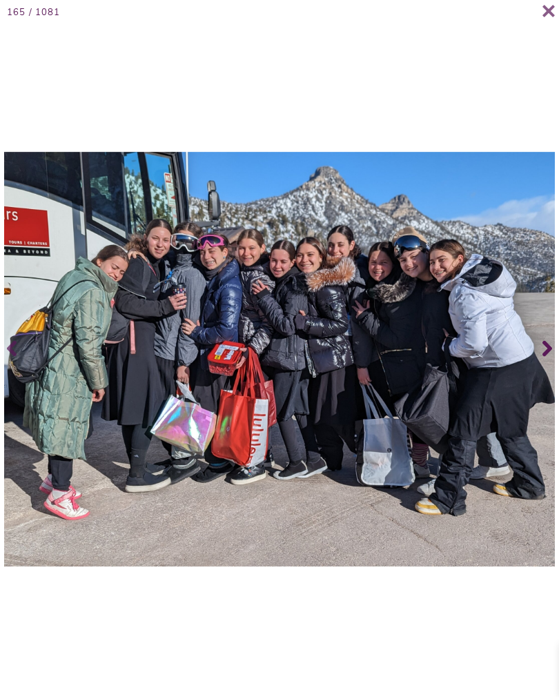
click at [542, 362] on span at bounding box center [546, 348] width 28 height 55
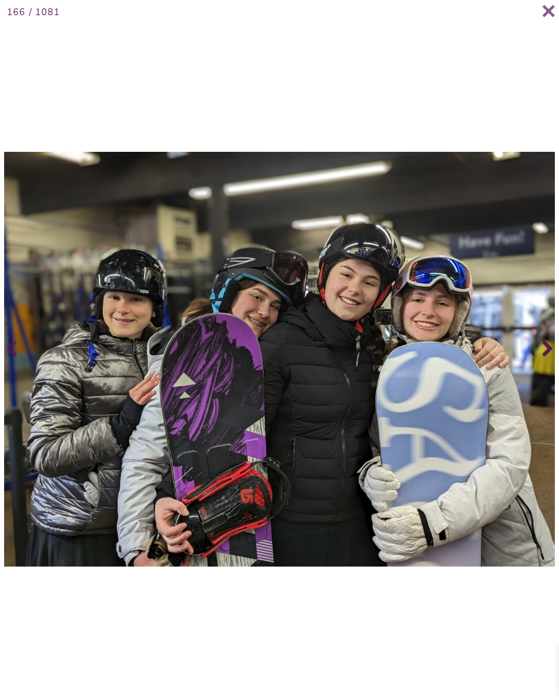
click at [550, 357] on icon at bounding box center [548, 349] width 10 height 16
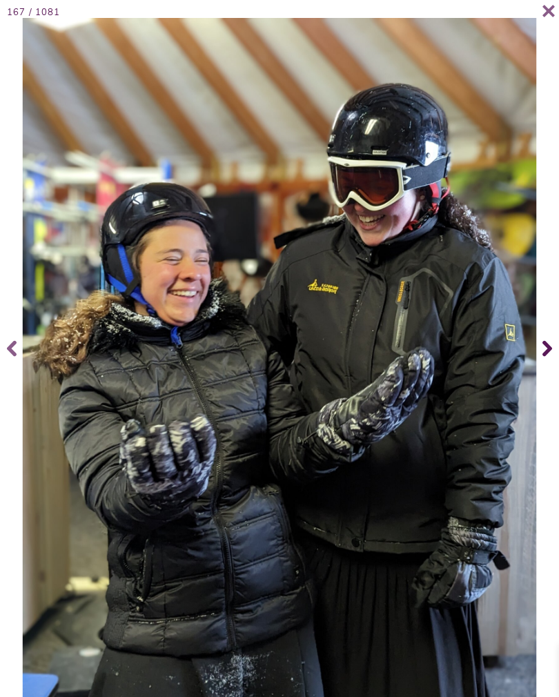
click at [548, 357] on icon at bounding box center [548, 349] width 10 height 16
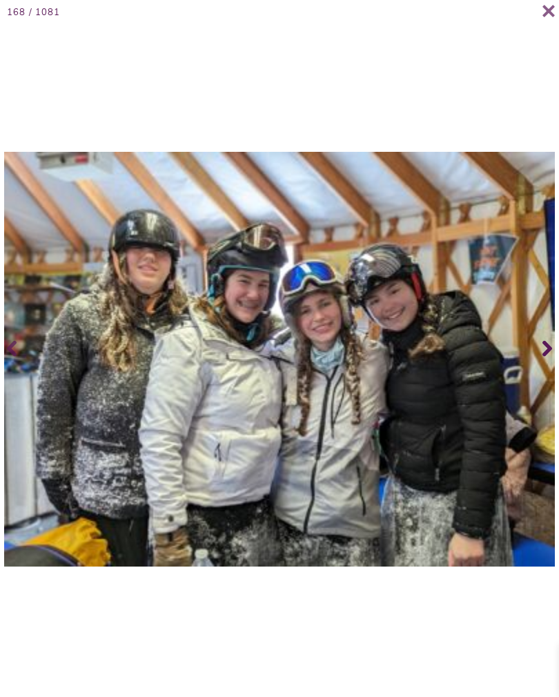
click at [542, 361] on span at bounding box center [546, 348] width 28 height 55
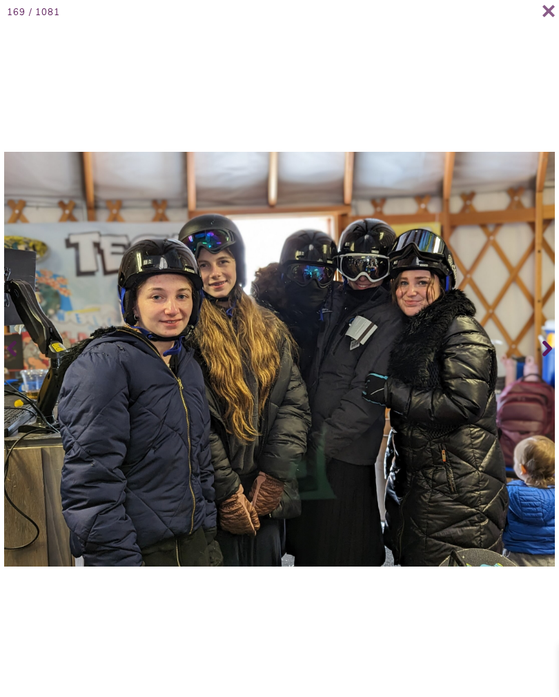
click at [542, 364] on span at bounding box center [546, 348] width 28 height 55
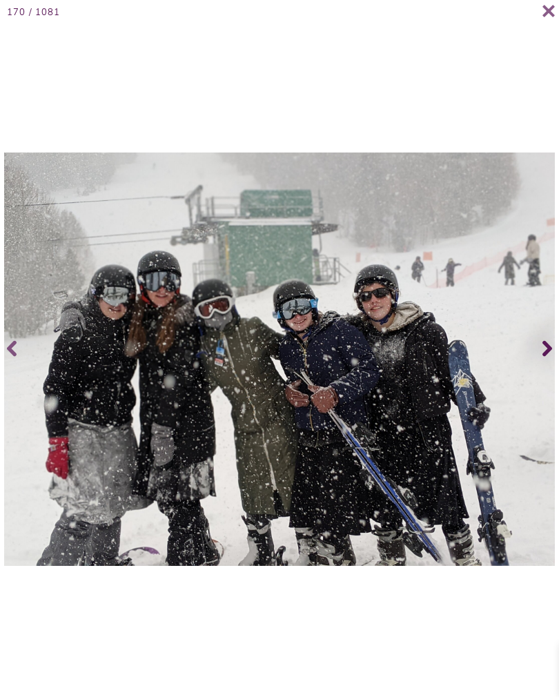
click at [537, 360] on span at bounding box center [546, 348] width 28 height 55
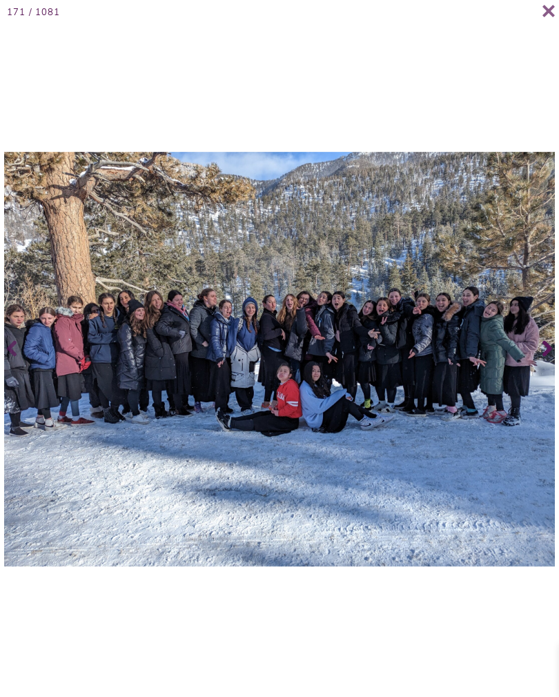
click at [541, 363] on span at bounding box center [546, 348] width 28 height 55
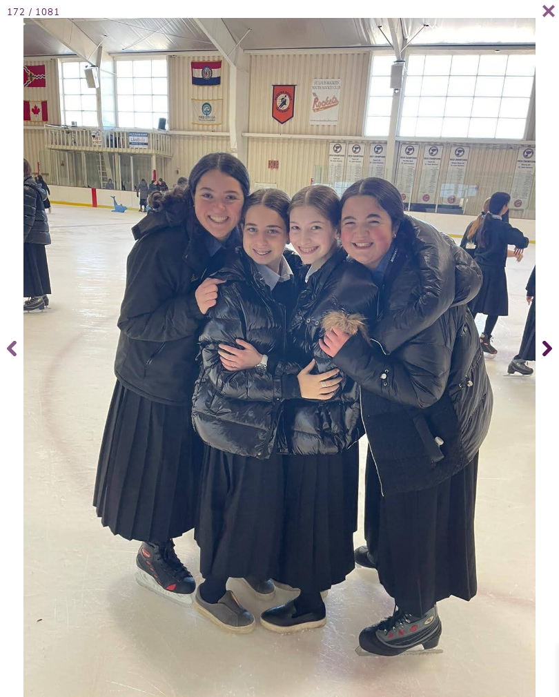
click at [545, 357] on icon at bounding box center [548, 349] width 10 height 16
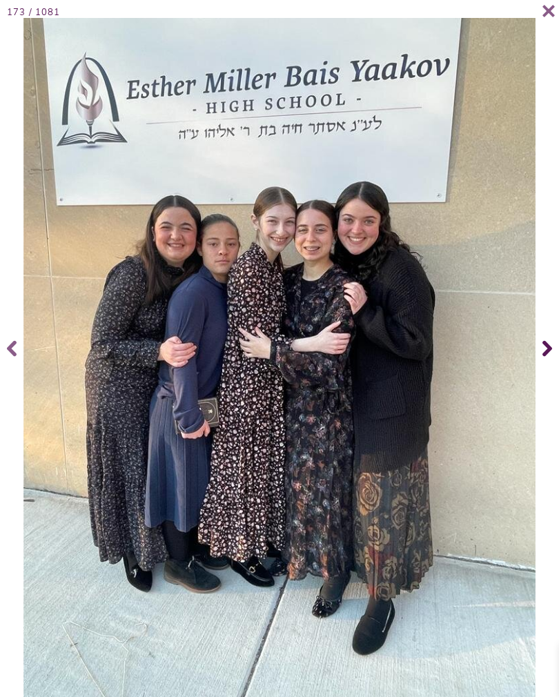
click at [550, 368] on icon at bounding box center [548, 348] width 10 height 55
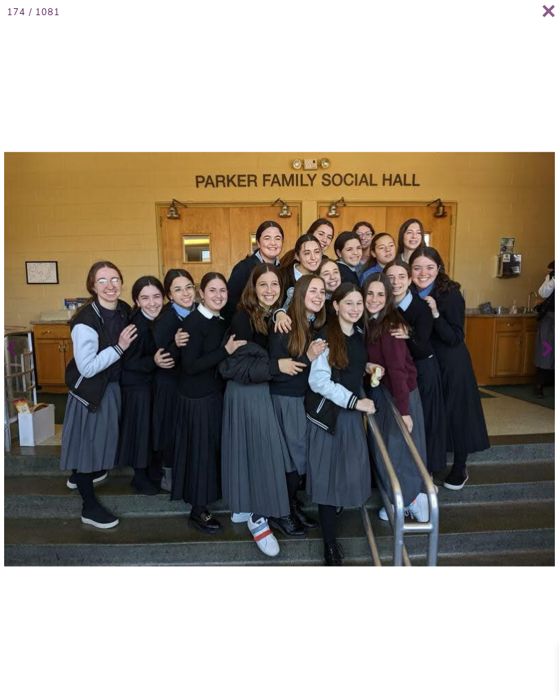
click at [544, 369] on icon at bounding box center [548, 348] width 10 height 55
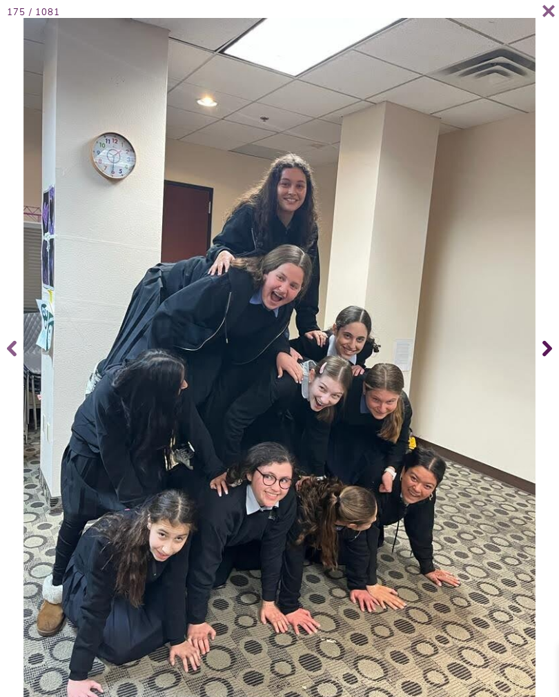
click at [4, 344] on span at bounding box center [14, 348] width 28 height 55
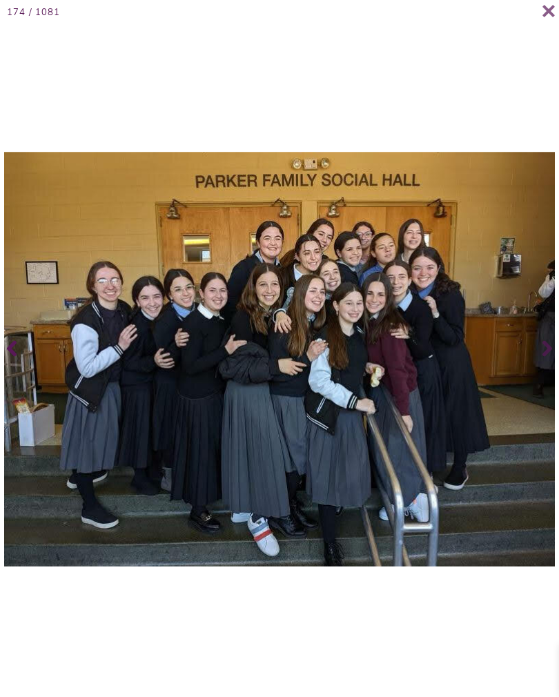
click at [552, 368] on icon at bounding box center [548, 348] width 10 height 55
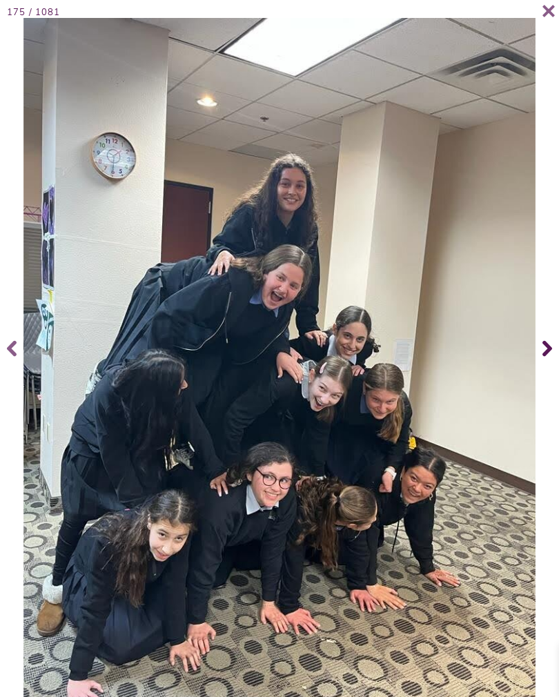
click at [552, 363] on span at bounding box center [546, 348] width 28 height 55
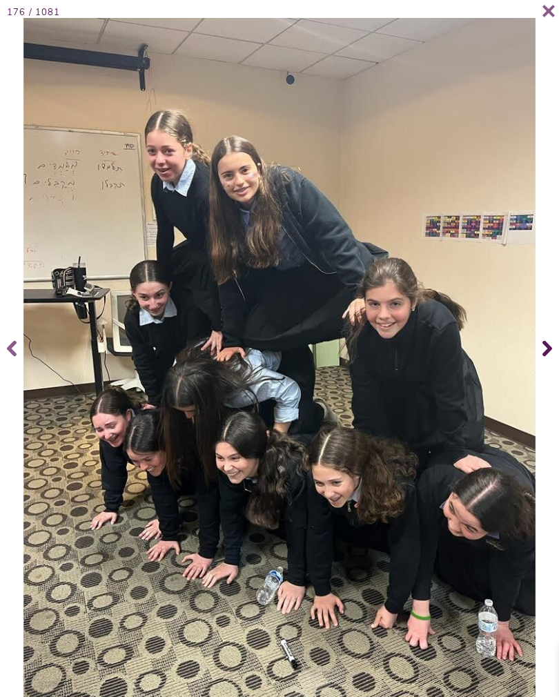
click at [552, 356] on span at bounding box center [546, 348] width 28 height 55
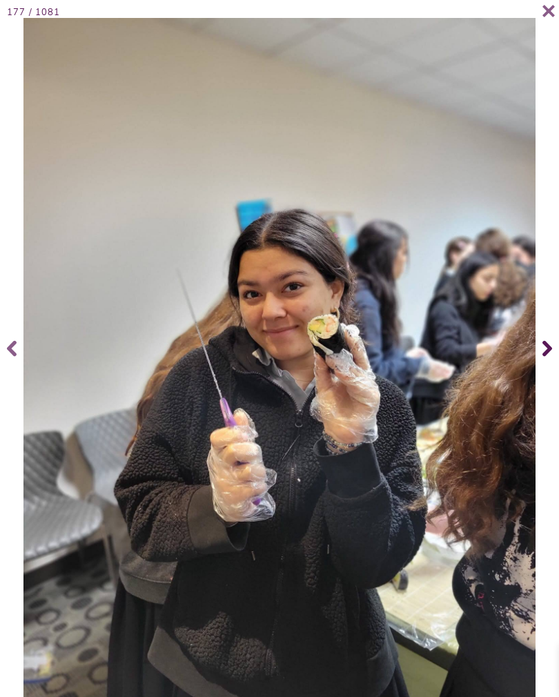
click at [550, 357] on icon at bounding box center [548, 349] width 10 height 16
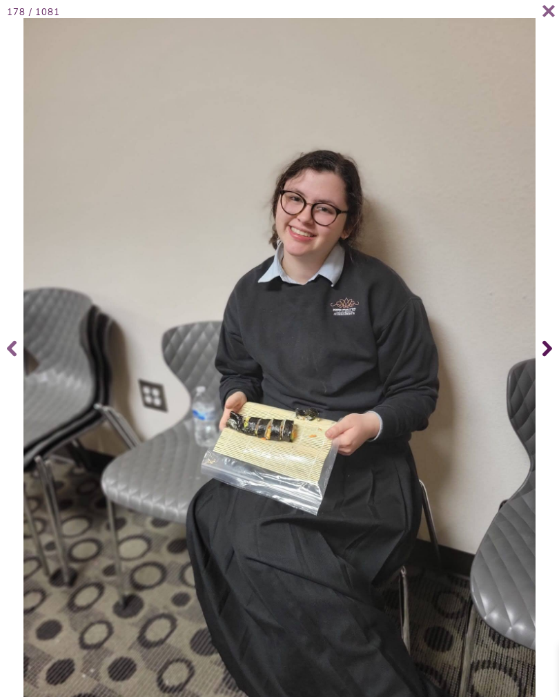
click at [549, 357] on icon at bounding box center [548, 349] width 10 height 16
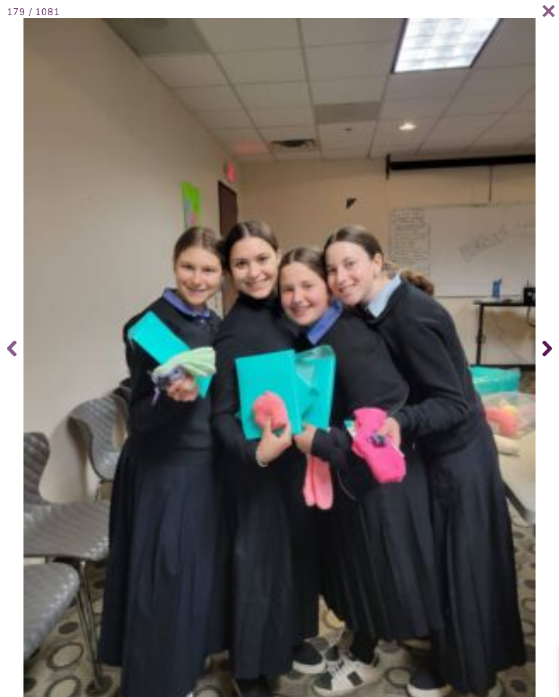
click at [550, 356] on icon at bounding box center [548, 348] width 10 height 55
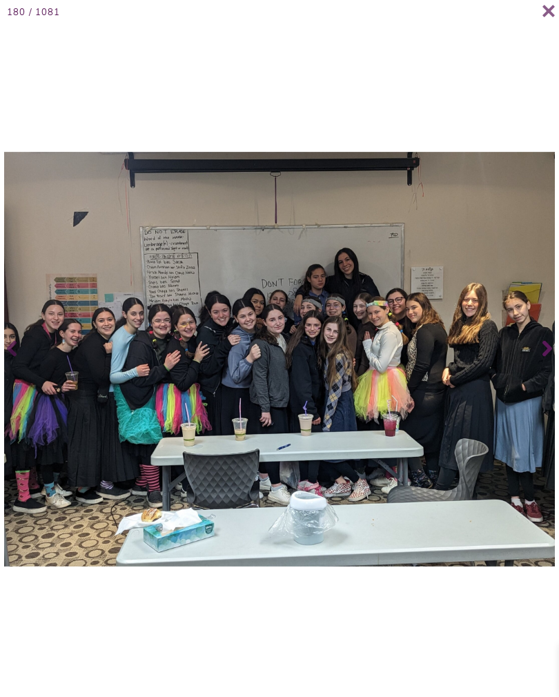
click at [534, 365] on span at bounding box center [546, 348] width 28 height 55
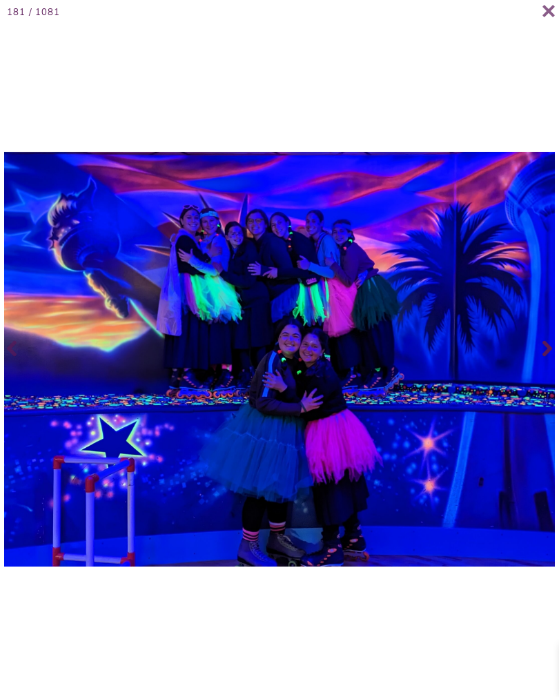
click at [552, 363] on icon at bounding box center [548, 348] width 10 height 55
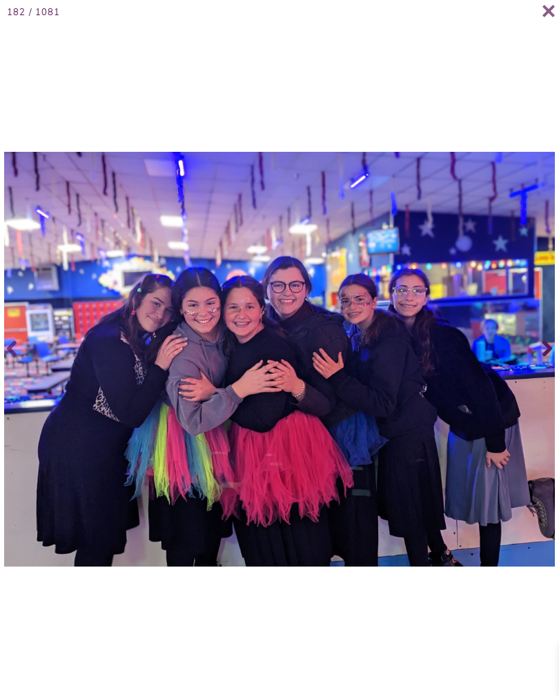
click at [549, 357] on icon at bounding box center [548, 349] width 10 height 16
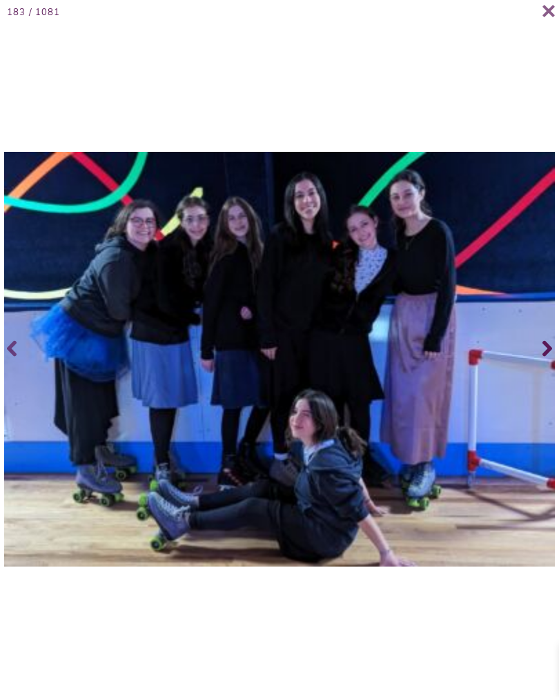
click at [550, 366] on icon at bounding box center [548, 348] width 10 height 55
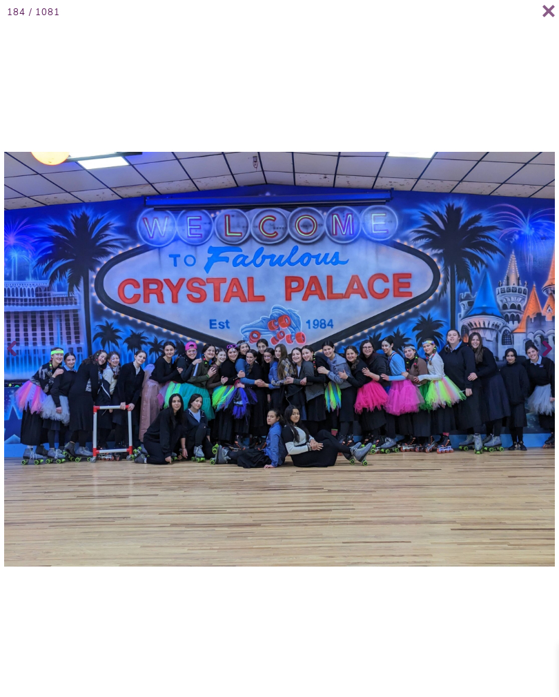
click at [553, 363] on span at bounding box center [546, 348] width 28 height 55
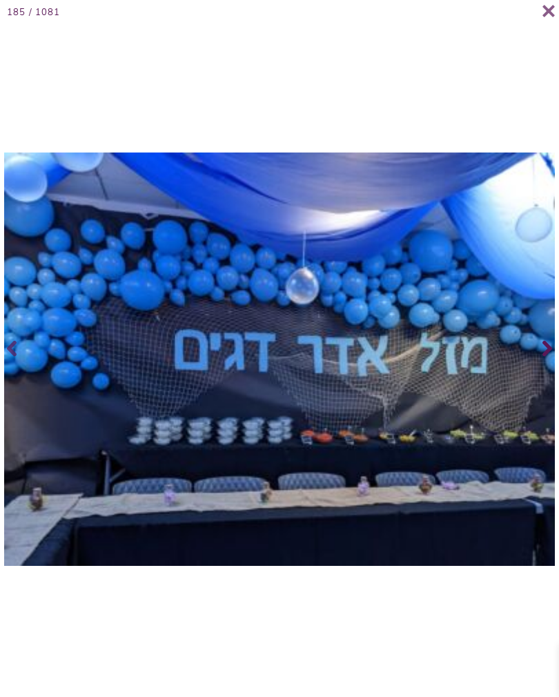
click at [554, 363] on span at bounding box center [546, 348] width 28 height 55
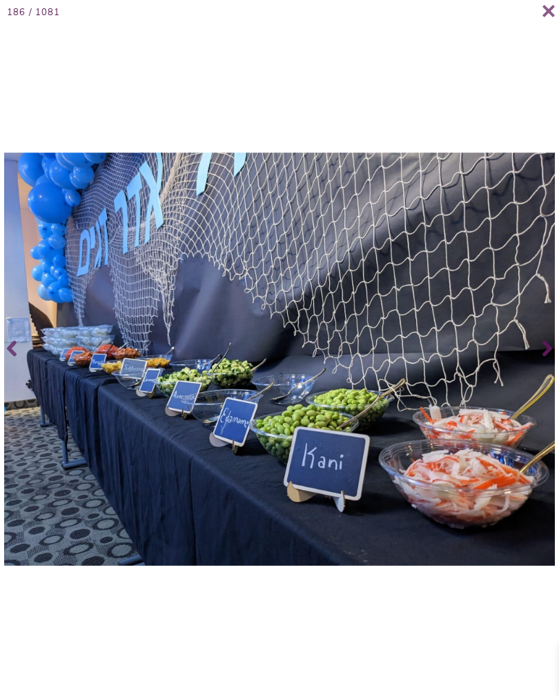
click at [549, 357] on icon at bounding box center [548, 349] width 10 height 16
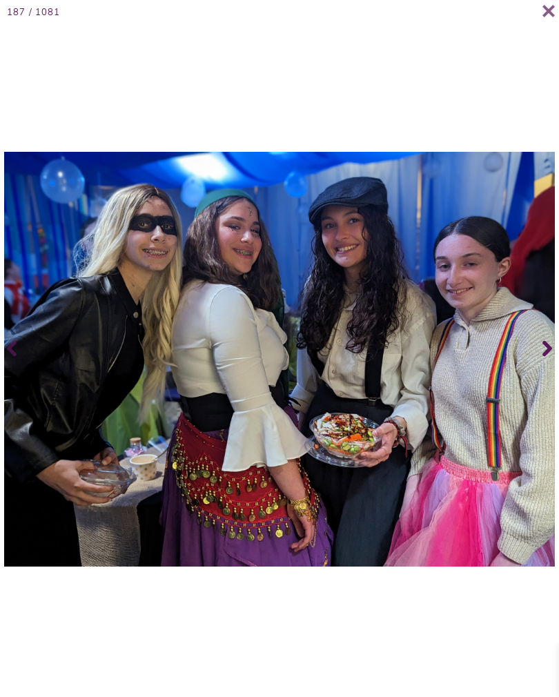
click at [552, 365] on icon at bounding box center [548, 348] width 10 height 55
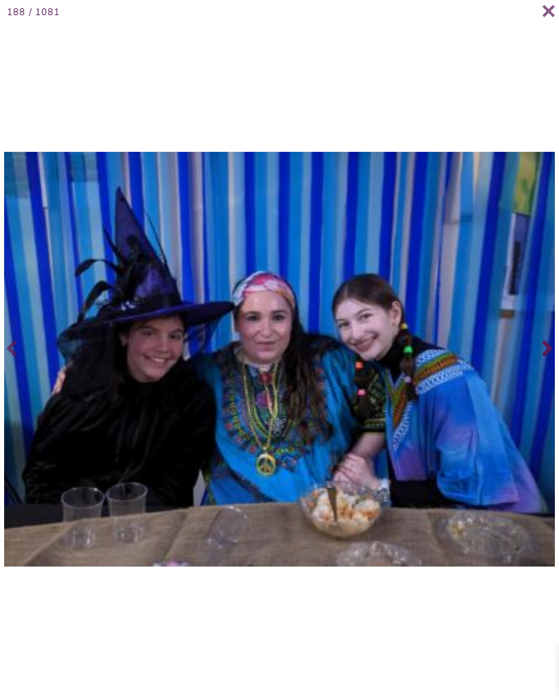
click at [557, 366] on span at bounding box center [546, 348] width 28 height 55
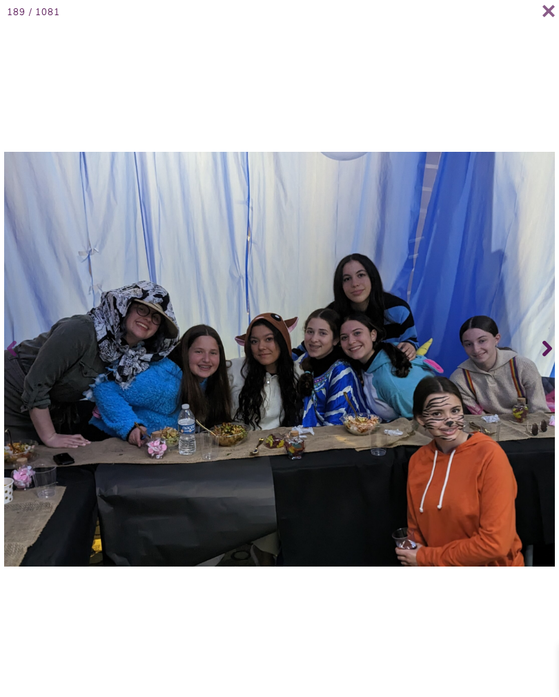
click at [550, 365] on icon at bounding box center [548, 348] width 10 height 55
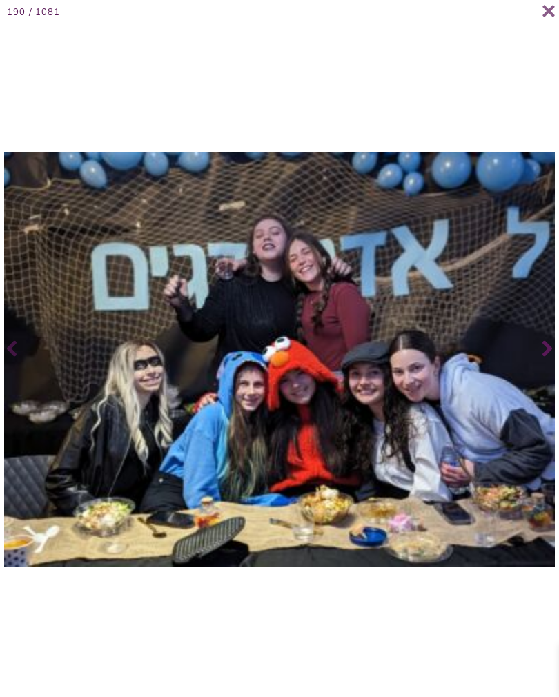
click at [547, 357] on icon at bounding box center [548, 349] width 10 height 16
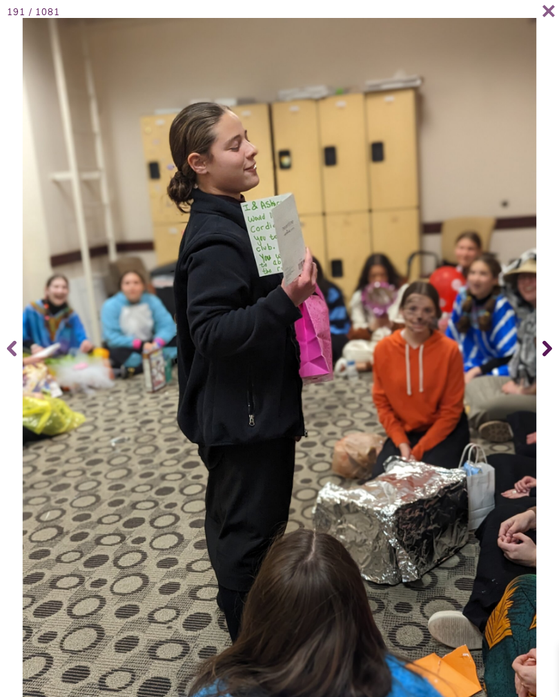
click at [557, 360] on span at bounding box center [546, 348] width 28 height 55
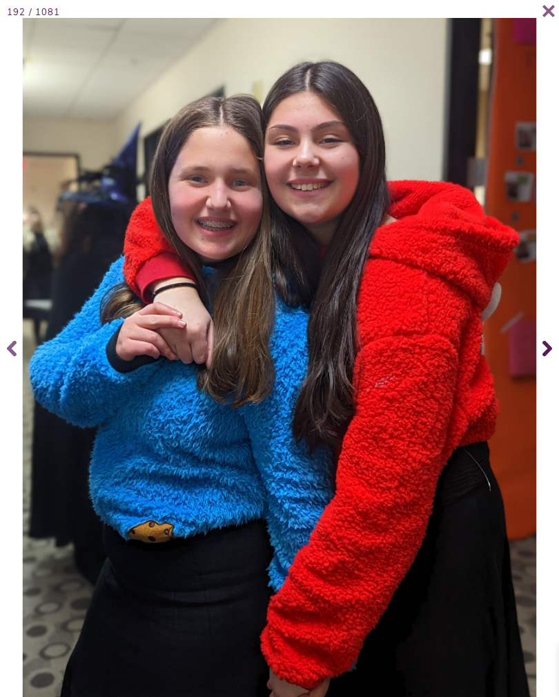
click at [546, 356] on icon at bounding box center [548, 349] width 10 height 16
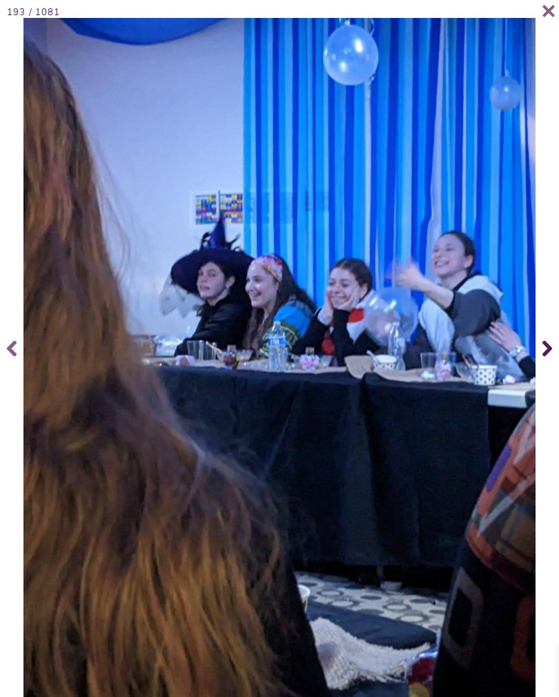
click at [542, 361] on span at bounding box center [546, 348] width 28 height 55
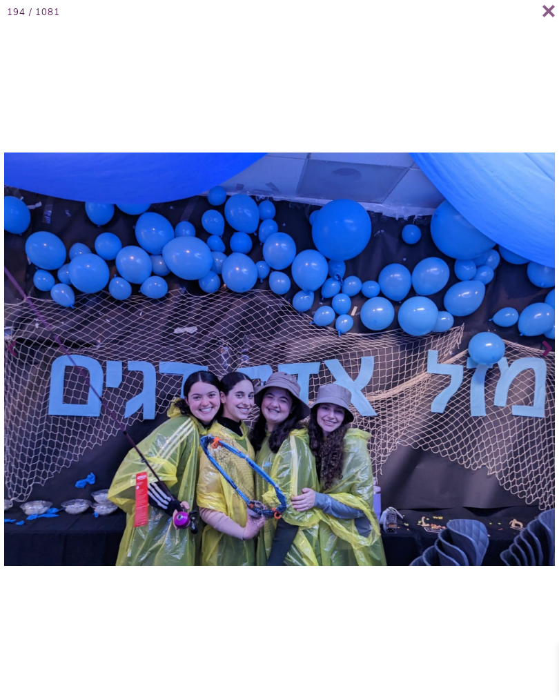
click at [551, 363] on icon at bounding box center [548, 348] width 10 height 55
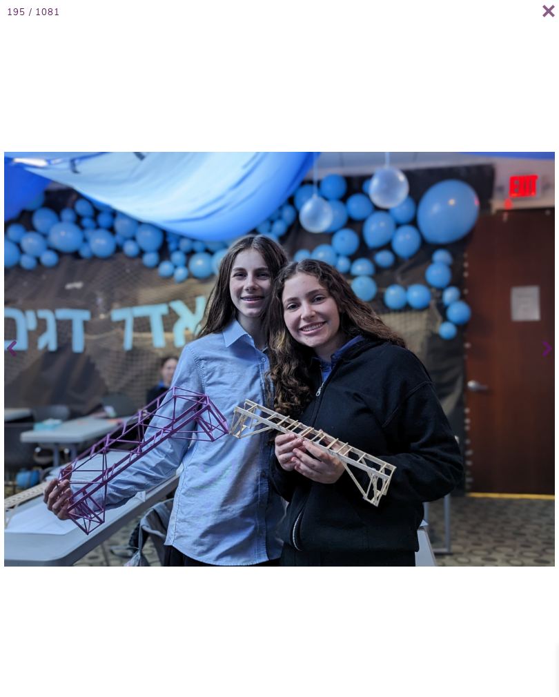
click at [537, 366] on span at bounding box center [546, 348] width 28 height 55
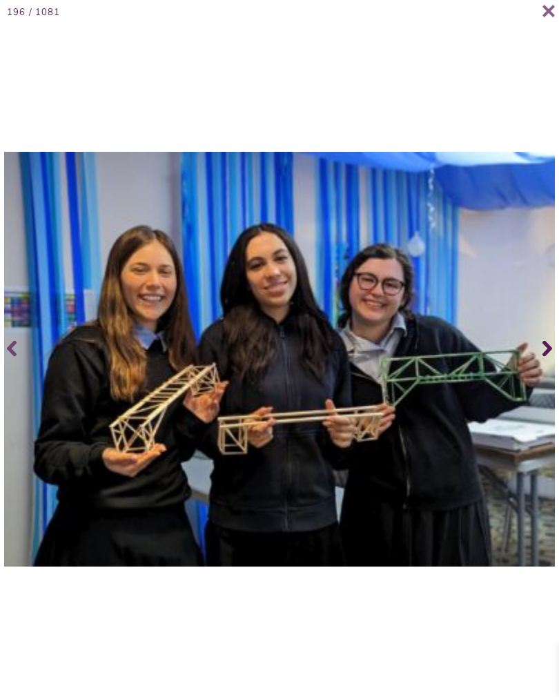
click at [542, 362] on span at bounding box center [546, 348] width 28 height 55
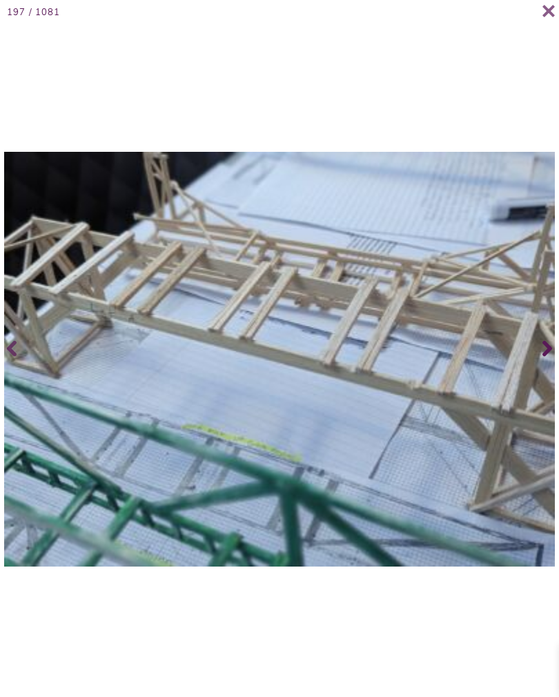
click at [553, 364] on span at bounding box center [546, 348] width 28 height 55
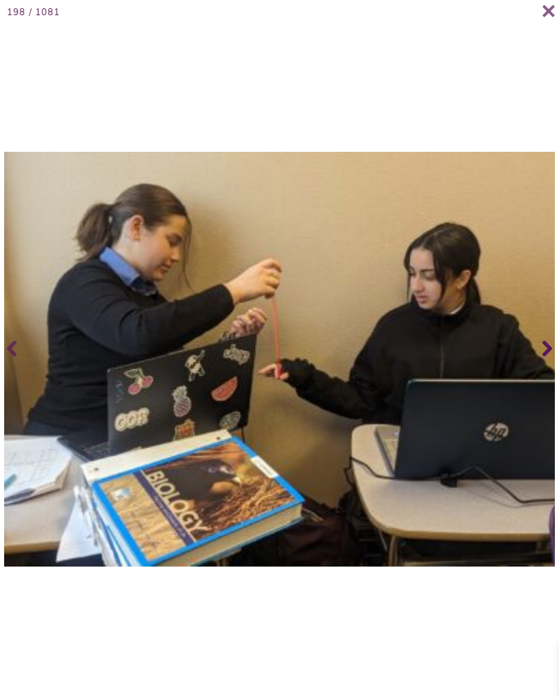
click at [539, 364] on span at bounding box center [546, 348] width 28 height 55
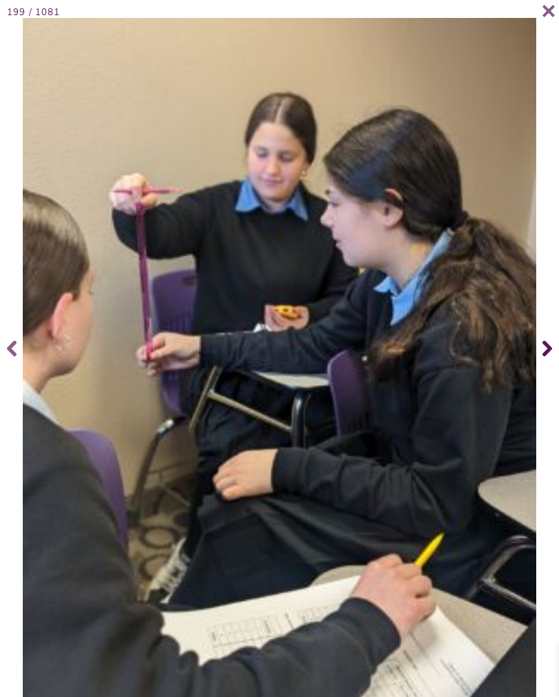
click at [557, 362] on span at bounding box center [546, 348] width 28 height 55
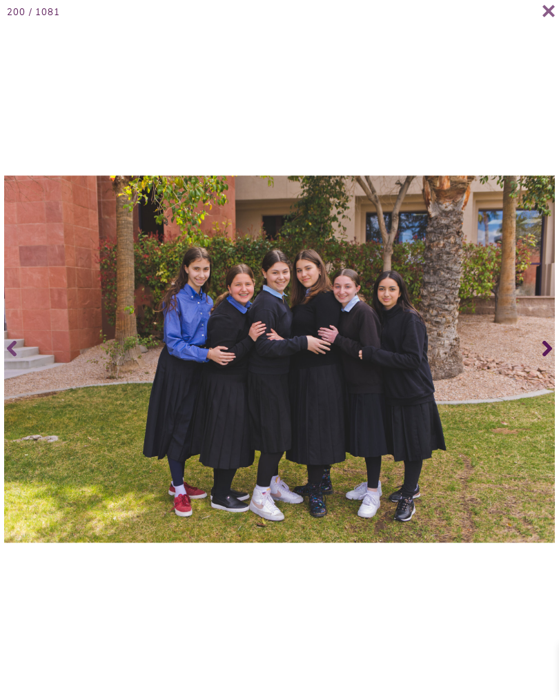
click at [557, 355] on span at bounding box center [546, 348] width 28 height 55
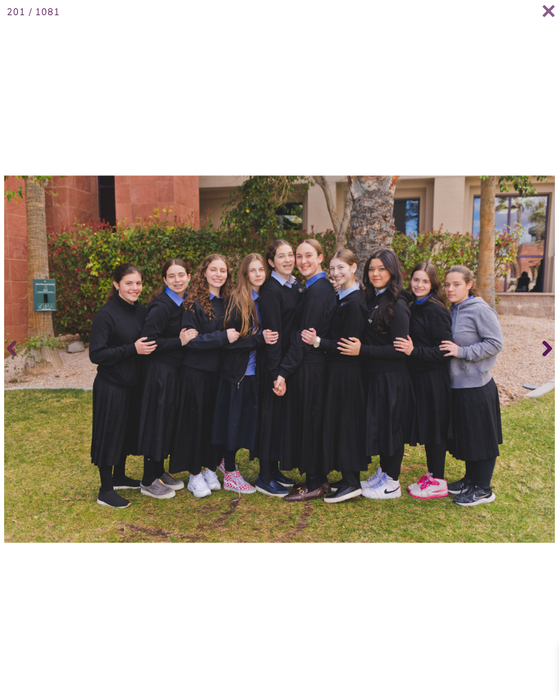
click at [557, 359] on span at bounding box center [546, 348] width 28 height 55
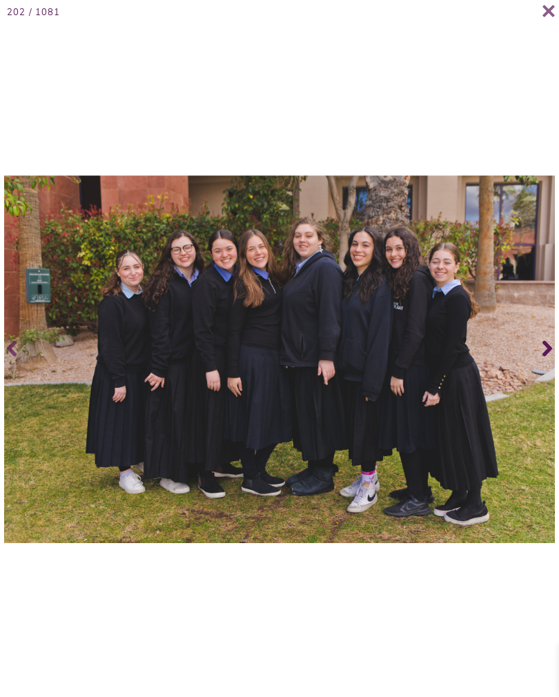
click at [542, 362] on span at bounding box center [546, 348] width 28 height 55
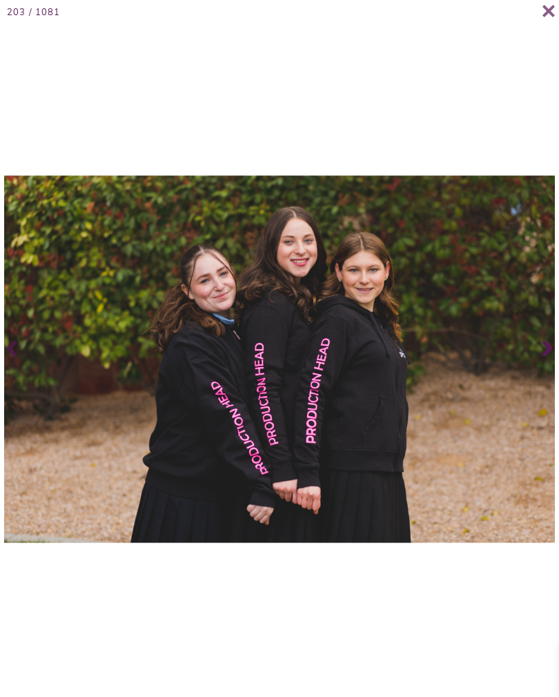
click at [539, 366] on span at bounding box center [546, 348] width 28 height 55
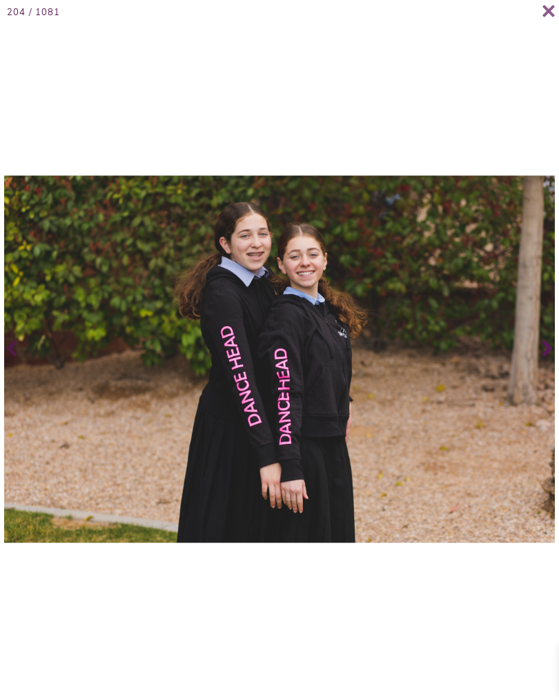
click at [537, 367] on span at bounding box center [546, 348] width 28 height 55
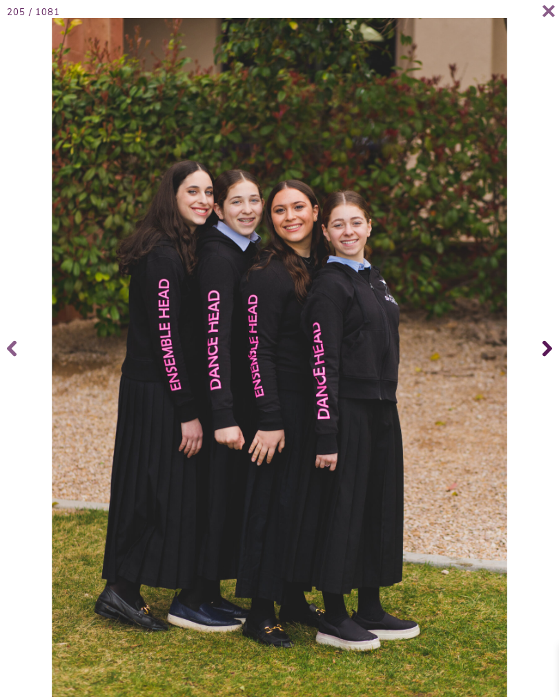
click at [541, 364] on span at bounding box center [546, 348] width 28 height 55
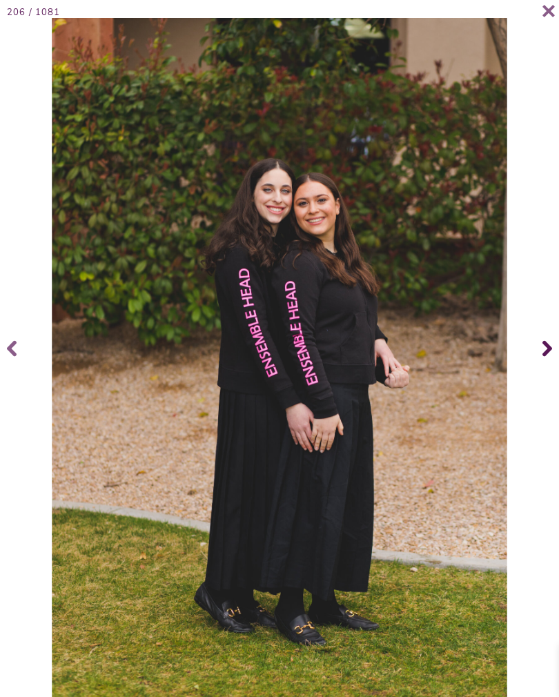
click at [542, 367] on span at bounding box center [546, 348] width 28 height 55
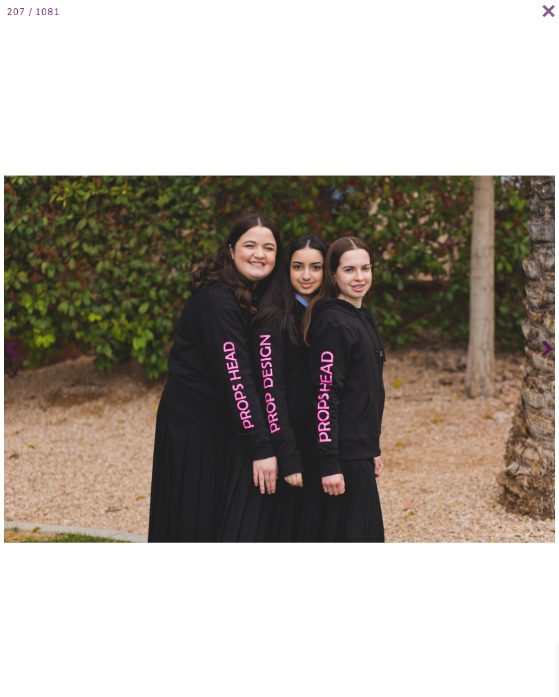
click at [549, 367] on icon at bounding box center [548, 348] width 10 height 55
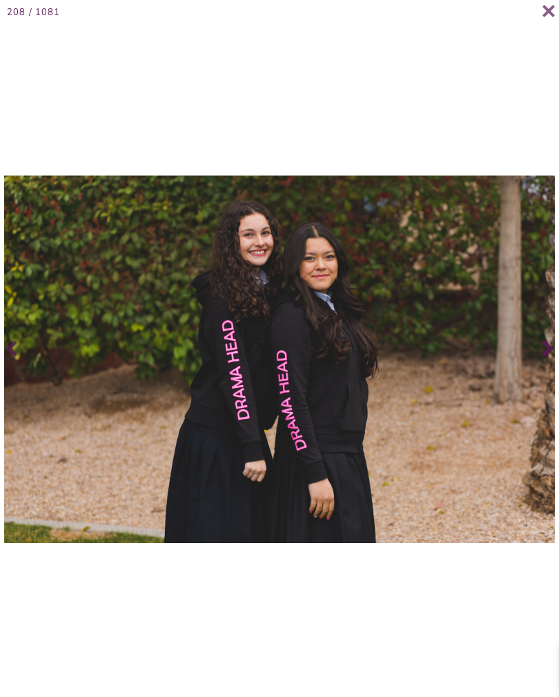
click at [550, 367] on icon at bounding box center [548, 348] width 10 height 55
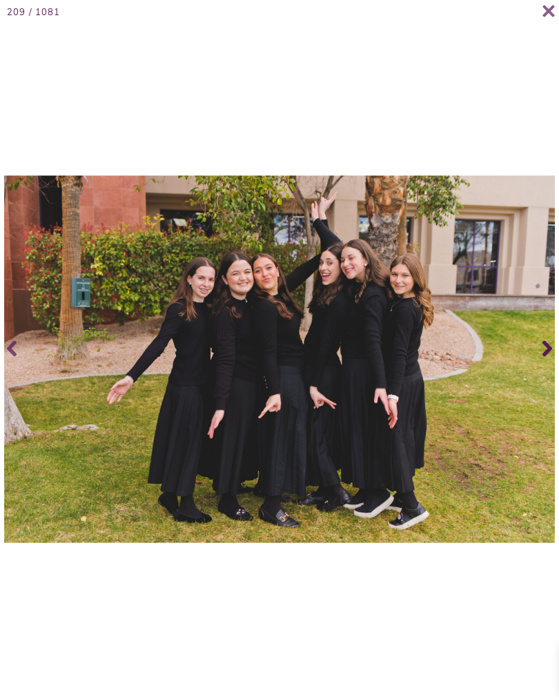
click at [541, 358] on span at bounding box center [546, 348] width 28 height 55
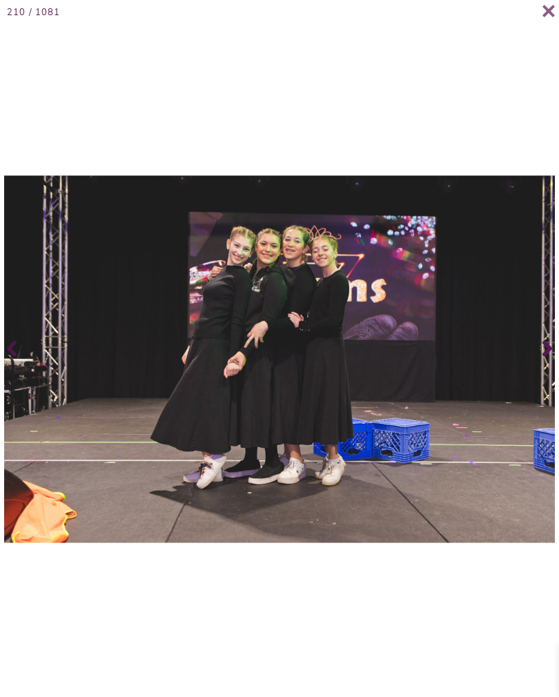
click at [554, 370] on span at bounding box center [546, 348] width 28 height 55
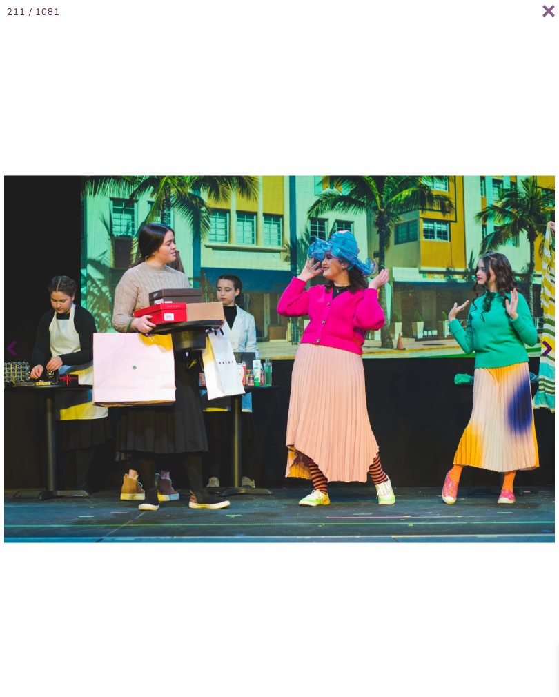
click at [554, 362] on span at bounding box center [546, 348] width 28 height 55
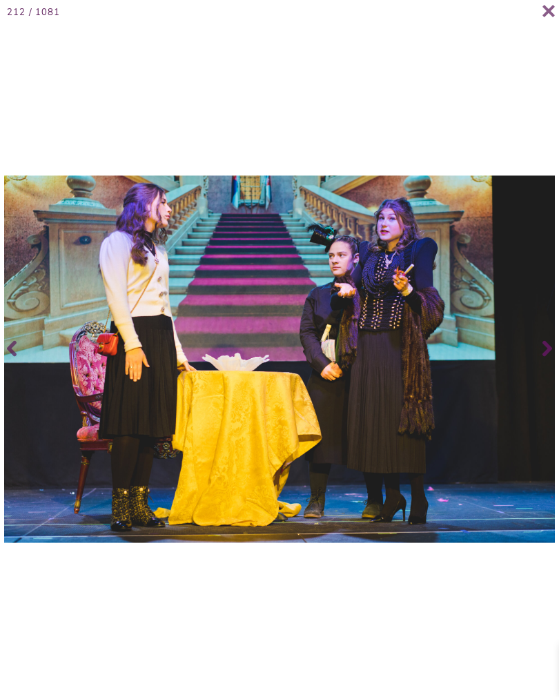
click at [553, 361] on span at bounding box center [546, 348] width 28 height 55
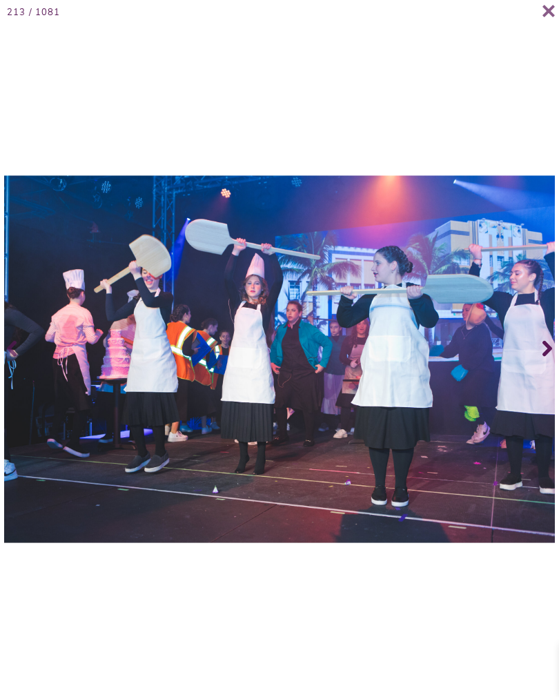
click at [554, 369] on span at bounding box center [546, 348] width 28 height 55
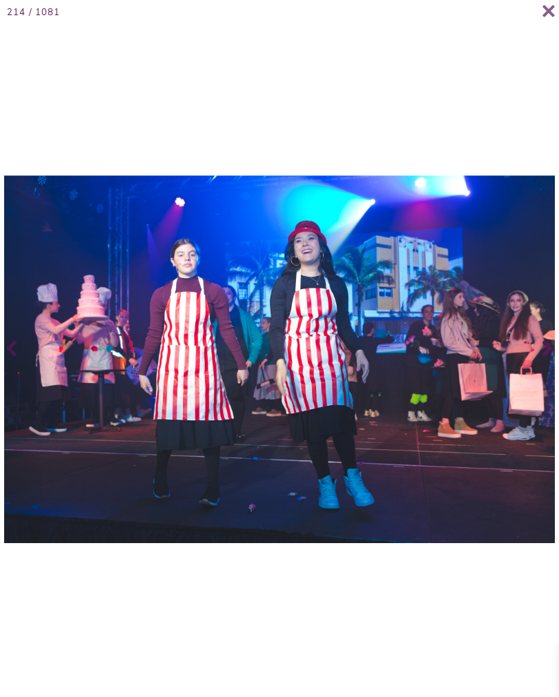
click at [549, 366] on icon at bounding box center [548, 348] width 10 height 55
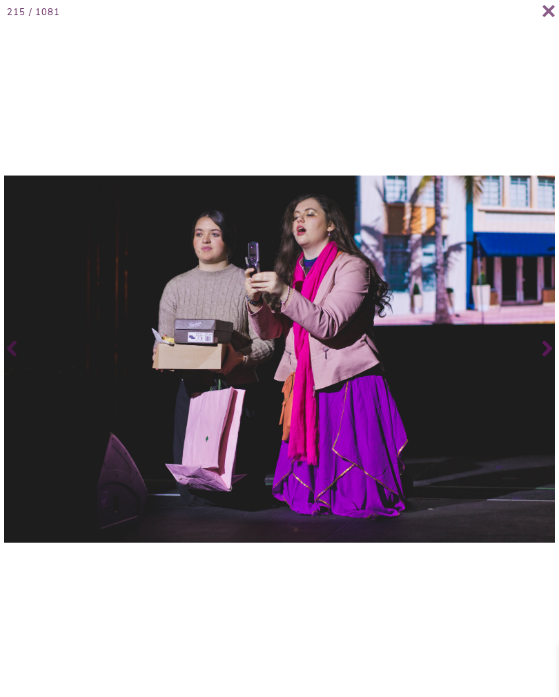
click at [541, 366] on span at bounding box center [546, 348] width 28 height 55
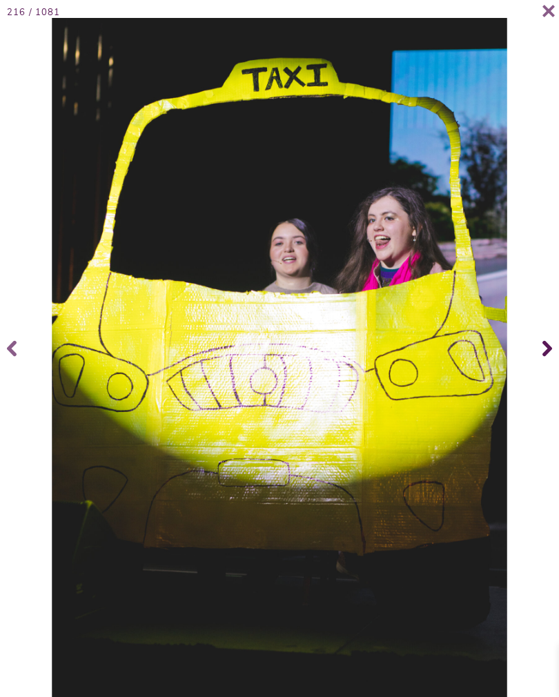
click at [557, 363] on span at bounding box center [546, 348] width 28 height 55
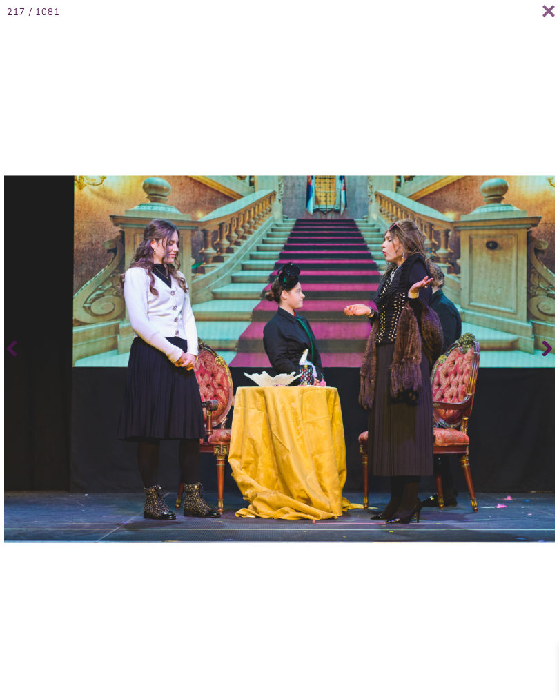
click at [545, 357] on icon at bounding box center [548, 349] width 10 height 16
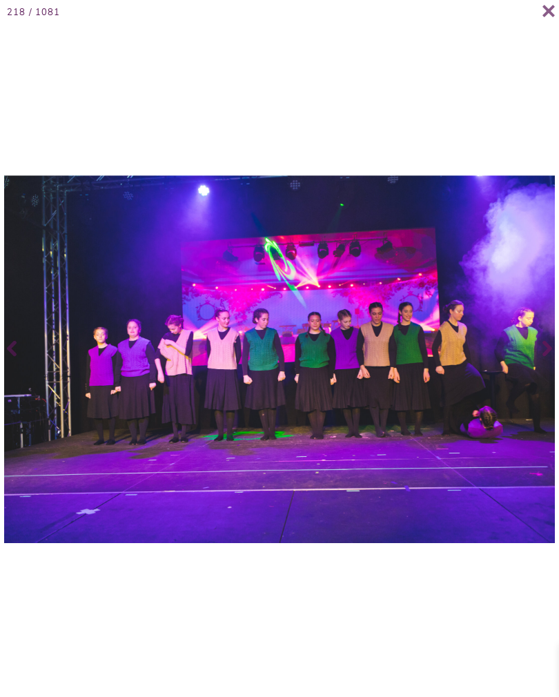
click at [552, 376] on span at bounding box center [546, 348] width 28 height 55
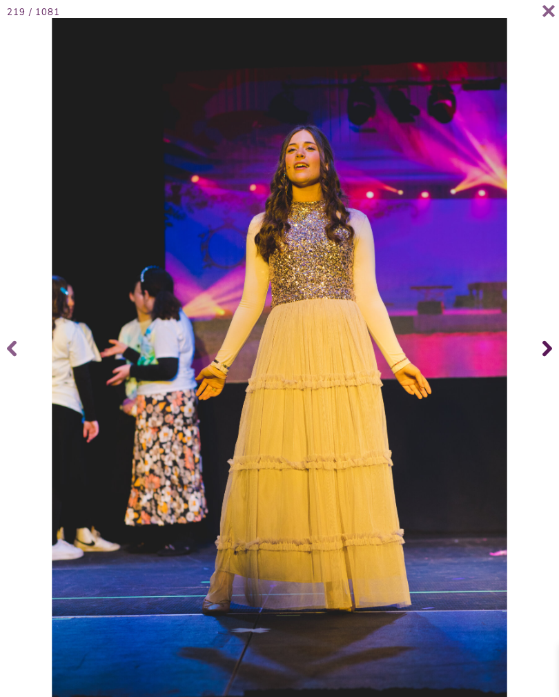
click at [537, 366] on span at bounding box center [546, 348] width 28 height 55
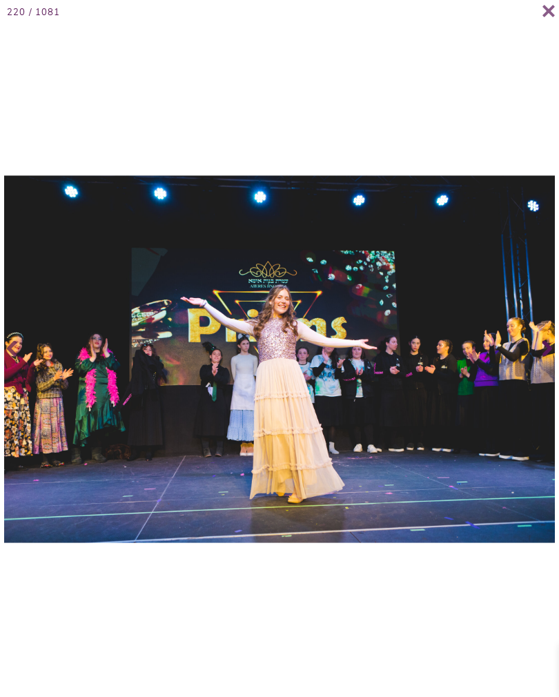
click at [557, 361] on span at bounding box center [546, 348] width 28 height 55
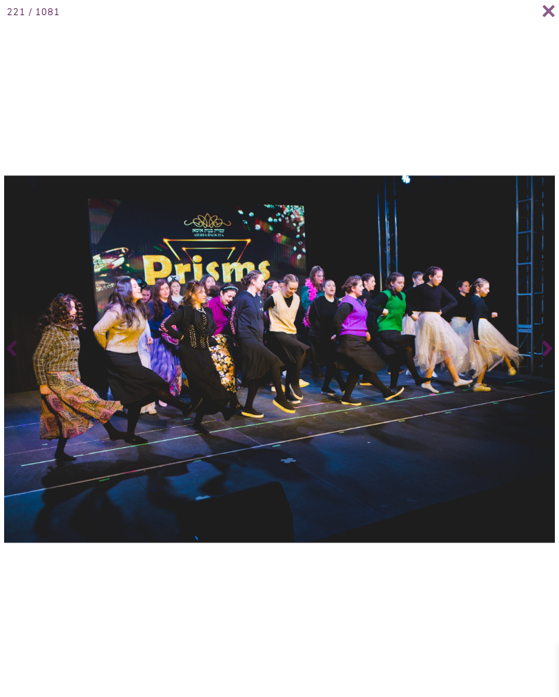
click at [545, 360] on icon at bounding box center [548, 348] width 10 height 55
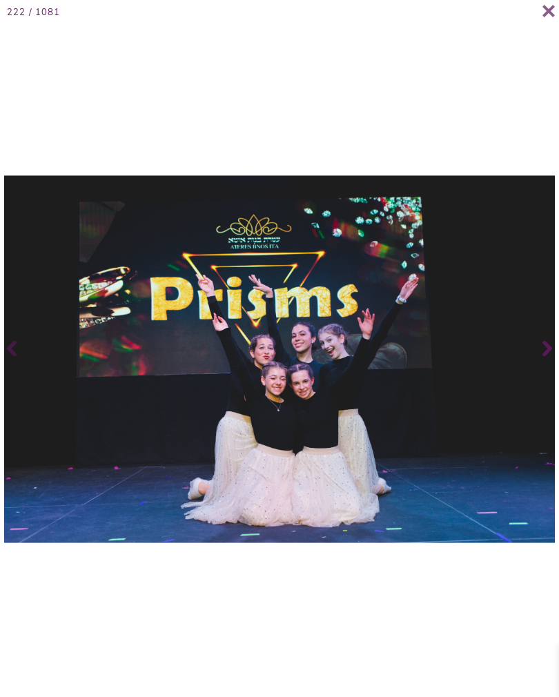
click at [545, 357] on icon at bounding box center [548, 349] width 10 height 16
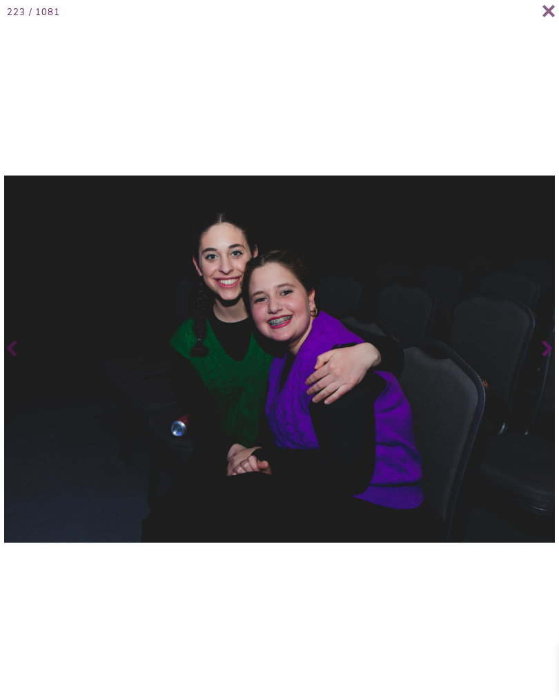
click at [550, 365] on icon at bounding box center [548, 348] width 10 height 55
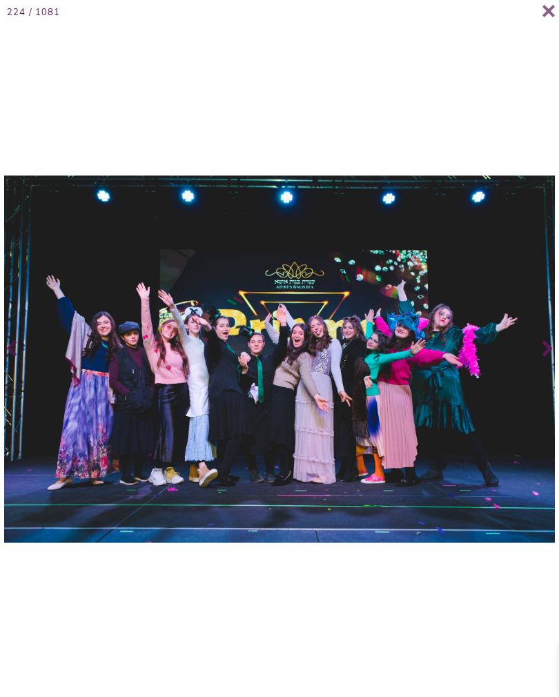
click at [539, 367] on span at bounding box center [546, 348] width 28 height 55
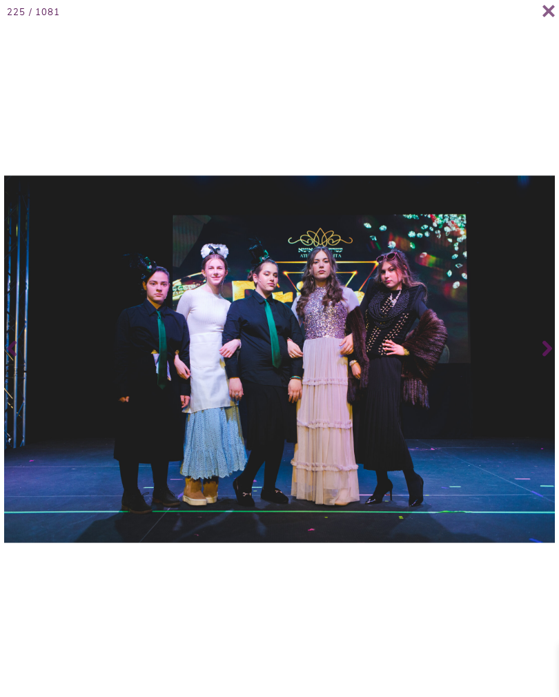
click at [554, 365] on span at bounding box center [546, 348] width 28 height 55
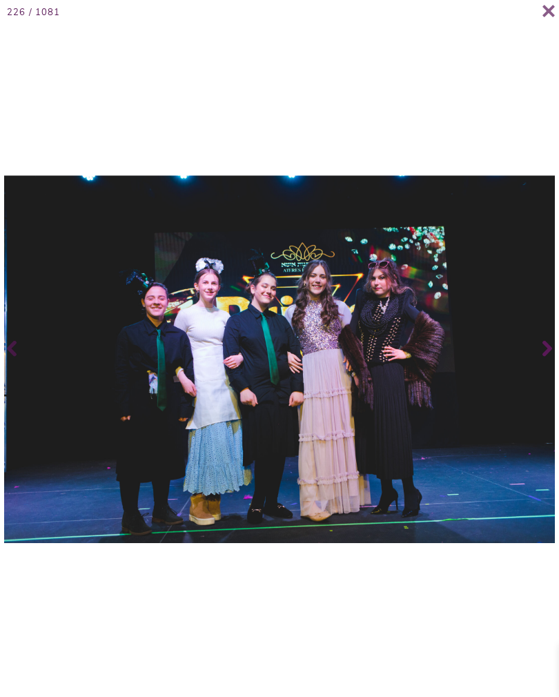
click at [549, 365] on icon at bounding box center [548, 348] width 10 height 55
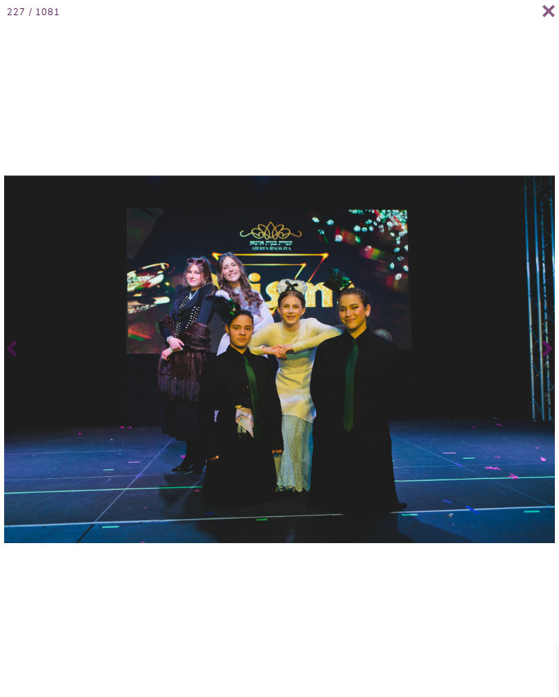
click at [557, 362] on span at bounding box center [546, 348] width 28 height 55
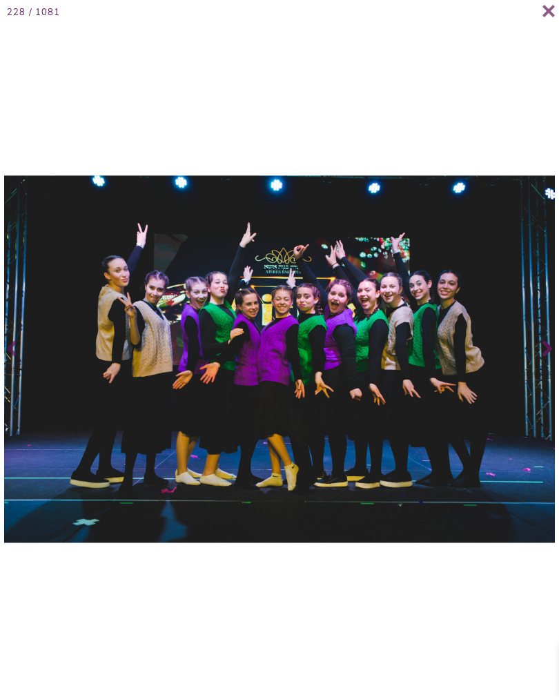
click at [559, 367] on span at bounding box center [546, 348] width 28 height 55
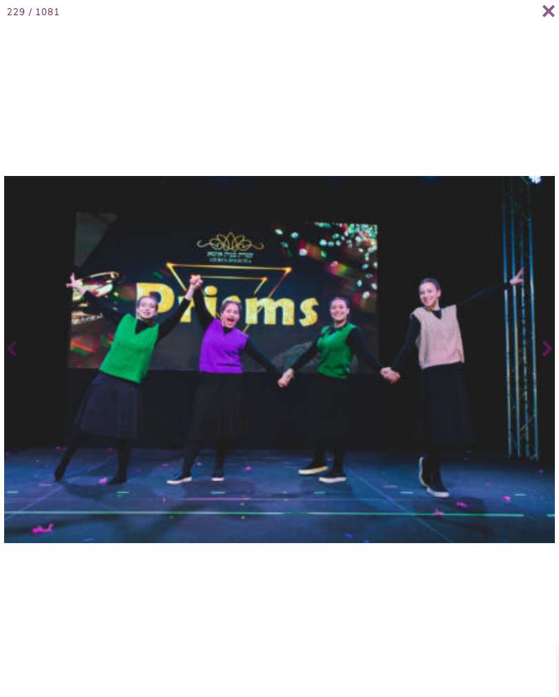
click at [555, 365] on span at bounding box center [546, 348] width 28 height 55
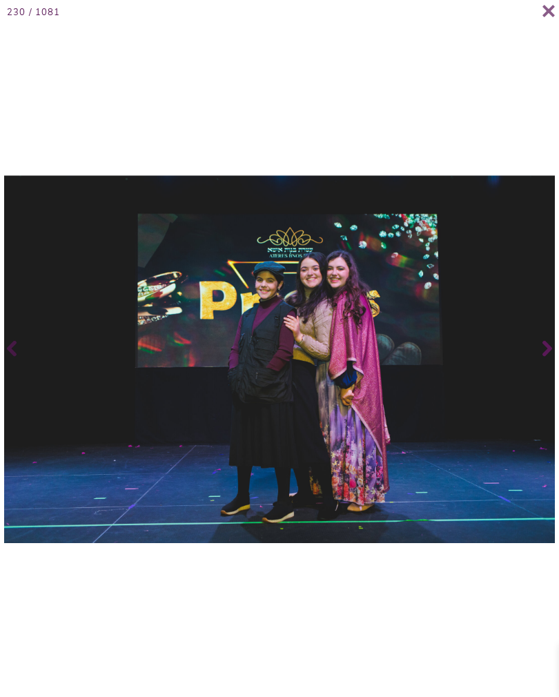
click at [556, 368] on span at bounding box center [546, 348] width 28 height 55
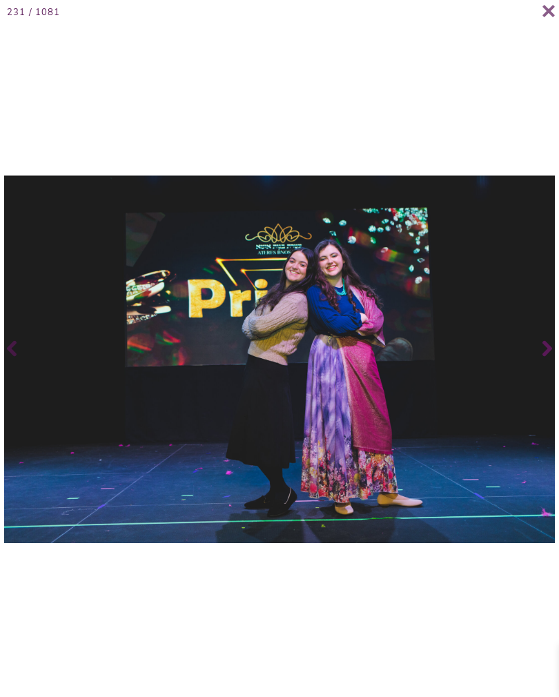
click at [541, 369] on span at bounding box center [546, 348] width 28 height 55
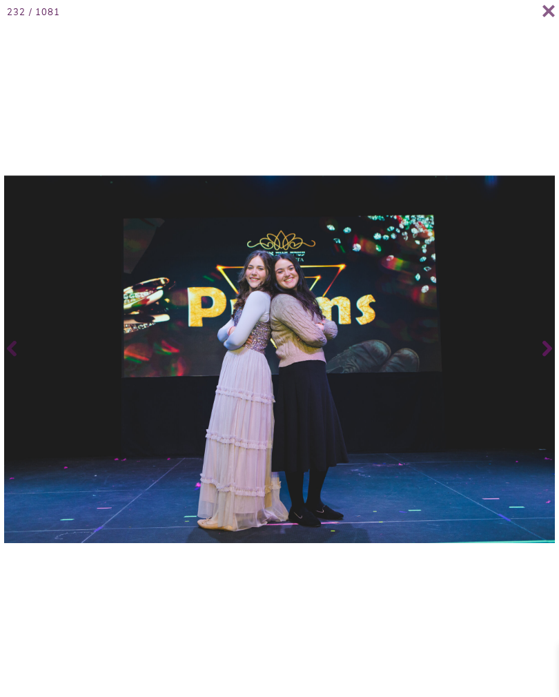
click at [551, 369] on icon at bounding box center [548, 348] width 10 height 55
